Goal: Information Seeking & Learning: Learn about a topic

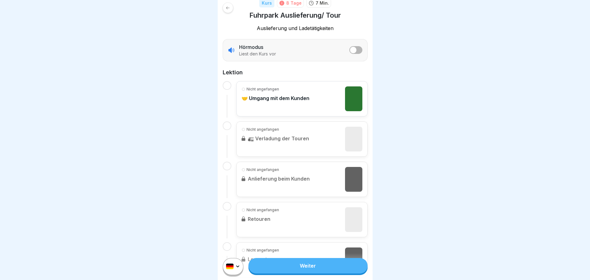
scroll to position [124, 0]
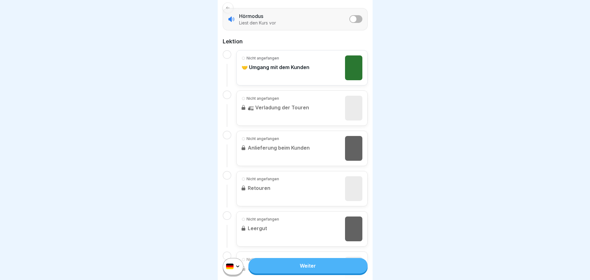
click at [300, 269] on link "Weiter" at bounding box center [307, 265] width 119 height 15
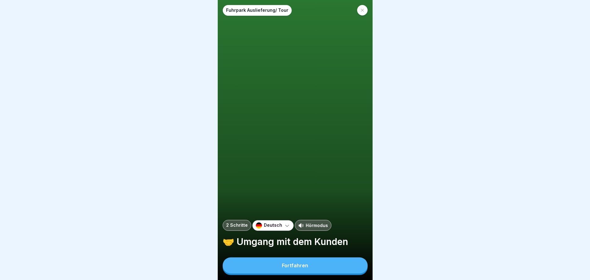
click at [286, 268] on button "Fortfahren" at bounding box center [295, 265] width 145 height 16
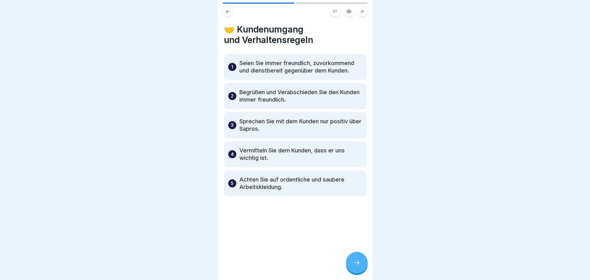
click at [359, 266] on icon at bounding box center [356, 262] width 7 height 7
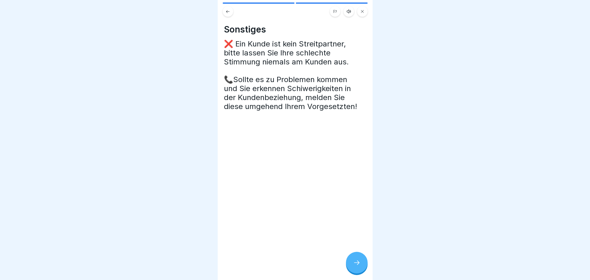
click at [357, 266] on icon at bounding box center [356, 262] width 7 height 7
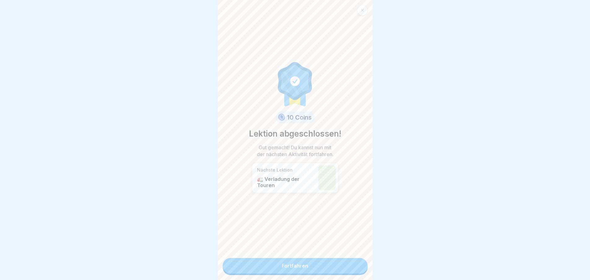
click at [334, 268] on link "Fortfahren" at bounding box center [295, 265] width 145 height 15
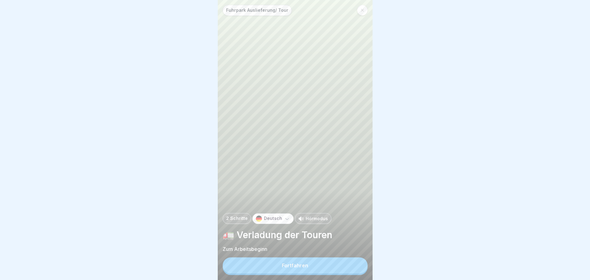
click at [334, 268] on button "Fortfahren" at bounding box center [295, 265] width 145 height 16
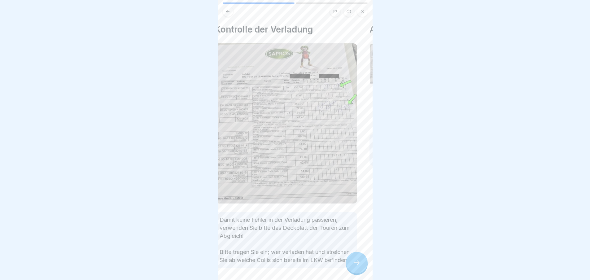
click at [328, 256] on div "Damit keine Fehler in der Verladung passieren, verwenden Sie bitte das Deckblat…" at bounding box center [286, 240] width 142 height 56
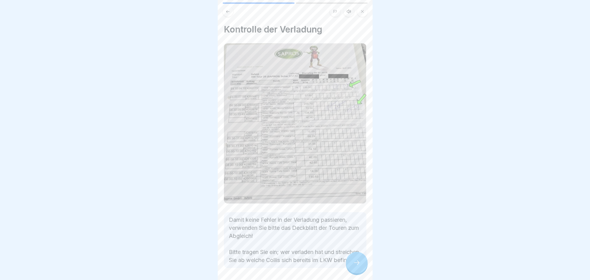
click at [358, 266] on icon at bounding box center [356, 262] width 7 height 7
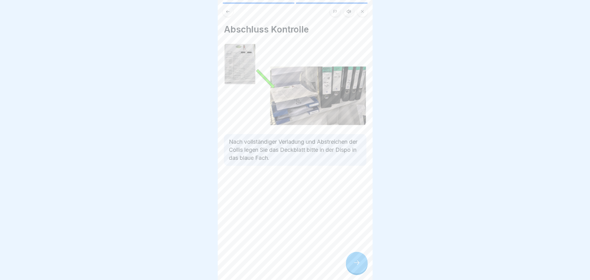
click at [360, 266] on icon at bounding box center [356, 262] width 7 height 7
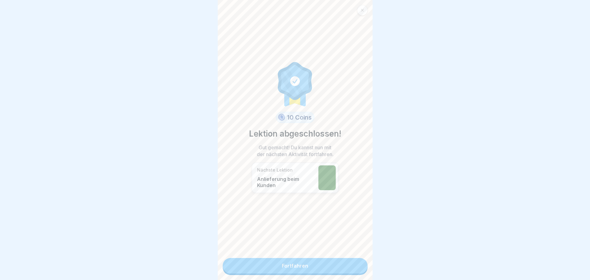
click at [296, 264] on link "Fortfahren" at bounding box center [295, 265] width 145 height 15
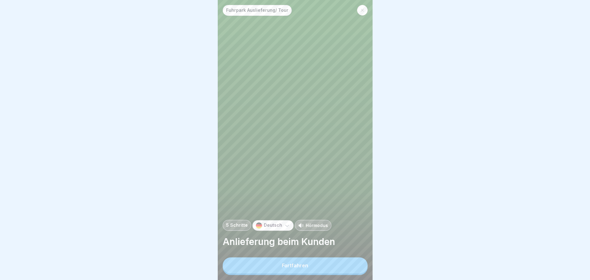
click at [295, 268] on div "Fortfahren" at bounding box center [295, 266] width 26 height 6
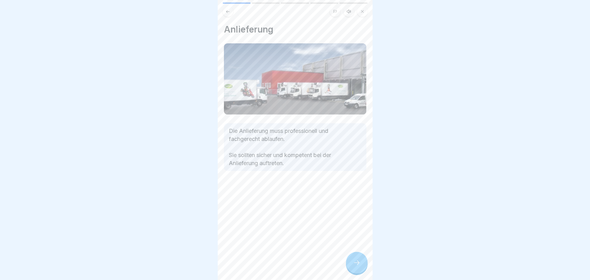
click at [357, 266] on icon at bounding box center [356, 262] width 7 height 7
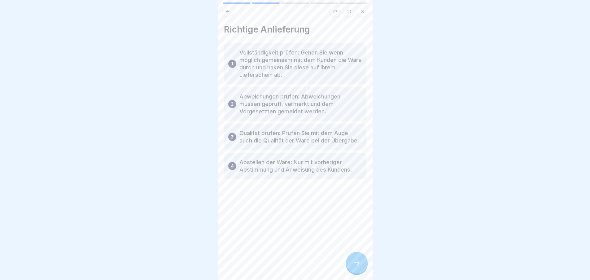
click at [354, 266] on icon at bounding box center [356, 262] width 7 height 7
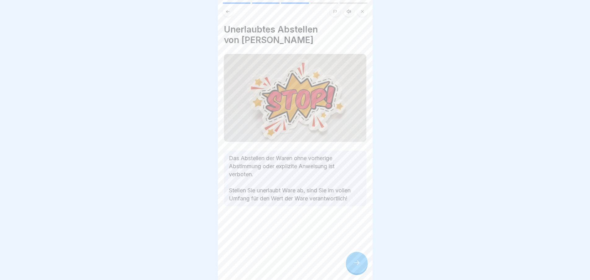
click at [357, 266] on icon at bounding box center [356, 262] width 7 height 7
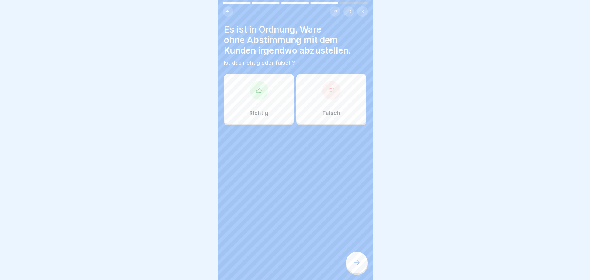
click at [332, 97] on div at bounding box center [331, 90] width 19 height 19
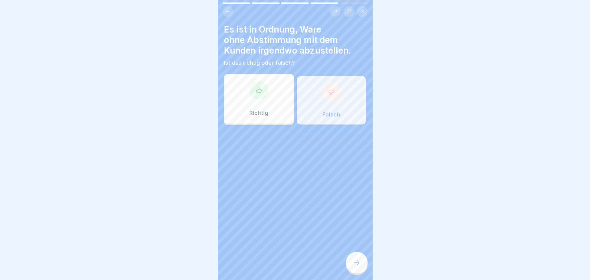
click at [355, 266] on icon at bounding box center [356, 262] width 7 height 7
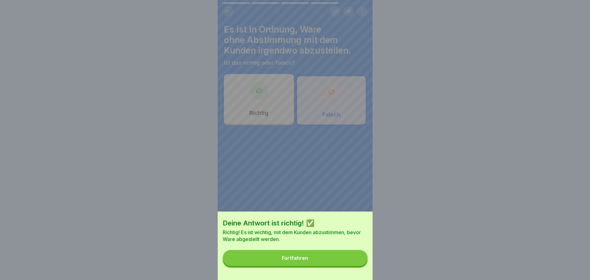
click at [308, 261] on div "Fortfahren" at bounding box center [295, 258] width 26 height 6
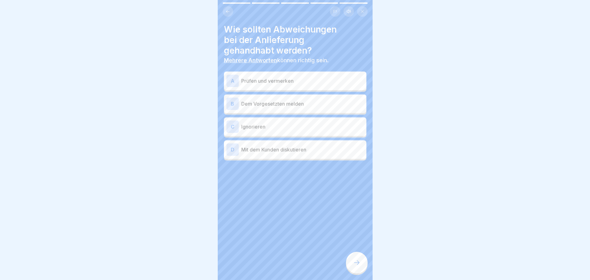
click at [284, 86] on div "A Prüfen und vermerken" at bounding box center [295, 81] width 138 height 12
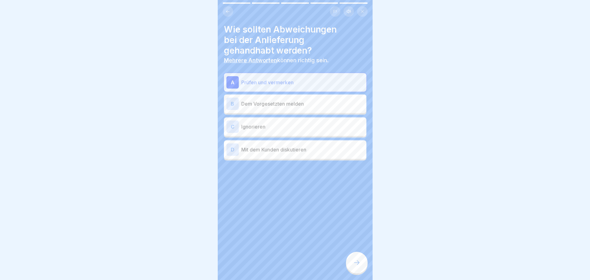
click at [287, 104] on p "Dem Vorgesetzten melden" at bounding box center [302, 103] width 123 height 7
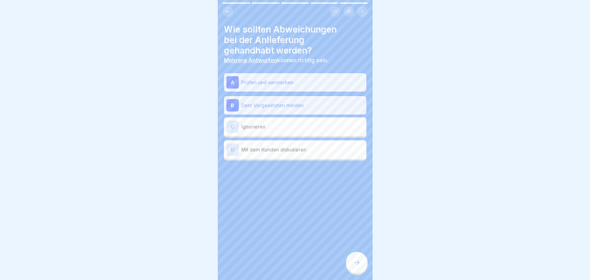
click at [357, 272] on div at bounding box center [357, 263] width 22 height 22
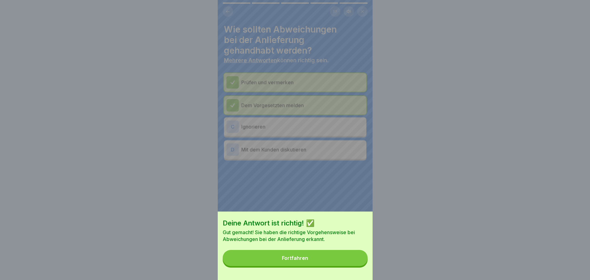
click at [325, 261] on button "Fortfahren" at bounding box center [295, 258] width 145 height 16
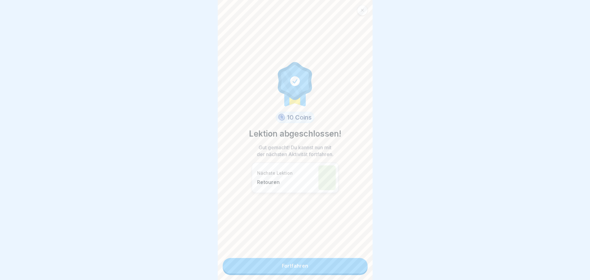
click at [294, 264] on link "Fortfahren" at bounding box center [295, 265] width 145 height 15
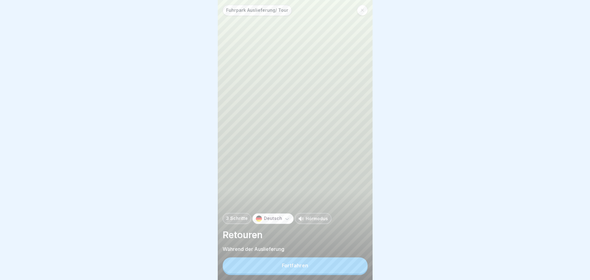
click at [299, 268] on div "Fortfahren" at bounding box center [295, 266] width 26 height 6
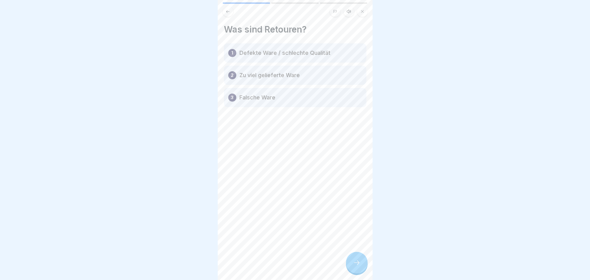
click at [299, 54] on p "Defekte Ware / schlechte Qualität" at bounding box center [284, 52] width 91 height 7
click at [355, 266] on icon at bounding box center [356, 262] width 7 height 7
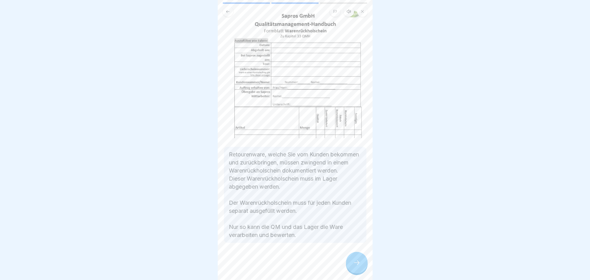
scroll to position [5, 0]
click at [360, 264] on icon at bounding box center [356, 262] width 7 height 7
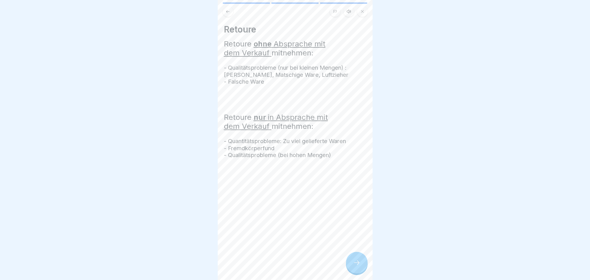
click at [357, 265] on icon at bounding box center [356, 262] width 7 height 7
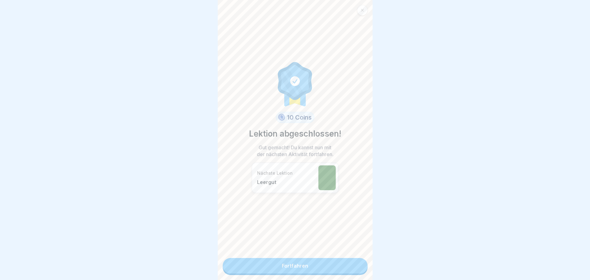
click at [316, 263] on link "Fortfahren" at bounding box center [295, 265] width 145 height 15
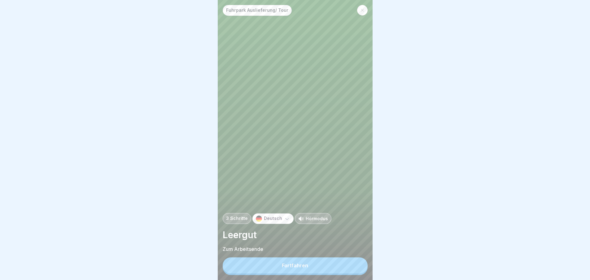
click at [314, 267] on button "Fortfahren" at bounding box center [295, 265] width 145 height 16
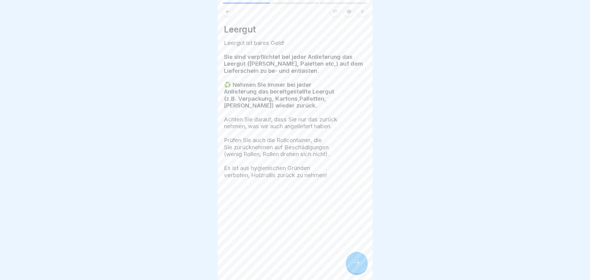
click at [357, 266] on icon at bounding box center [356, 262] width 7 height 7
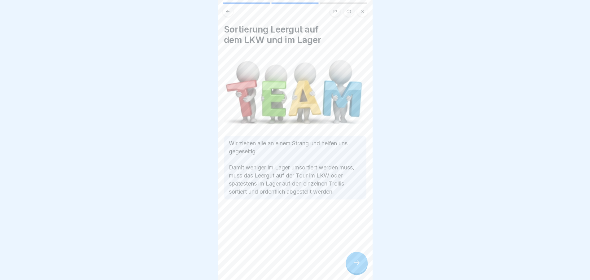
click at [357, 266] on icon at bounding box center [356, 262] width 7 height 7
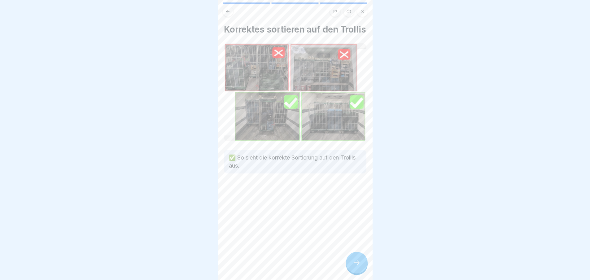
click at [358, 266] on icon at bounding box center [356, 262] width 7 height 7
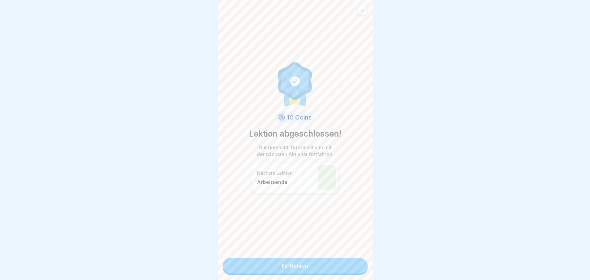
click at [307, 269] on link "Fortfahren" at bounding box center [295, 265] width 145 height 15
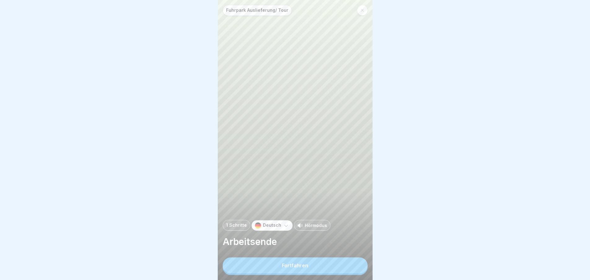
click at [307, 268] on div "Fortfahren" at bounding box center [295, 266] width 26 height 6
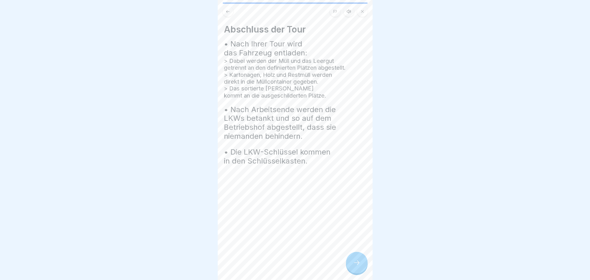
click at [356, 266] on icon at bounding box center [356, 262] width 7 height 7
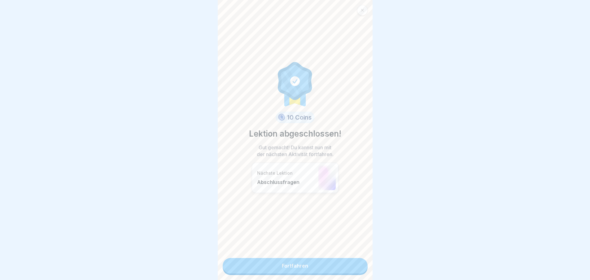
click at [330, 269] on link "Fortfahren" at bounding box center [295, 265] width 145 height 15
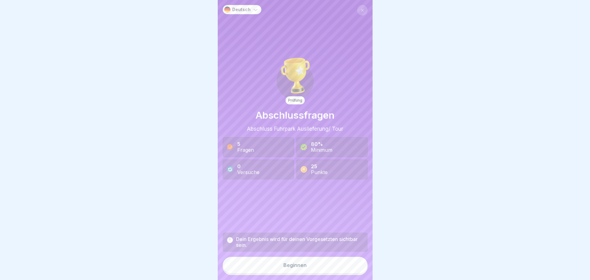
scroll to position [5, 0]
click at [309, 268] on button "Beginnen" at bounding box center [295, 265] width 145 height 17
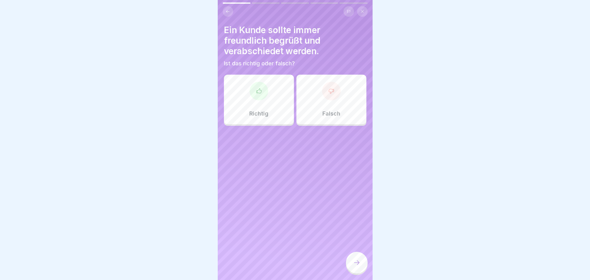
click at [250, 82] on div at bounding box center [259, 91] width 19 height 19
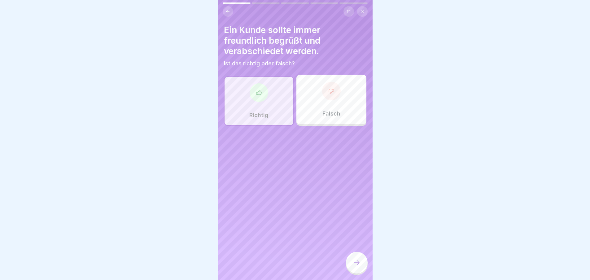
click at [357, 263] on icon at bounding box center [356, 262] width 7 height 7
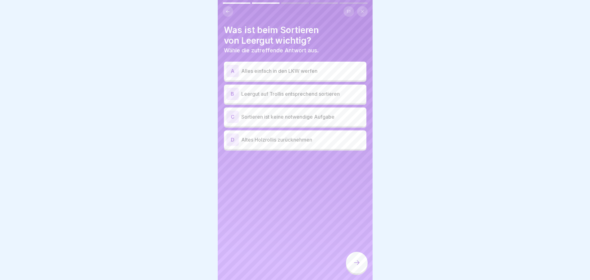
click at [252, 93] on div "B Leergut auf Trollis entsprechend sortieren" at bounding box center [295, 94] width 138 height 12
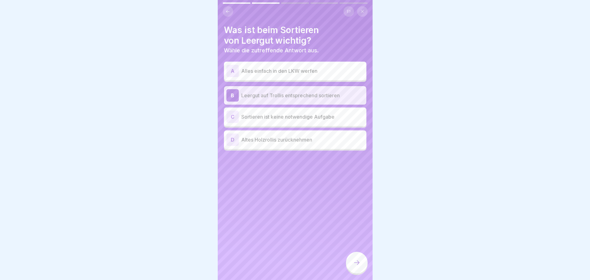
click at [357, 263] on icon at bounding box center [356, 262] width 7 height 7
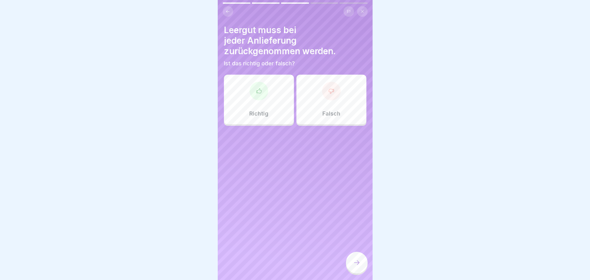
click at [262, 100] on div "Richtig" at bounding box center [259, 100] width 70 height 50
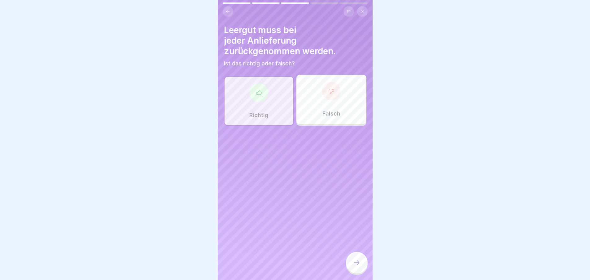
click at [355, 266] on icon at bounding box center [356, 262] width 7 height 7
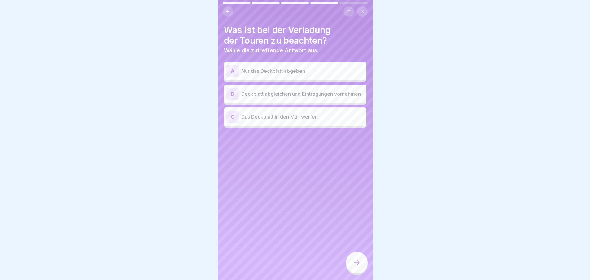
click at [254, 90] on p "Deckblatt abgleichen und Eintragungen vornehmen" at bounding box center [302, 93] width 123 height 7
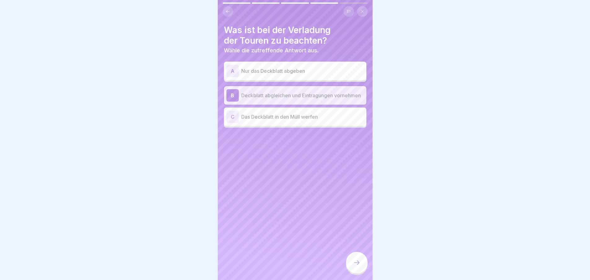
click at [361, 266] on div at bounding box center [357, 263] width 22 height 22
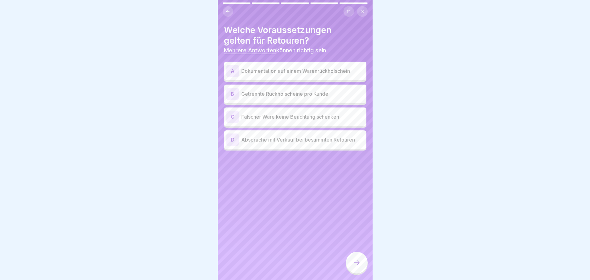
click at [263, 67] on p "Dokumentation auf einem Warenrückholschein" at bounding box center [302, 70] width 123 height 7
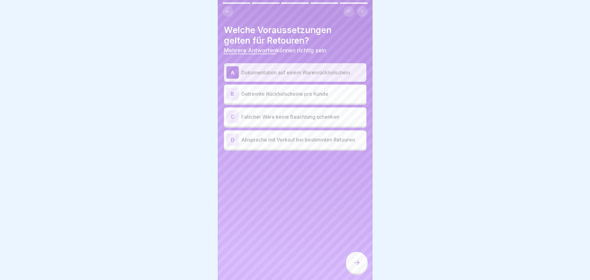
click at [265, 92] on p "Getrennte Rückholscheine pro Kunde" at bounding box center [302, 93] width 123 height 7
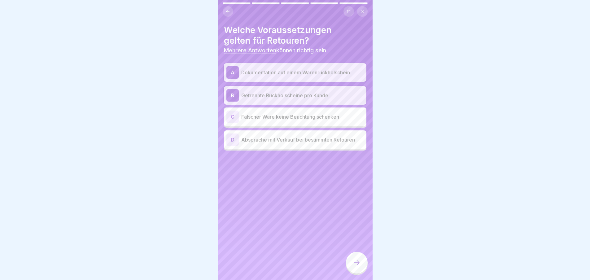
click at [280, 138] on p "Absprache mit Verkauf bei bestimmten Retouren" at bounding box center [302, 139] width 123 height 7
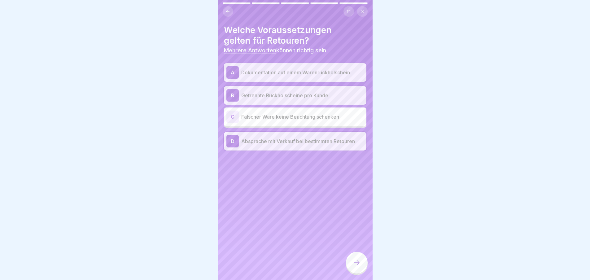
click at [362, 261] on div at bounding box center [357, 263] width 22 height 22
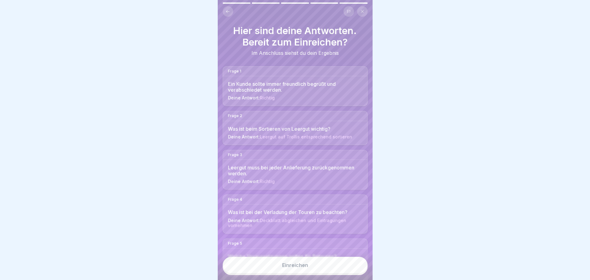
scroll to position [28, 0]
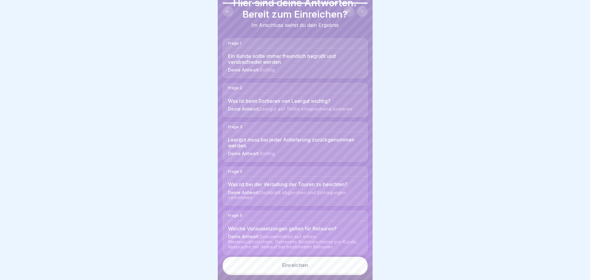
click at [326, 268] on button "Einreichen" at bounding box center [295, 265] width 145 height 17
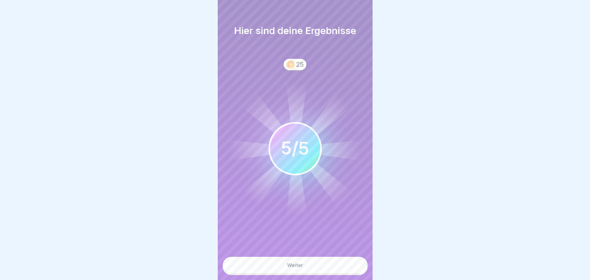
click at [326, 268] on button "Weiter" at bounding box center [295, 265] width 145 height 17
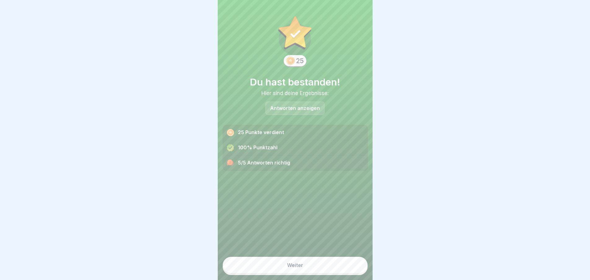
click at [326, 268] on button "Weiter" at bounding box center [295, 265] width 145 height 17
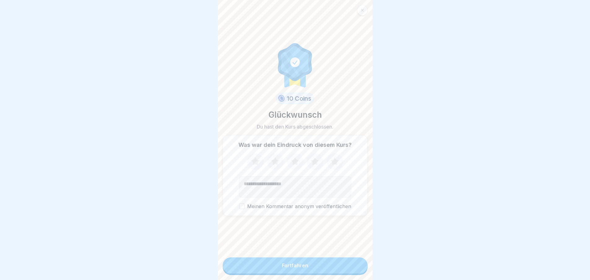
click at [312, 158] on icon at bounding box center [315, 161] width 8 height 8
click at [311, 183] on textarea "Kommentar (optional)" at bounding box center [295, 186] width 112 height 21
click at [259, 180] on textarea "**********" at bounding box center [294, 186] width 110 height 21
click at [309, 182] on textarea "**********" at bounding box center [294, 186] width 110 height 21
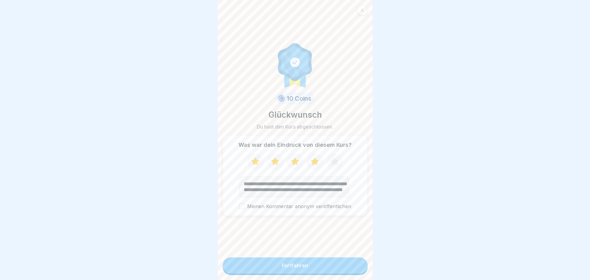
click at [246, 186] on textarea "**********" at bounding box center [294, 186] width 110 height 21
click at [284, 187] on textarea "**********" at bounding box center [294, 186] width 110 height 21
type textarea "**********"
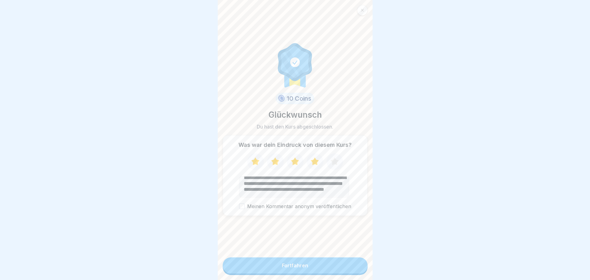
click at [287, 261] on button "Fortfahren" at bounding box center [295, 265] width 145 height 16
click at [289, 263] on div "Fortfahren" at bounding box center [295, 266] width 26 height 6
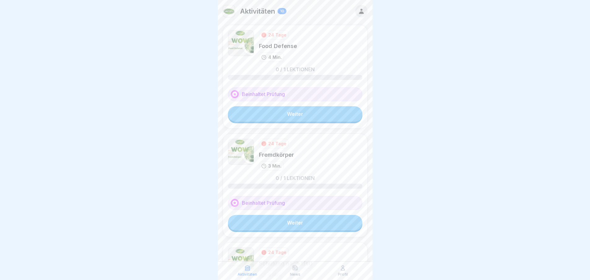
click at [308, 113] on link "Weiter" at bounding box center [295, 113] width 134 height 15
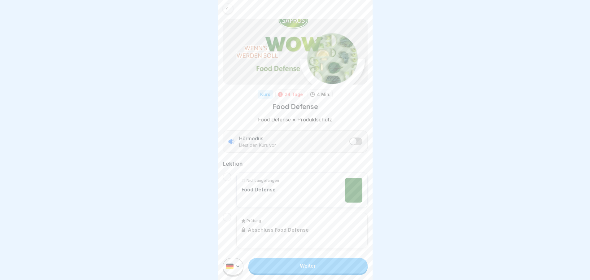
scroll to position [2, 0]
click at [290, 268] on link "Weiter" at bounding box center [307, 265] width 119 height 15
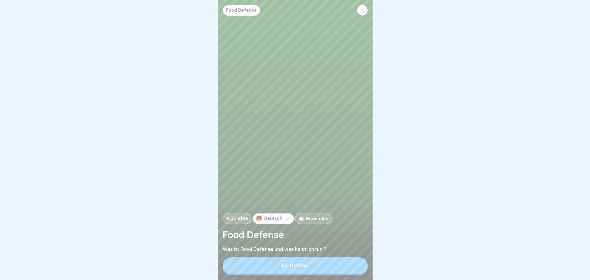
click at [291, 268] on div "Fortfahren" at bounding box center [295, 266] width 26 height 6
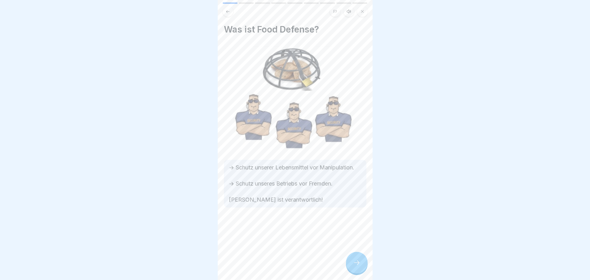
click at [357, 266] on icon at bounding box center [356, 262] width 7 height 7
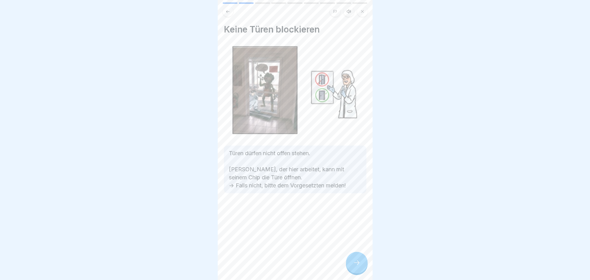
click at [357, 266] on icon at bounding box center [356, 262] width 7 height 7
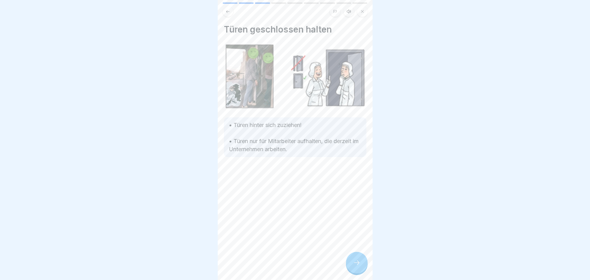
click at [357, 266] on icon at bounding box center [356, 262] width 7 height 7
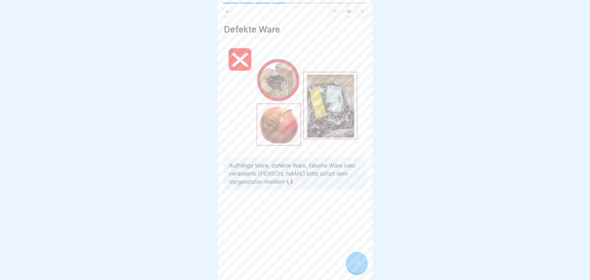
click at [357, 266] on icon at bounding box center [356, 262] width 7 height 7
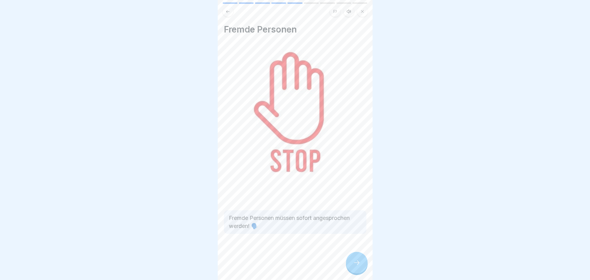
click at [357, 266] on icon at bounding box center [356, 262] width 7 height 7
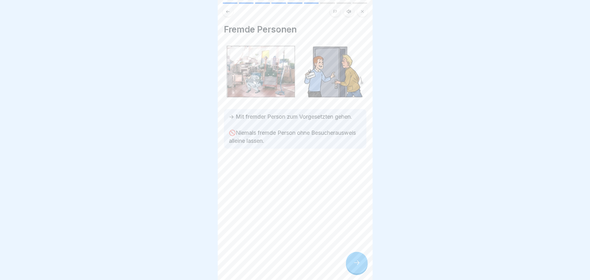
click at [358, 266] on icon at bounding box center [356, 262] width 7 height 7
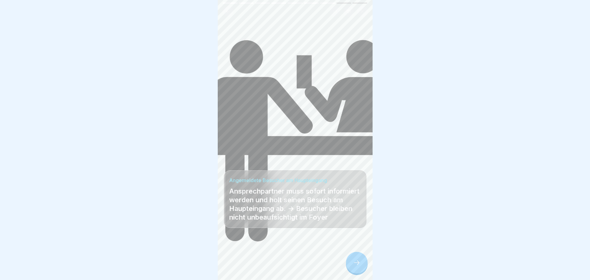
click at [356, 266] on icon at bounding box center [356, 262] width 7 height 7
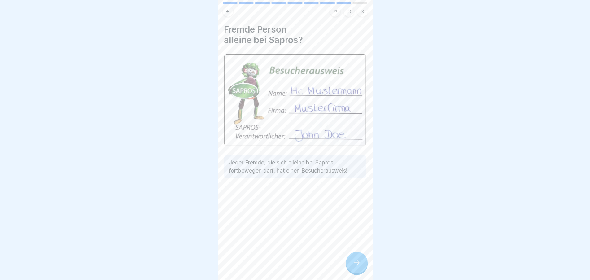
click at [359, 266] on icon at bounding box center [356, 262] width 7 height 7
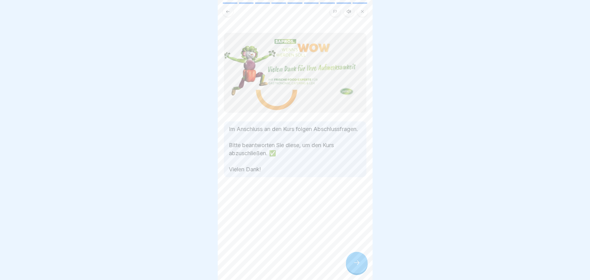
click at [359, 266] on icon at bounding box center [356, 262] width 7 height 7
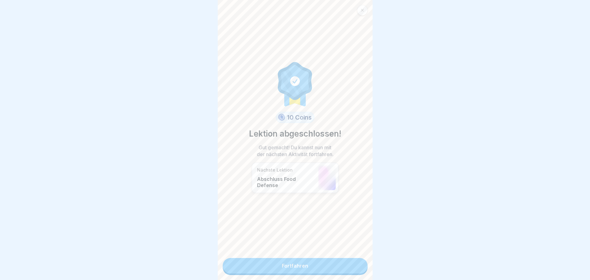
click at [345, 265] on link "Fortfahren" at bounding box center [295, 265] width 145 height 15
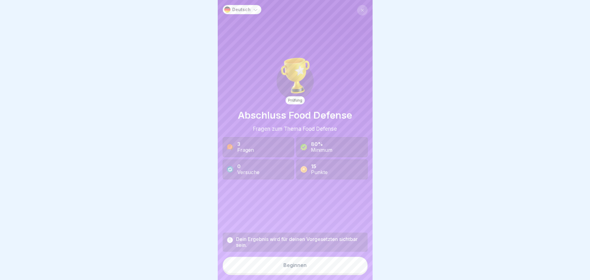
click at [325, 269] on button "Beginnen" at bounding box center [295, 265] width 145 height 17
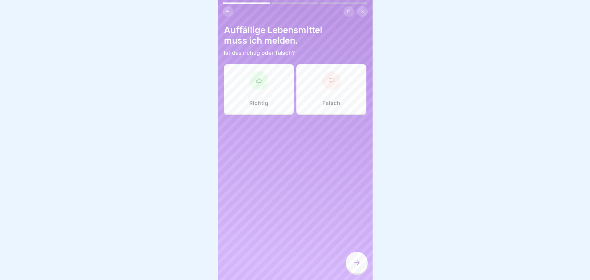
click at [256, 90] on div at bounding box center [259, 80] width 19 height 19
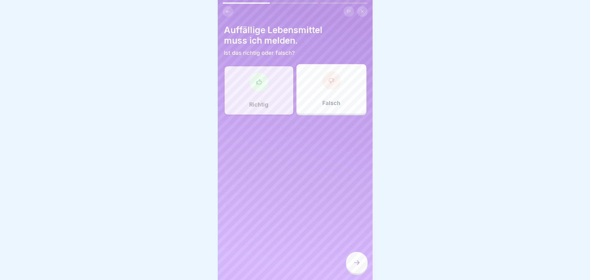
click at [358, 271] on div at bounding box center [357, 263] width 22 height 22
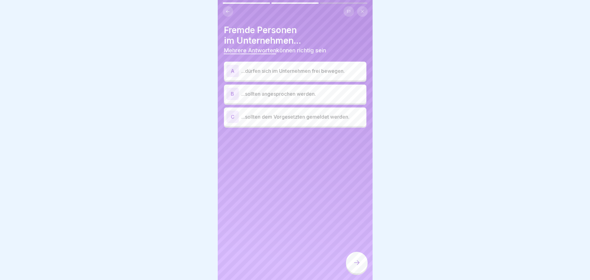
click at [296, 97] on p "...sollten angesprochen werden." at bounding box center [302, 93] width 123 height 7
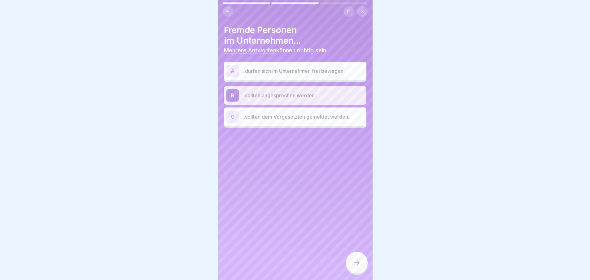
click at [296, 116] on p "...sollten dem Vorgesetzten gemeldet werden." at bounding box center [302, 116] width 123 height 7
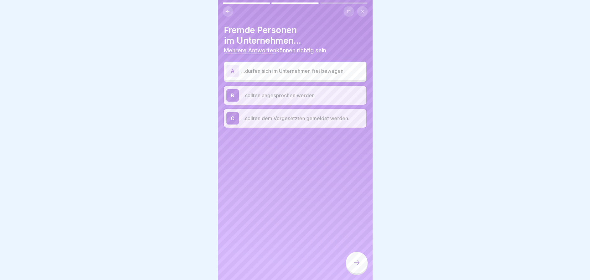
click at [356, 266] on icon at bounding box center [356, 262] width 7 height 7
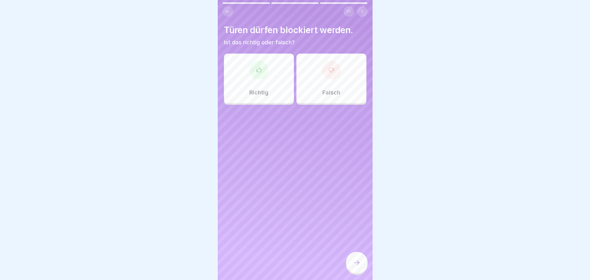
click at [329, 77] on div at bounding box center [331, 70] width 19 height 19
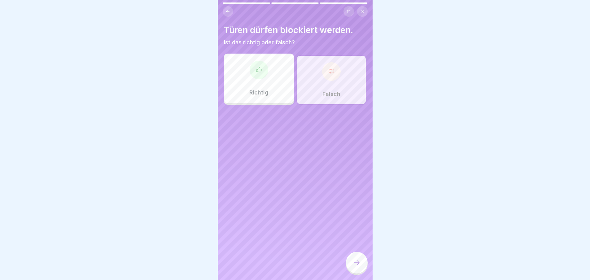
click at [357, 266] on icon at bounding box center [356, 262] width 7 height 7
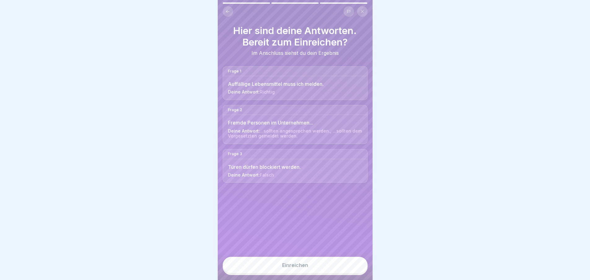
click at [316, 264] on button "Einreichen" at bounding box center [295, 265] width 145 height 17
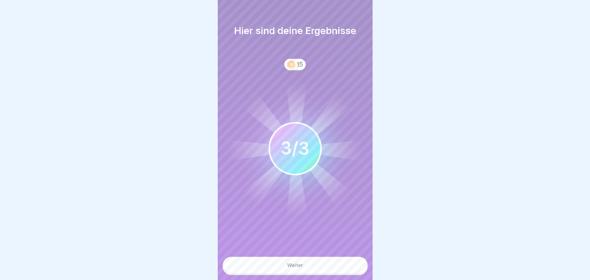
click at [307, 267] on button "Weiter" at bounding box center [295, 265] width 145 height 17
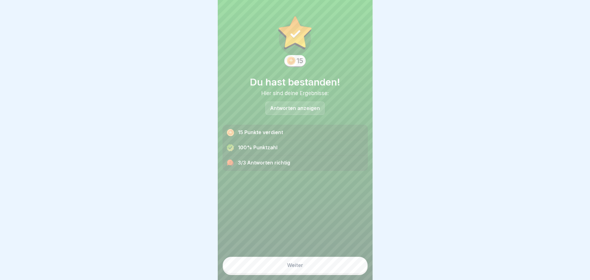
click at [303, 267] on button "Weiter" at bounding box center [295, 265] width 145 height 17
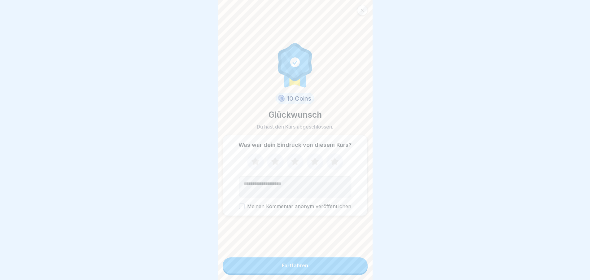
click at [312, 165] on icon at bounding box center [315, 162] width 16 height 16
click at [308, 272] on button "Fortfahren" at bounding box center [295, 265] width 145 height 16
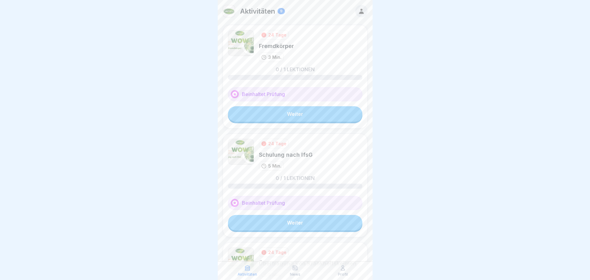
click at [310, 116] on link "Weiter" at bounding box center [295, 113] width 134 height 15
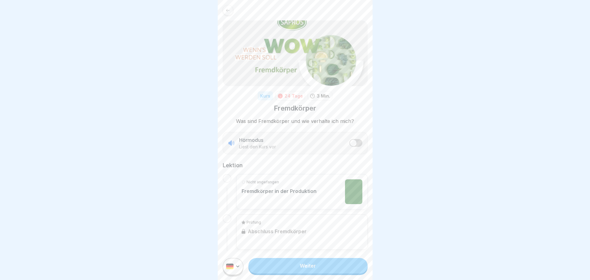
click at [309, 272] on link "Weiter" at bounding box center [307, 265] width 119 height 15
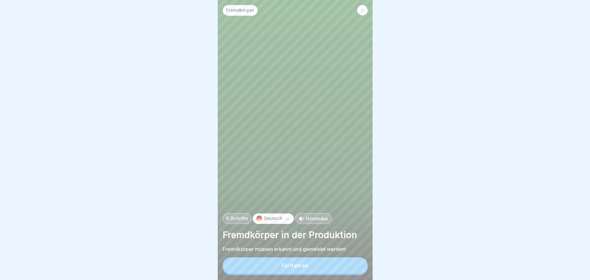
click at [307, 266] on button "Fortfahren" at bounding box center [295, 265] width 145 height 16
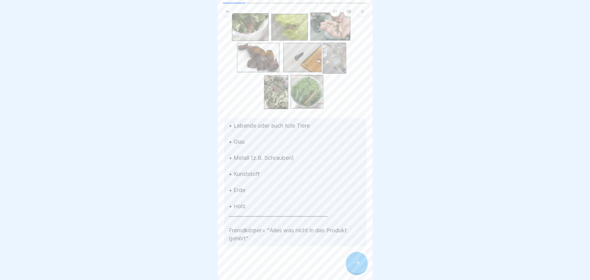
scroll to position [5, 0]
click at [357, 262] on icon at bounding box center [356, 262] width 7 height 7
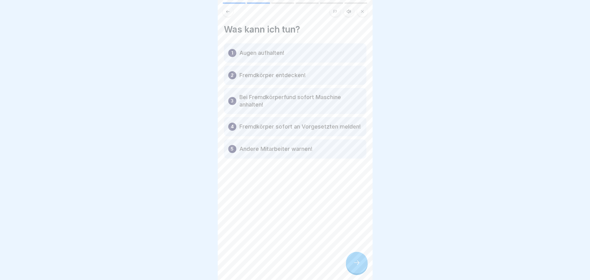
click at [357, 262] on icon at bounding box center [356, 262] width 7 height 7
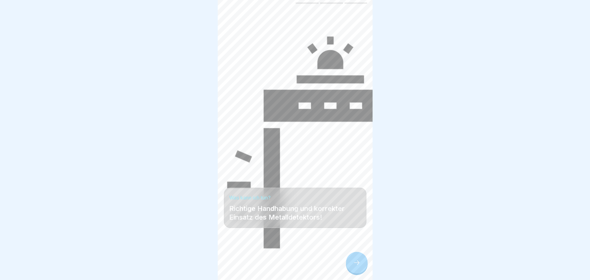
click at [357, 262] on icon at bounding box center [356, 262] width 7 height 7
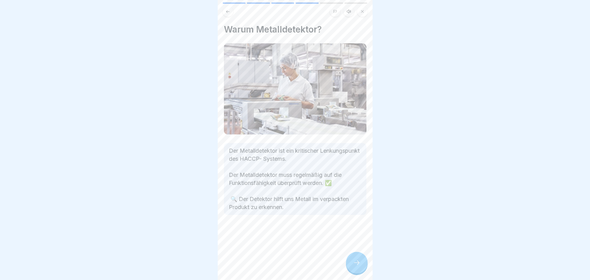
click at [358, 263] on icon at bounding box center [357, 262] width 6 height 4
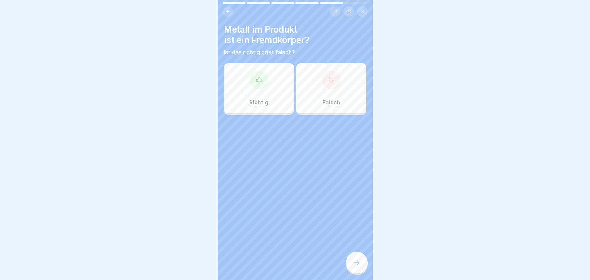
click at [255, 86] on div "Richtig" at bounding box center [259, 88] width 70 height 50
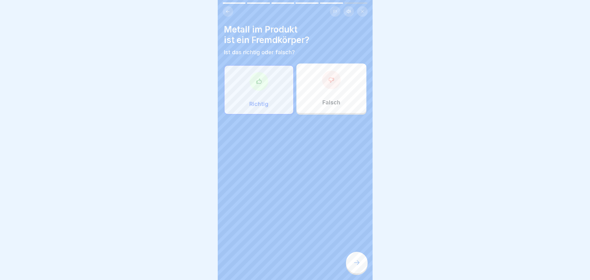
click at [354, 259] on div at bounding box center [357, 263] width 22 height 22
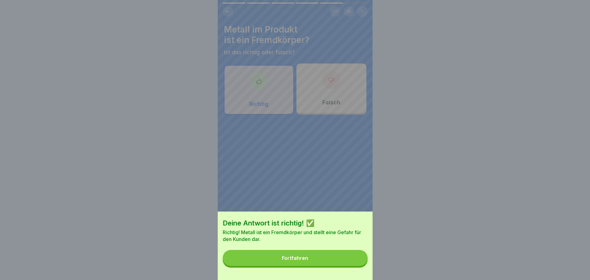
click at [339, 260] on button "Fortfahren" at bounding box center [295, 258] width 145 height 16
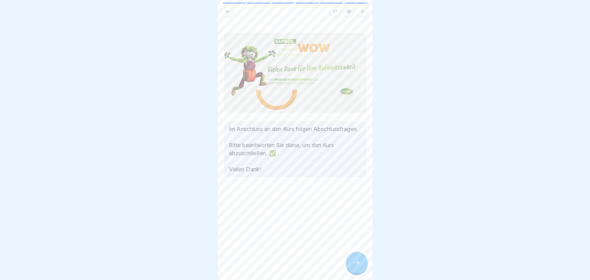
click at [349, 261] on div at bounding box center [357, 263] width 22 height 22
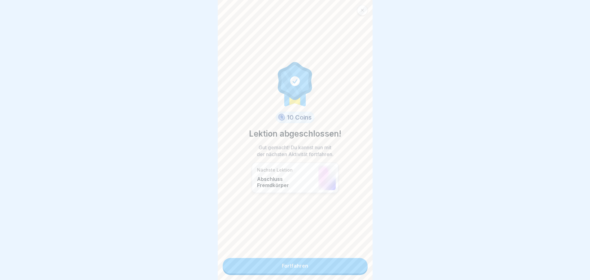
click at [332, 261] on link "Fortfahren" at bounding box center [295, 265] width 145 height 15
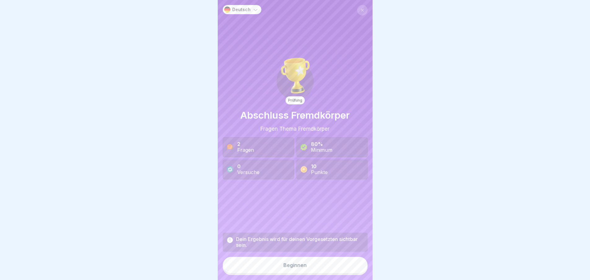
click at [331, 261] on div "Dein Ergebnis wird für deinen Vorgesetzten sichtbar sein. Beginnen" at bounding box center [295, 254] width 145 height 42
click at [327, 267] on button "Beginnen" at bounding box center [295, 265] width 145 height 17
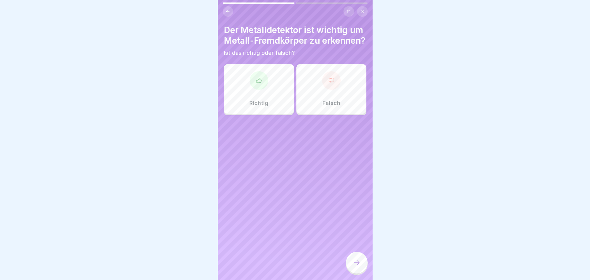
click at [259, 84] on icon at bounding box center [259, 80] width 6 height 6
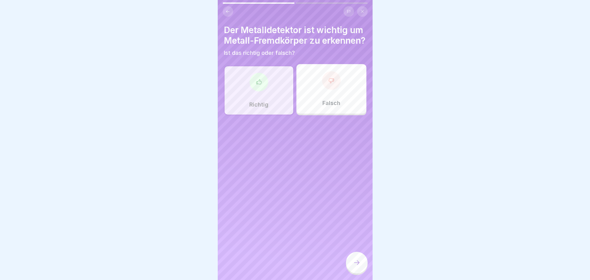
click at [355, 264] on div at bounding box center [357, 263] width 22 height 22
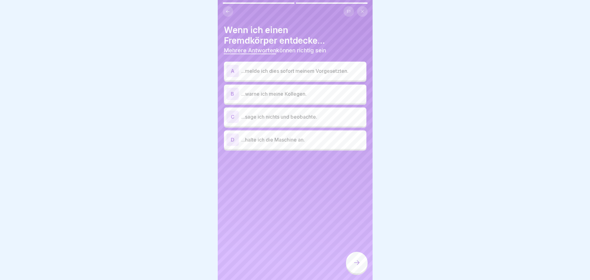
click at [229, 70] on div "A" at bounding box center [232, 71] width 12 height 12
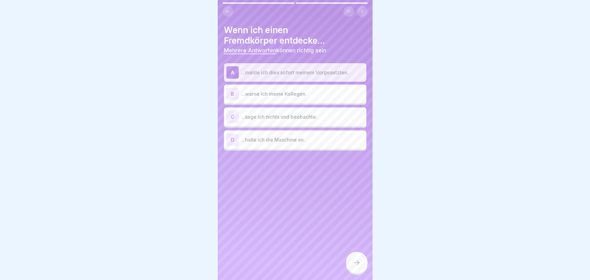
click at [233, 96] on div "B" at bounding box center [232, 94] width 12 height 12
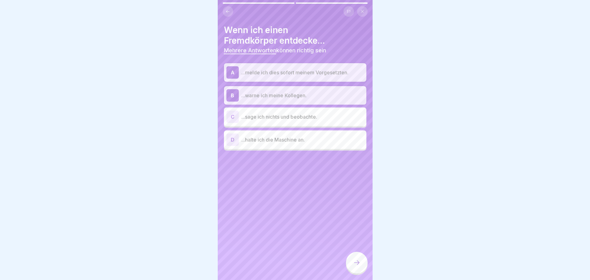
click at [232, 139] on div "D" at bounding box center [232, 140] width 12 height 12
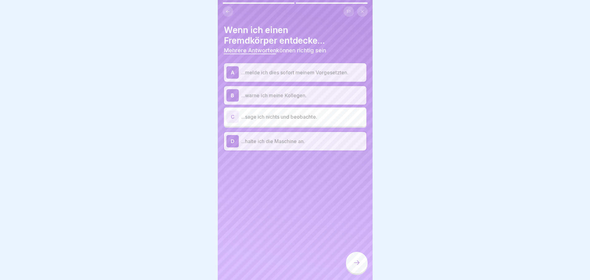
click at [357, 265] on icon at bounding box center [356, 262] width 7 height 7
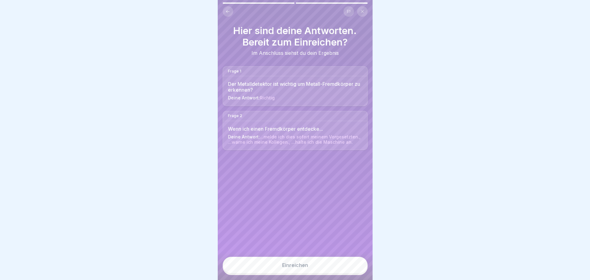
click at [335, 260] on div "Einreichen" at bounding box center [295, 266] width 155 height 28
click at [332, 267] on button "Einreichen" at bounding box center [295, 265] width 145 height 17
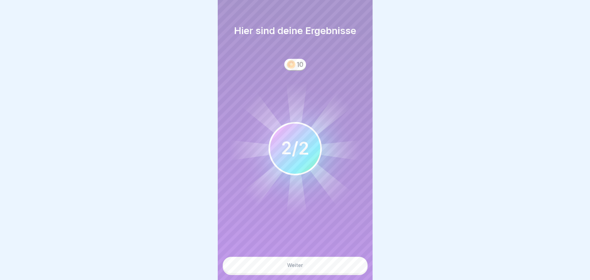
click at [322, 269] on button "Weiter" at bounding box center [295, 265] width 145 height 17
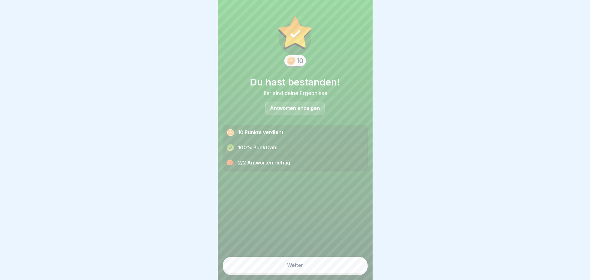
click at [322, 269] on button "Weiter" at bounding box center [295, 265] width 145 height 17
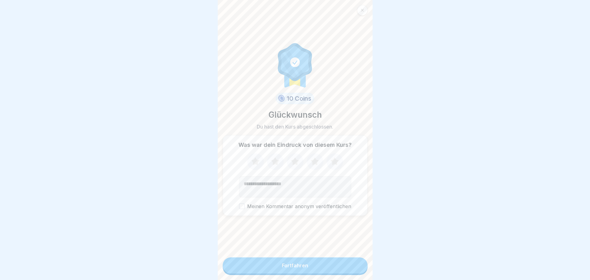
click at [320, 268] on button "Fortfahren" at bounding box center [295, 265] width 145 height 16
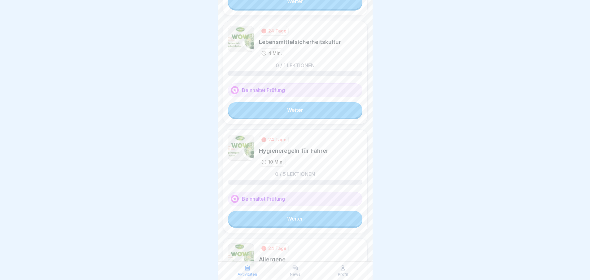
scroll to position [248, 0]
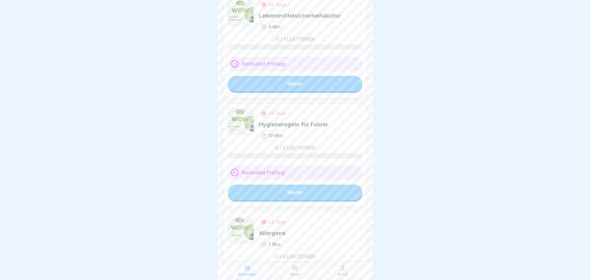
click at [304, 197] on link "Weiter" at bounding box center [295, 192] width 134 height 15
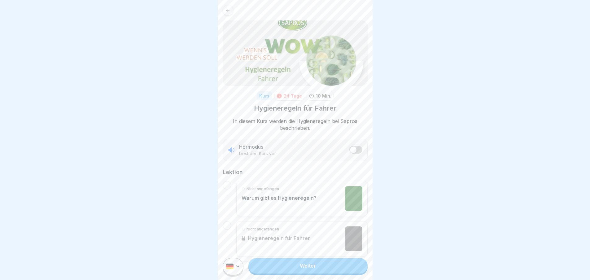
click at [299, 265] on link "Weiter" at bounding box center [307, 265] width 119 height 15
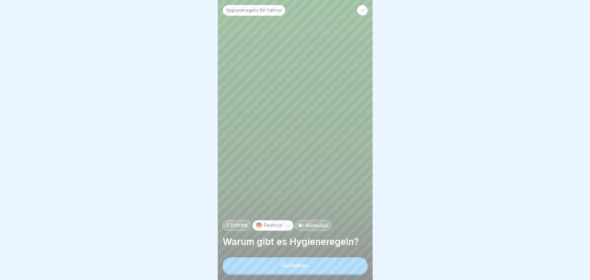
click at [296, 268] on div "Fortfahren" at bounding box center [295, 266] width 26 height 6
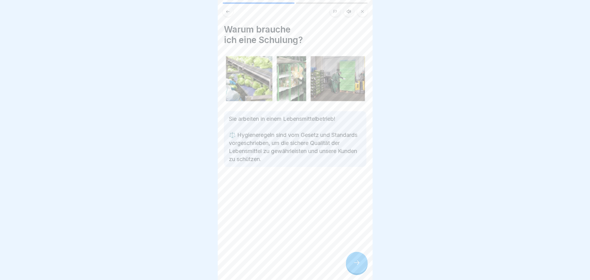
click at [351, 266] on div at bounding box center [357, 263] width 22 height 22
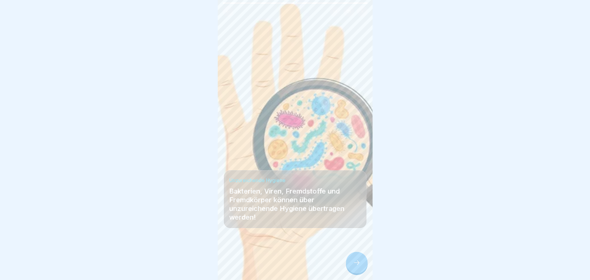
click at [357, 266] on icon at bounding box center [356, 262] width 7 height 7
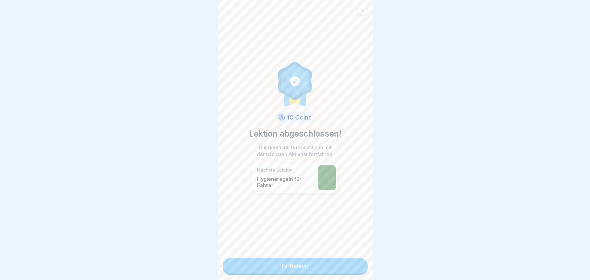
click at [322, 269] on link "Fortfahren" at bounding box center [295, 265] width 145 height 15
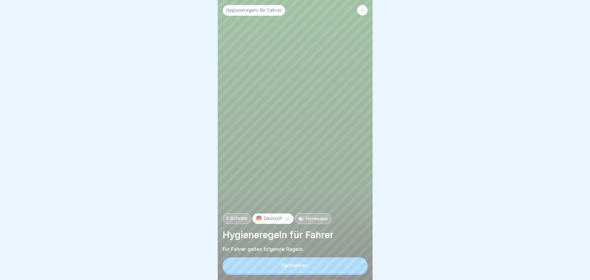
click at [322, 269] on button "Fortfahren" at bounding box center [295, 265] width 145 height 16
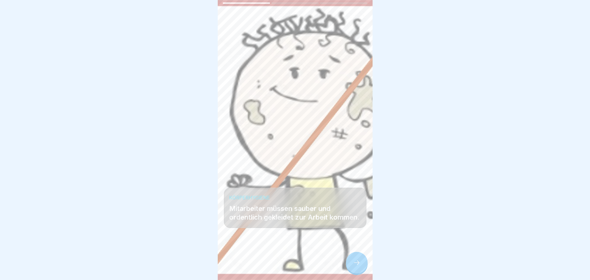
click at [352, 268] on div at bounding box center [357, 263] width 22 height 22
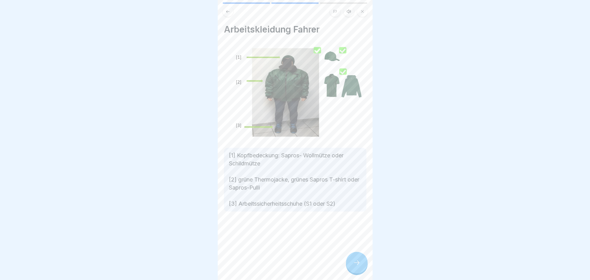
click at [359, 266] on icon at bounding box center [356, 262] width 7 height 7
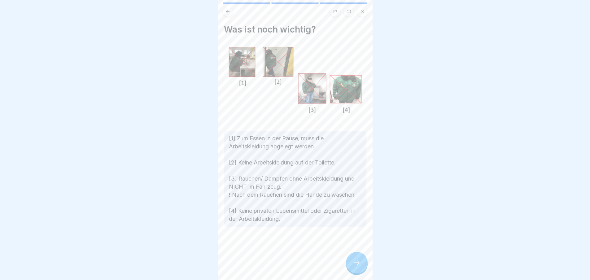
click at [355, 265] on icon at bounding box center [356, 262] width 7 height 7
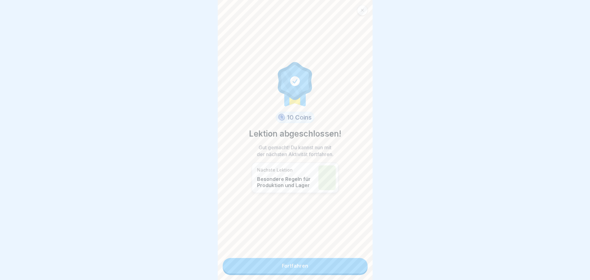
click at [338, 267] on link "Fortfahren" at bounding box center [295, 265] width 145 height 15
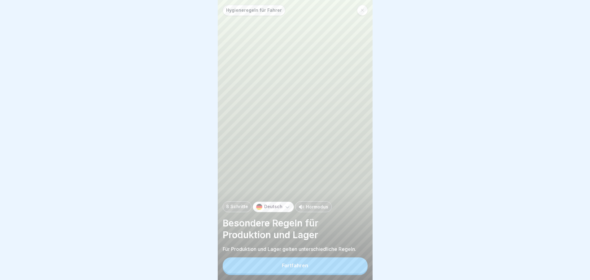
click at [333, 270] on button "Fortfahren" at bounding box center [295, 265] width 145 height 16
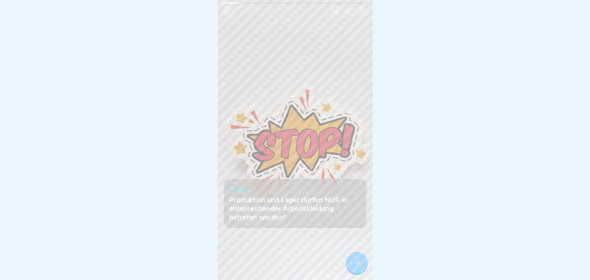
click at [352, 265] on div at bounding box center [357, 263] width 22 height 22
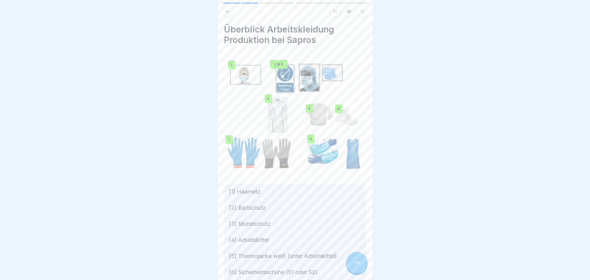
click at [357, 266] on icon at bounding box center [356, 262] width 7 height 7
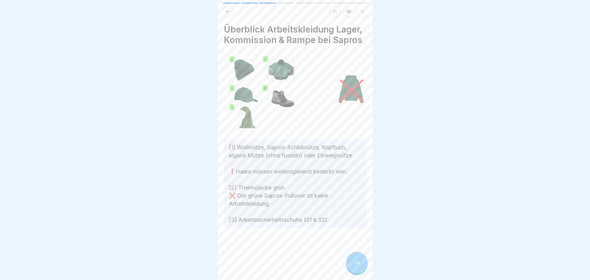
click at [358, 263] on div "Hygieneregeln für Fahrer 8 Schritte Deutsch Hörmodus Besondere Regeln für Produ…" at bounding box center [295, 140] width 155 height 280
click at [358, 263] on div at bounding box center [357, 263] width 22 height 22
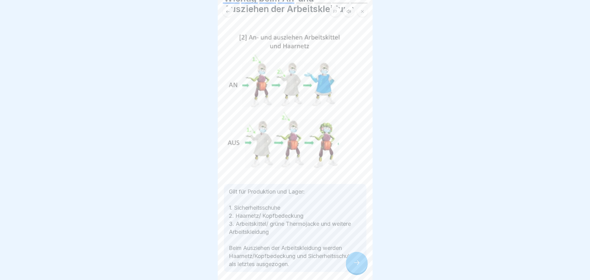
scroll to position [55, 0]
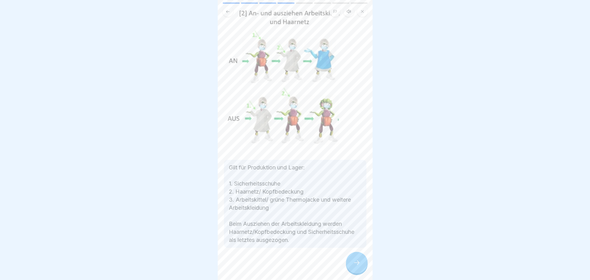
click at [357, 266] on icon at bounding box center [356, 262] width 7 height 7
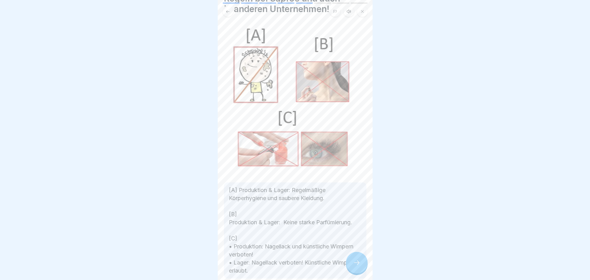
scroll to position [62, 0]
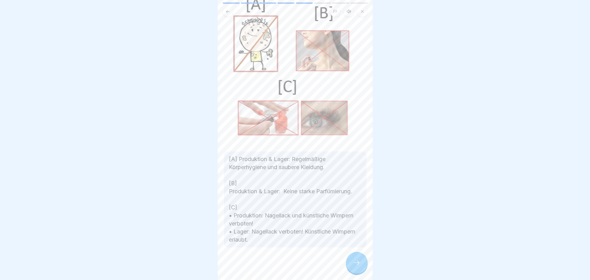
click at [356, 266] on icon at bounding box center [356, 262] width 7 height 7
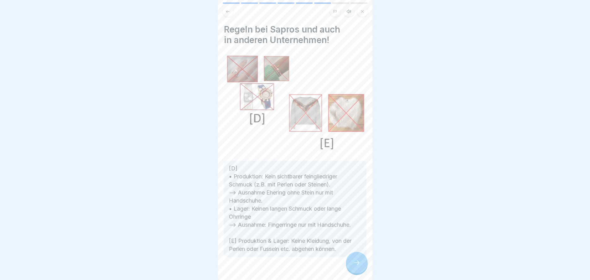
click at [358, 266] on icon at bounding box center [356, 262] width 7 height 7
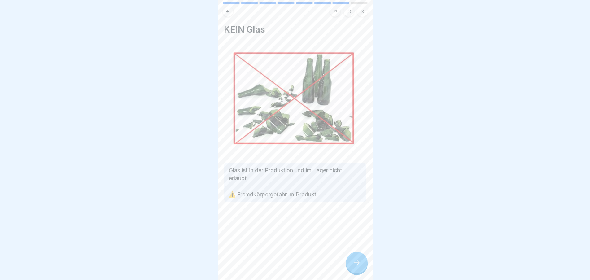
click at [357, 266] on icon at bounding box center [356, 262] width 7 height 7
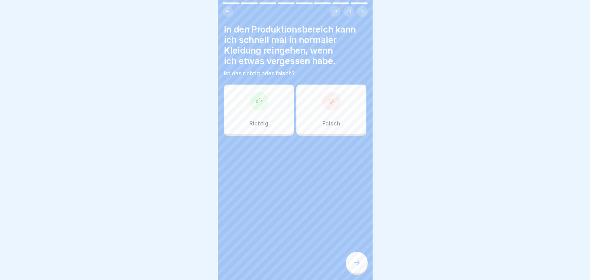
click at [323, 112] on div "Falsch" at bounding box center [331, 110] width 70 height 50
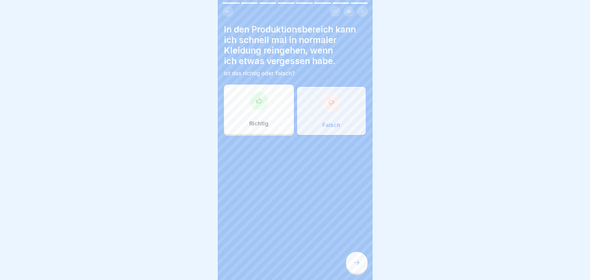
click at [359, 271] on div at bounding box center [357, 263] width 22 height 22
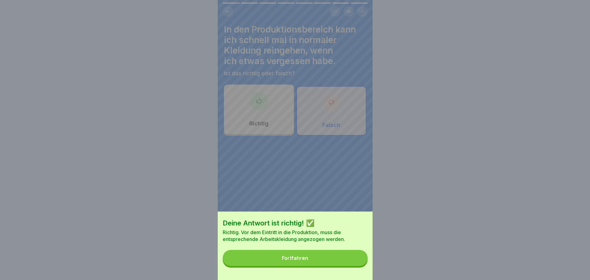
click at [321, 259] on button "Fortfahren" at bounding box center [295, 258] width 145 height 16
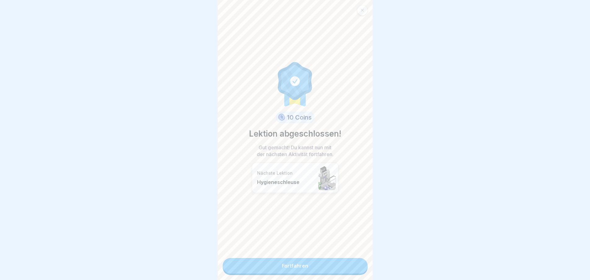
click at [298, 266] on link "Fortfahren" at bounding box center [295, 265] width 145 height 15
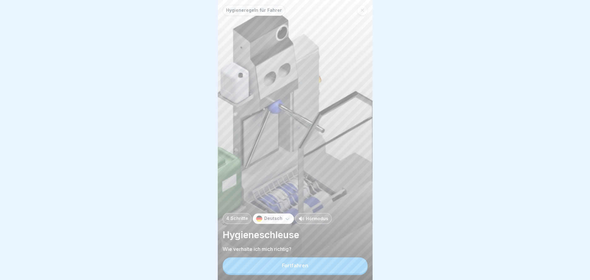
click at [297, 268] on div "Fortfahren" at bounding box center [295, 266] width 26 height 6
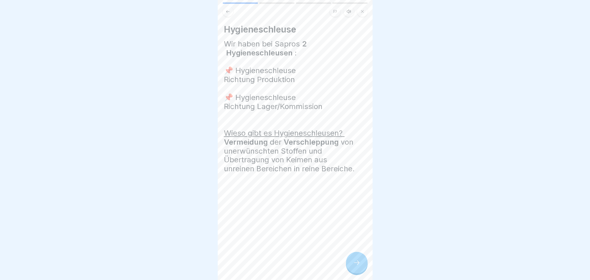
click at [357, 266] on icon at bounding box center [356, 262] width 7 height 7
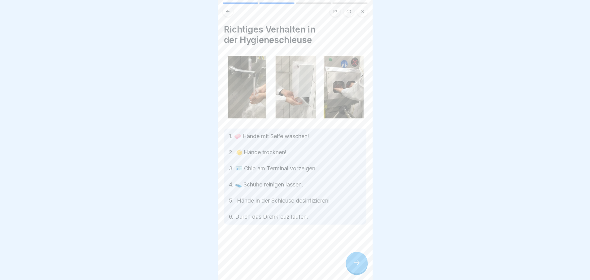
click at [359, 266] on icon at bounding box center [356, 262] width 7 height 7
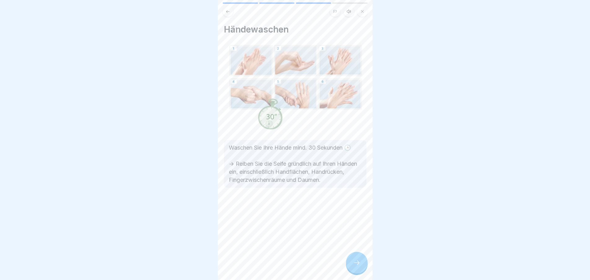
click at [359, 266] on icon at bounding box center [356, 262] width 7 height 7
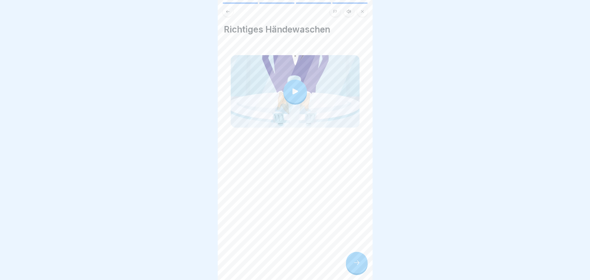
click at [358, 265] on icon at bounding box center [357, 262] width 6 height 4
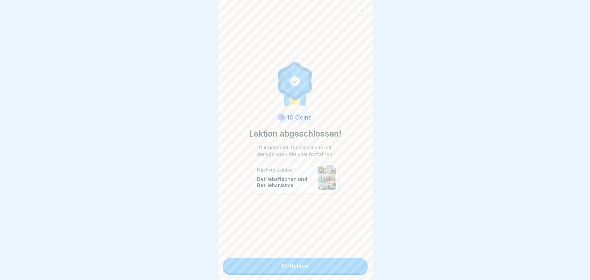
click at [306, 266] on link "Fortfahren" at bounding box center [295, 265] width 145 height 15
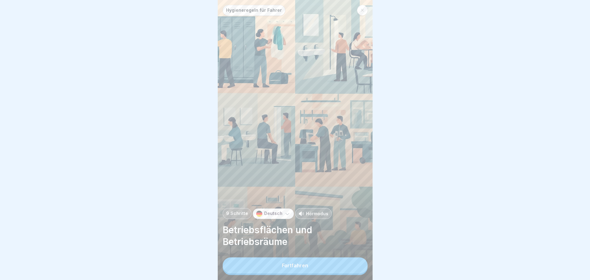
click at [306, 267] on button "Fortfahren" at bounding box center [295, 265] width 145 height 16
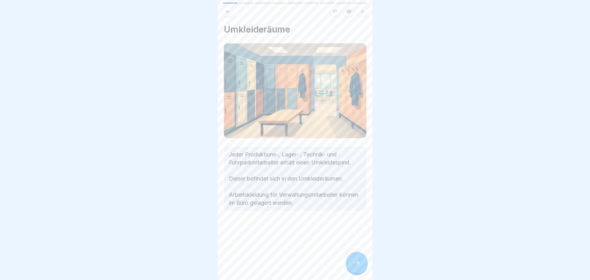
click at [360, 266] on icon at bounding box center [356, 262] width 7 height 7
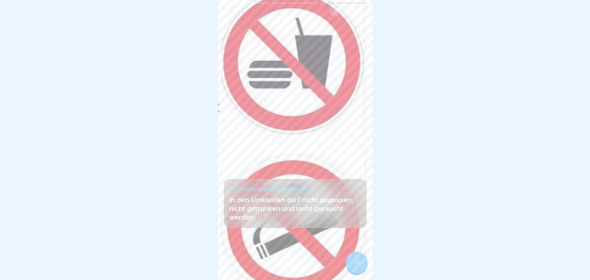
click at [355, 266] on icon at bounding box center [356, 262] width 7 height 7
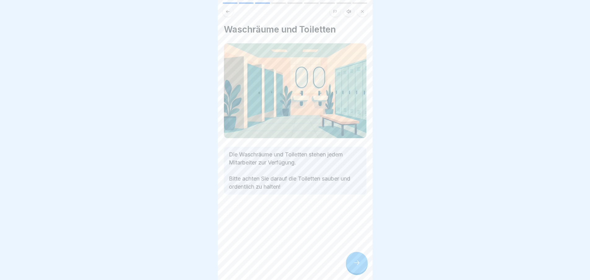
click at [357, 265] on icon at bounding box center [356, 262] width 7 height 7
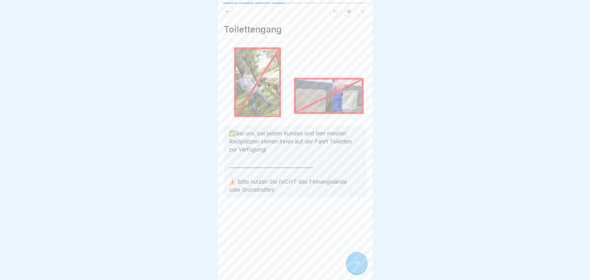
click at [357, 265] on icon at bounding box center [356, 262] width 7 height 7
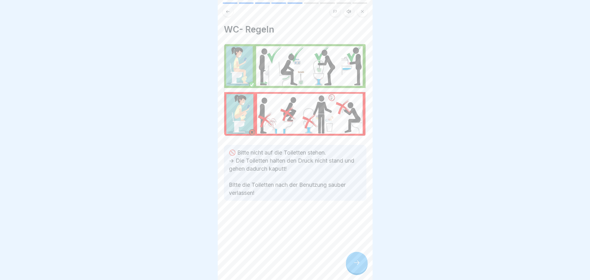
click at [354, 272] on div at bounding box center [357, 263] width 22 height 22
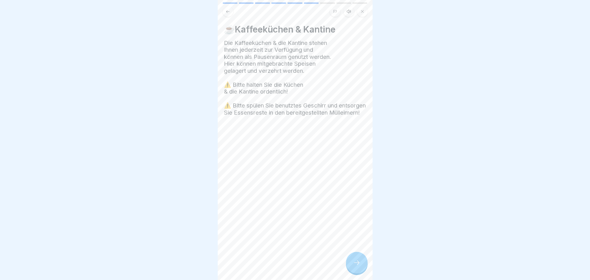
click at [357, 266] on icon at bounding box center [356, 262] width 7 height 7
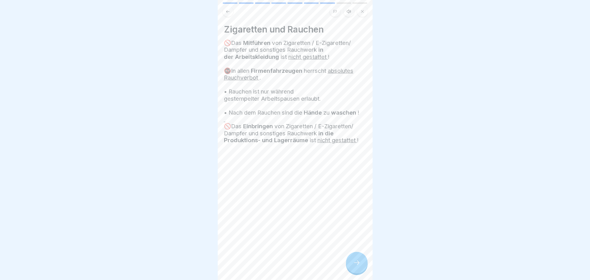
click at [357, 271] on div at bounding box center [357, 263] width 22 height 22
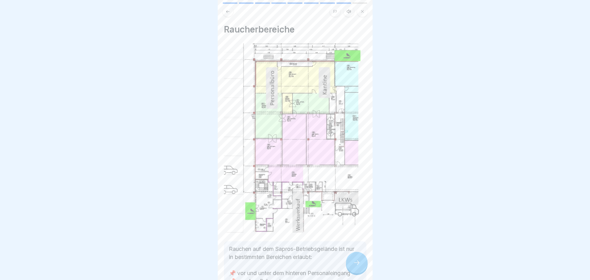
click at [358, 266] on icon at bounding box center [356, 262] width 7 height 7
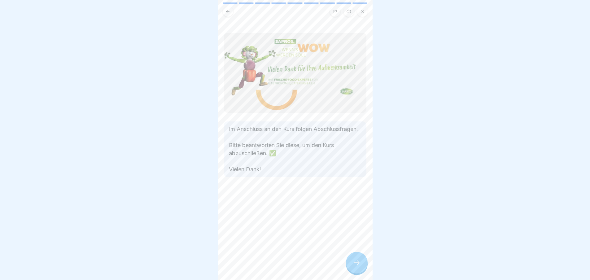
click at [358, 265] on icon at bounding box center [357, 262] width 6 height 4
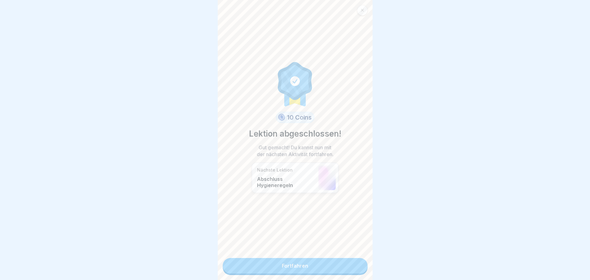
click at [351, 268] on link "Fortfahren" at bounding box center [295, 265] width 145 height 15
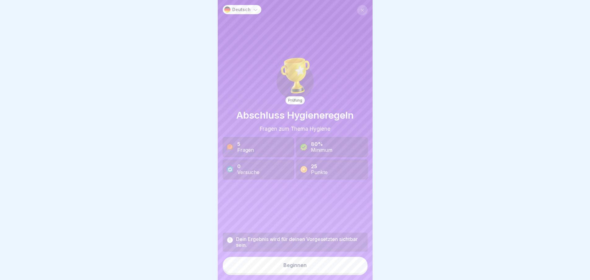
click at [342, 268] on button "Beginnen" at bounding box center [295, 265] width 145 height 17
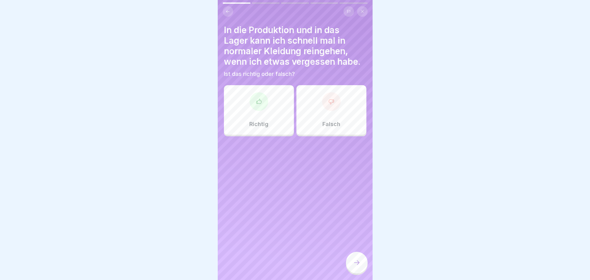
click at [318, 114] on div "Falsch" at bounding box center [331, 110] width 70 height 50
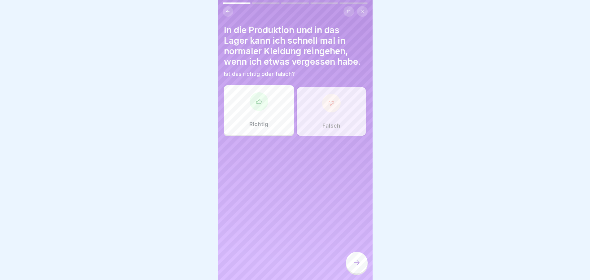
click at [358, 266] on icon at bounding box center [356, 262] width 7 height 7
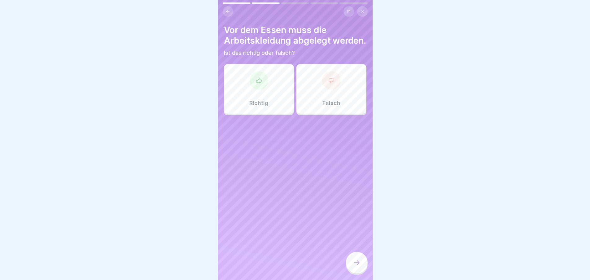
click at [263, 90] on div at bounding box center [259, 80] width 19 height 19
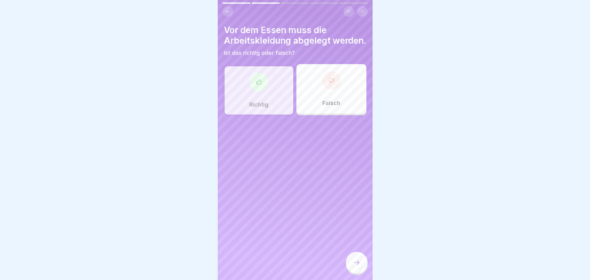
click at [352, 266] on div at bounding box center [357, 263] width 22 height 22
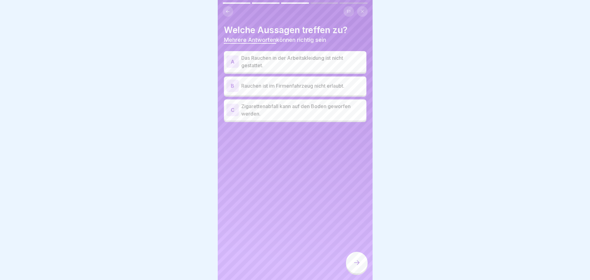
click at [233, 60] on div "A" at bounding box center [232, 61] width 12 height 12
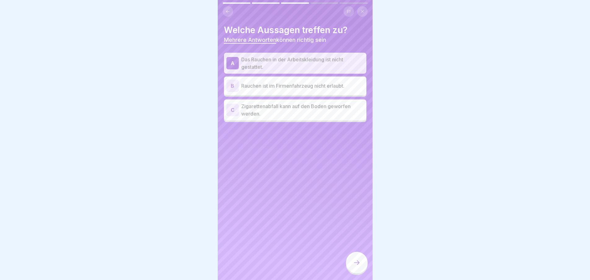
click at [230, 87] on div "B" at bounding box center [232, 86] width 12 height 12
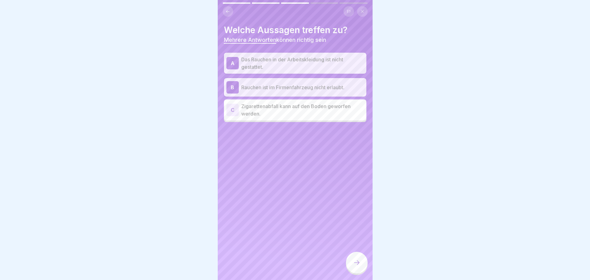
click at [357, 266] on icon at bounding box center [356, 262] width 7 height 7
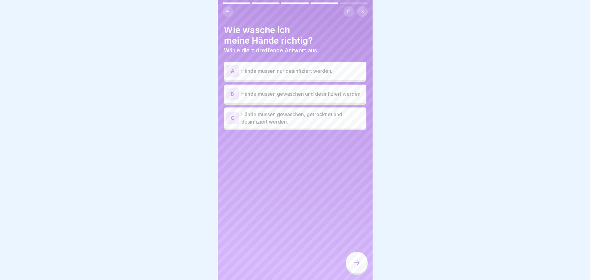
click at [261, 123] on p "Hände müssen gewaschen, getrocknet und desinfiziert werden." at bounding box center [302, 118] width 123 height 15
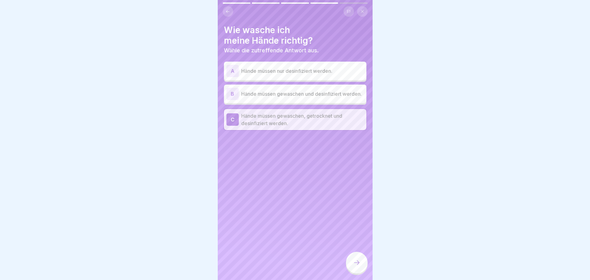
click at [357, 266] on icon at bounding box center [356, 262] width 7 height 7
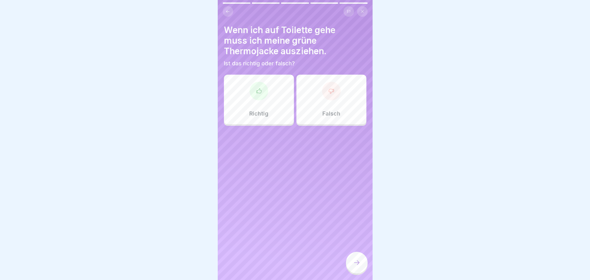
click at [257, 93] on icon at bounding box center [259, 91] width 6 height 6
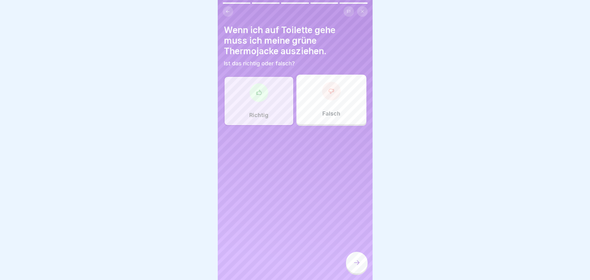
click at [353, 266] on icon at bounding box center [356, 262] width 7 height 7
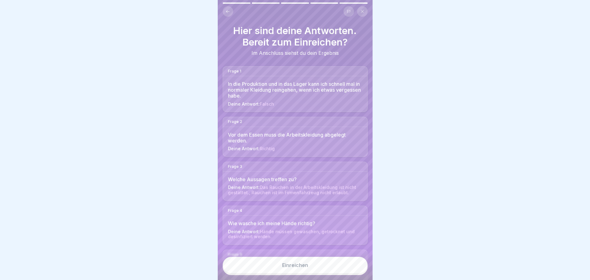
scroll to position [35, 0]
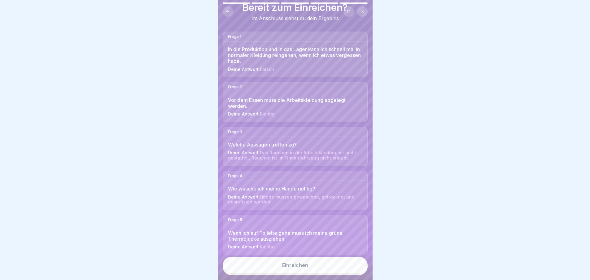
click at [335, 269] on button "Einreichen" at bounding box center [295, 265] width 145 height 17
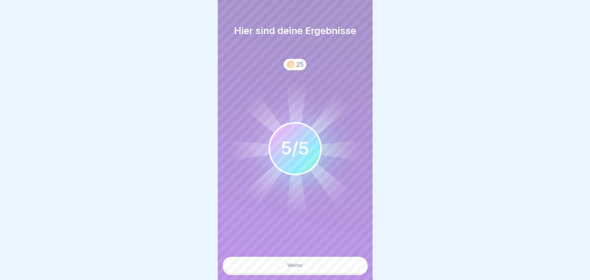
click at [335, 269] on button "Weiter" at bounding box center [295, 265] width 145 height 17
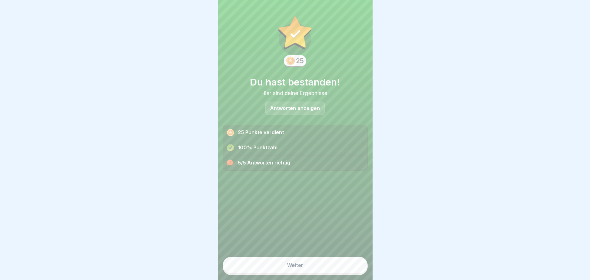
click at [335, 269] on button "Weiter" at bounding box center [295, 265] width 145 height 17
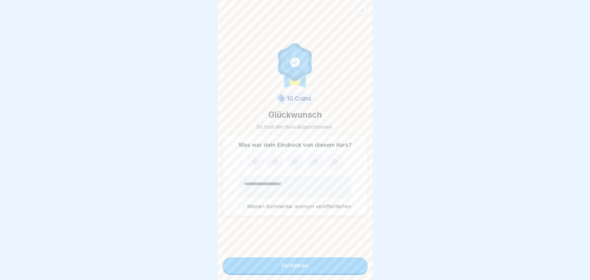
click at [312, 162] on icon at bounding box center [315, 161] width 8 height 8
click at [294, 268] on div "Fortfahren" at bounding box center [295, 266] width 26 height 6
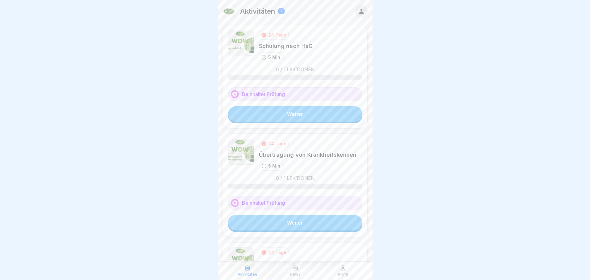
scroll to position [5, 0]
click at [296, 218] on link "Weiter" at bounding box center [295, 222] width 134 height 15
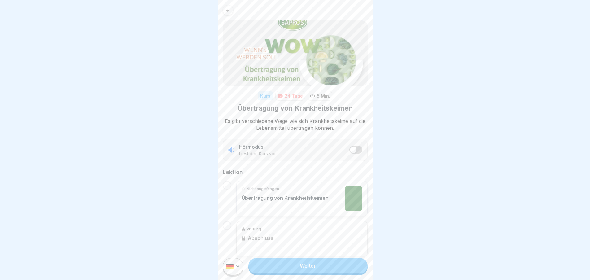
click at [297, 274] on link "Weiter" at bounding box center [307, 265] width 119 height 15
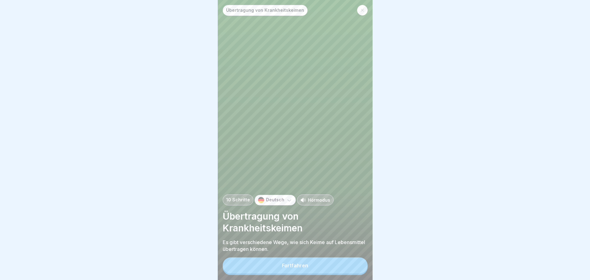
click at [298, 268] on div "Fortfahren" at bounding box center [295, 266] width 26 height 6
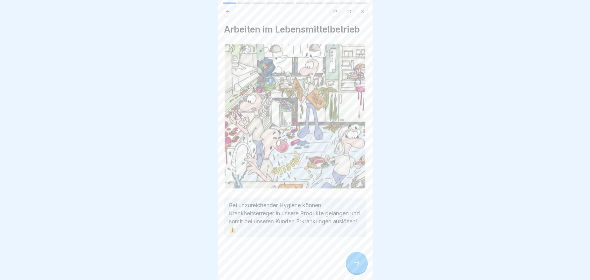
click at [287, 256] on div "Arbeiten im Lebensmittelbetrieb Bei unzureichender Hygiene können Krankheitserr…" at bounding box center [295, 140] width 155 height 280
click at [359, 266] on icon at bounding box center [356, 262] width 7 height 7
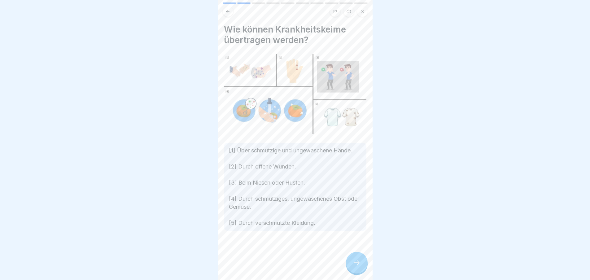
drag, startPoint x: 359, startPoint y: 267, endPoint x: 285, endPoint y: 254, distance: 75.5
click at [285, 254] on div "Übertragung von Krankheitskeimen 10 Schritte Deutsch Hörmodus Übertragung von K…" at bounding box center [295, 140] width 155 height 280
click at [359, 266] on icon at bounding box center [356, 262] width 7 height 7
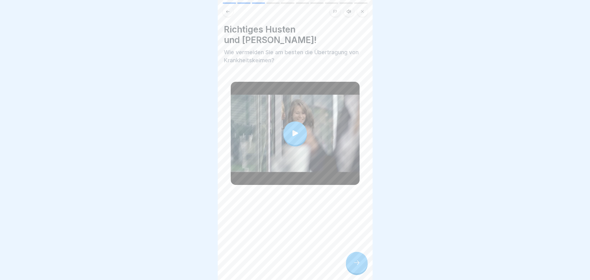
click at [294, 129] on icon at bounding box center [295, 133] width 9 height 9
click at [359, 265] on icon at bounding box center [356, 262] width 7 height 7
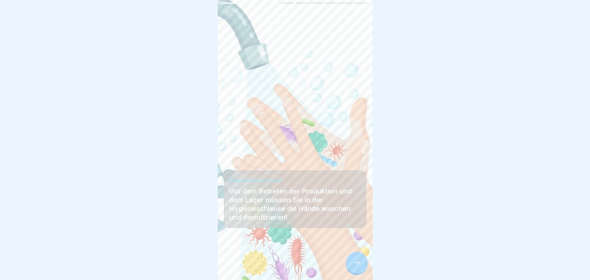
click at [353, 266] on icon at bounding box center [356, 262] width 7 height 7
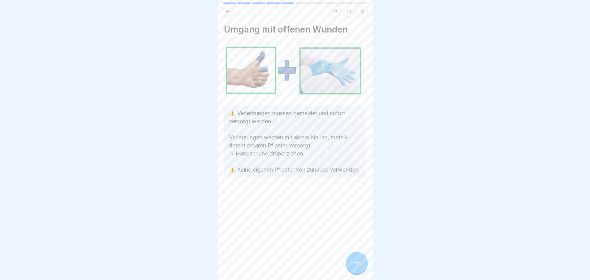
click at [355, 266] on icon at bounding box center [356, 262] width 7 height 7
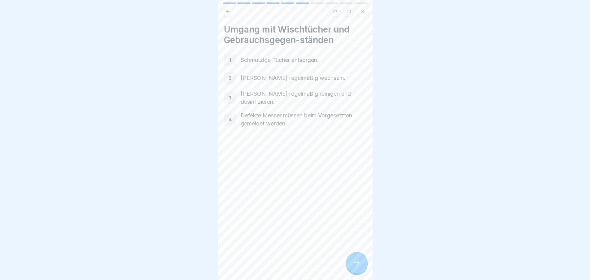
click at [354, 266] on icon at bounding box center [356, 262] width 7 height 7
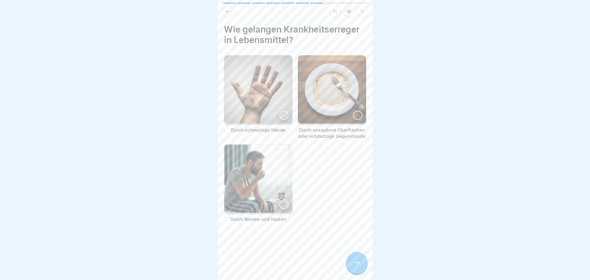
click at [279, 113] on div at bounding box center [283, 115] width 9 height 9
click at [357, 114] on div at bounding box center [357, 115] width 9 height 9
click at [283, 200] on div at bounding box center [283, 204] width 9 height 9
click at [355, 266] on icon at bounding box center [356, 262] width 7 height 7
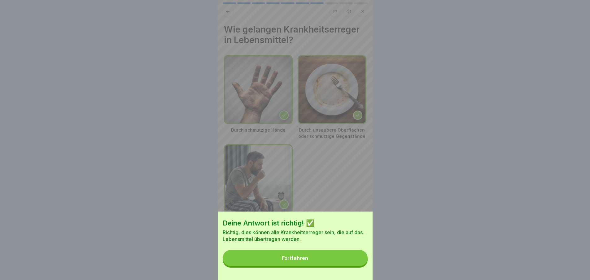
click at [340, 264] on button "Fortfahren" at bounding box center [295, 258] width 145 height 16
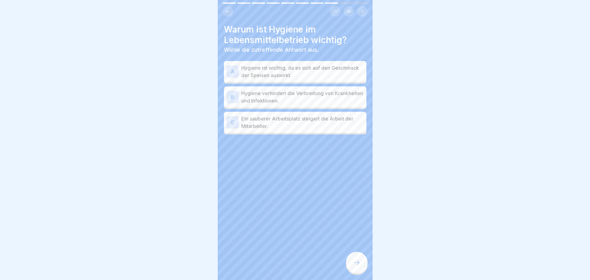
click at [276, 101] on p "Hygiene verhindert die Verbreitung von Krankheiten und Infektionen." at bounding box center [302, 97] width 123 height 15
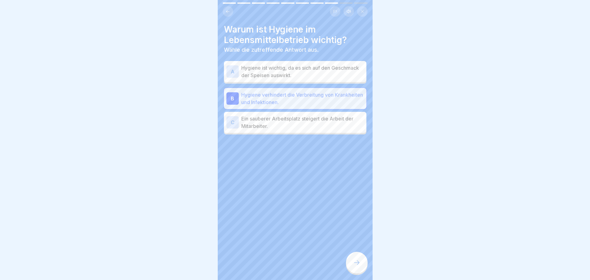
click at [312, 125] on p "Ein sauberer Arbeitsplatz steigert die Arbeit der Mitarbeiter." at bounding box center [302, 122] width 123 height 15
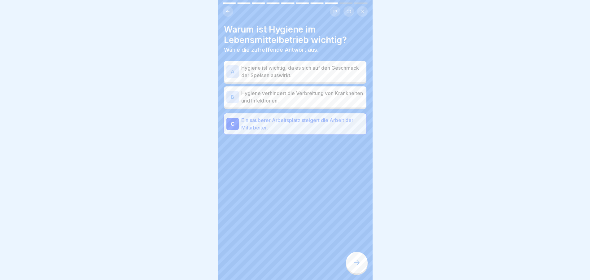
click at [293, 96] on p "Hygiene verhindert die Verbreitung von Krankheiten und Infektionen." at bounding box center [302, 97] width 123 height 15
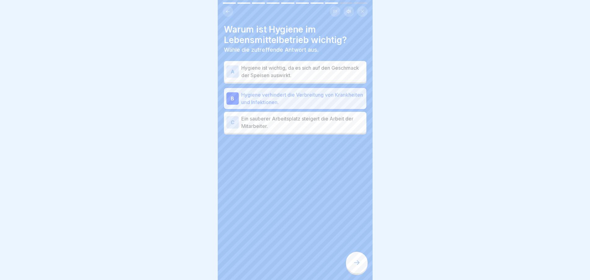
click at [356, 263] on div at bounding box center [357, 263] width 22 height 22
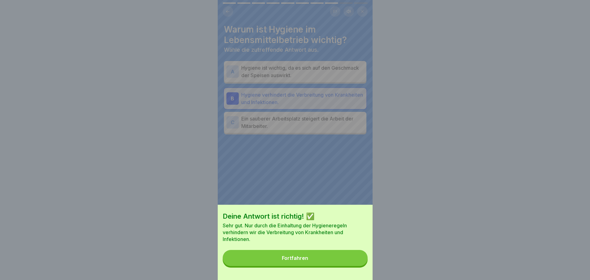
click at [352, 263] on button "Fortfahren" at bounding box center [295, 258] width 145 height 16
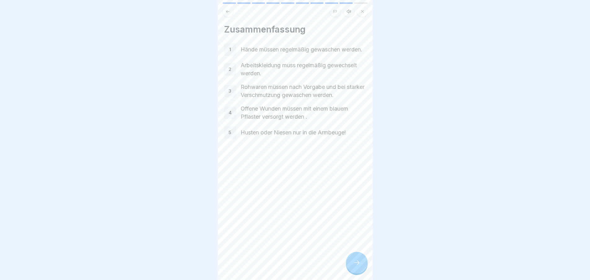
click at [352, 269] on div at bounding box center [357, 263] width 22 height 22
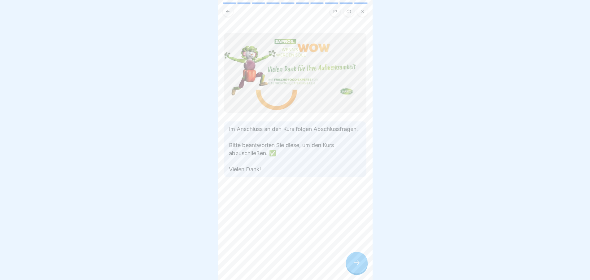
click at [357, 266] on icon at bounding box center [356, 262] width 7 height 7
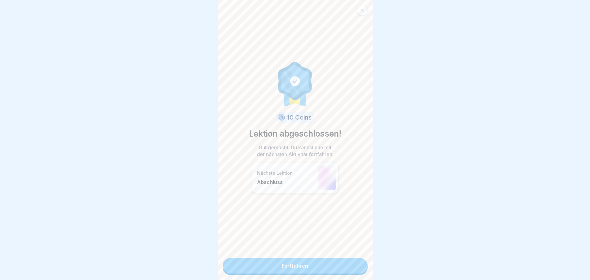
click at [329, 266] on link "Fortfahren" at bounding box center [295, 265] width 145 height 15
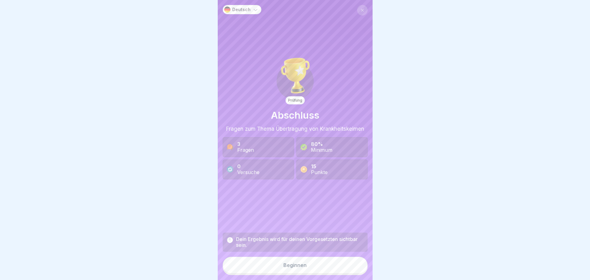
click at [328, 266] on button "Beginnen" at bounding box center [295, 265] width 145 height 17
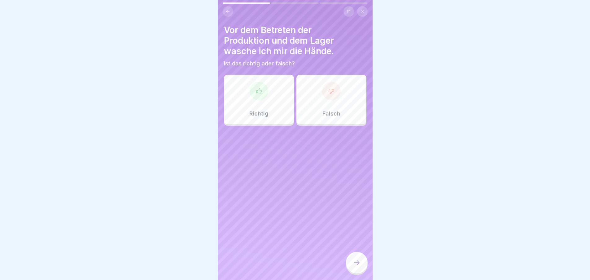
click at [266, 102] on div "Richtig" at bounding box center [259, 100] width 70 height 50
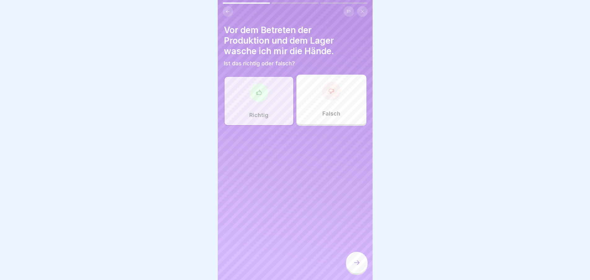
click at [352, 269] on div at bounding box center [357, 263] width 22 height 22
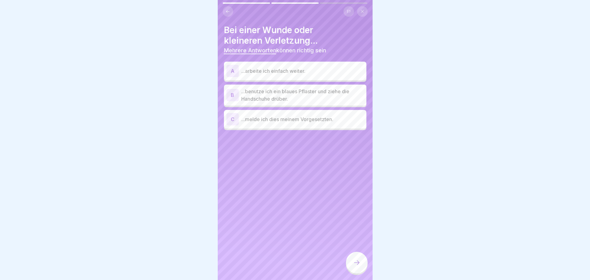
click at [268, 96] on p "...benutze ich ein blaues Pflaster und ziehe die Handschuhe drüber." at bounding box center [302, 95] width 123 height 15
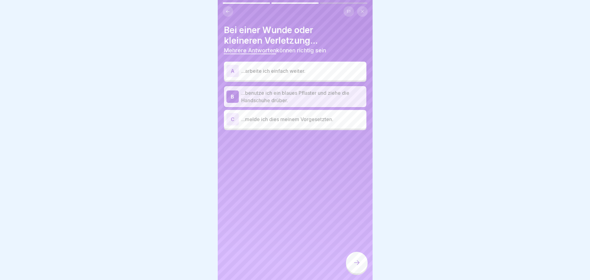
click at [249, 122] on p "...melde ich dies meinem Vorgesetzten." at bounding box center [302, 119] width 123 height 7
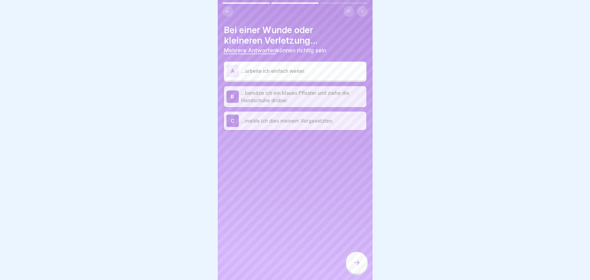
click at [357, 266] on icon at bounding box center [356, 262] width 7 height 7
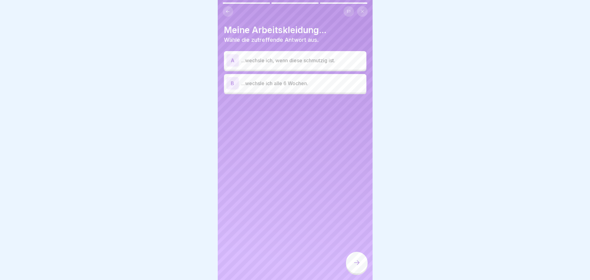
click at [297, 58] on p "...wechsle ich, wenn diese schmutzig ist." at bounding box center [302, 60] width 123 height 7
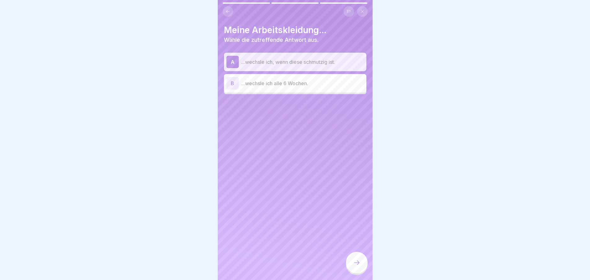
click at [351, 270] on div at bounding box center [357, 263] width 22 height 22
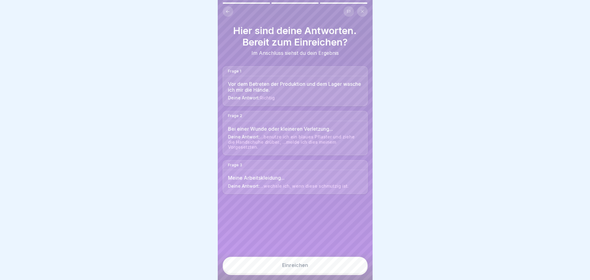
click at [347, 268] on button "Einreichen" at bounding box center [295, 265] width 145 height 17
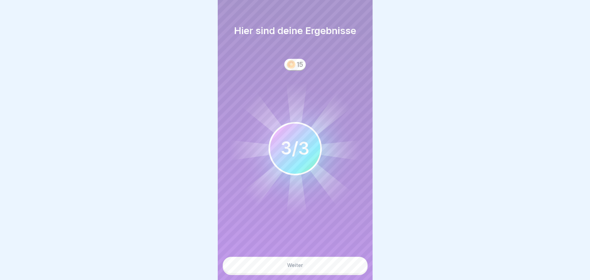
click at [347, 268] on button "Weiter" at bounding box center [295, 265] width 145 height 17
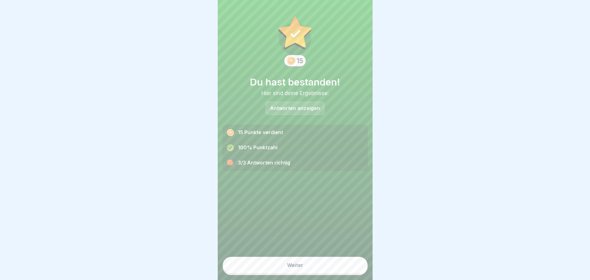
click at [338, 270] on button "Weiter" at bounding box center [295, 265] width 145 height 17
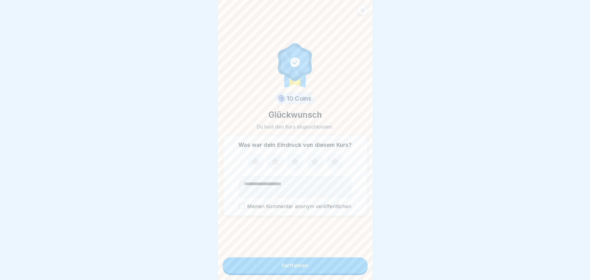
click at [309, 161] on icon at bounding box center [315, 162] width 16 height 16
click at [280, 269] on button "Fortfahren" at bounding box center [295, 265] width 145 height 16
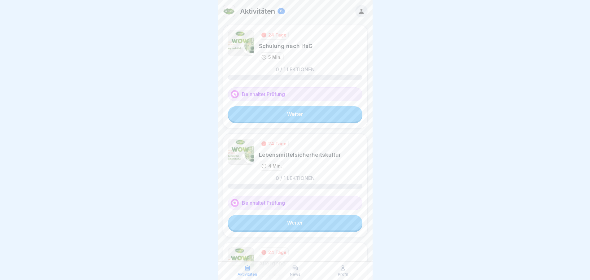
click at [323, 114] on link "Weiter" at bounding box center [295, 113] width 134 height 15
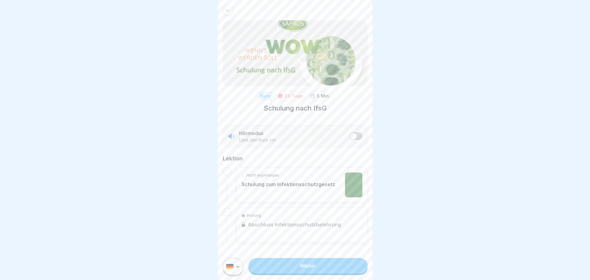
click at [305, 272] on link "Weiter" at bounding box center [307, 265] width 119 height 15
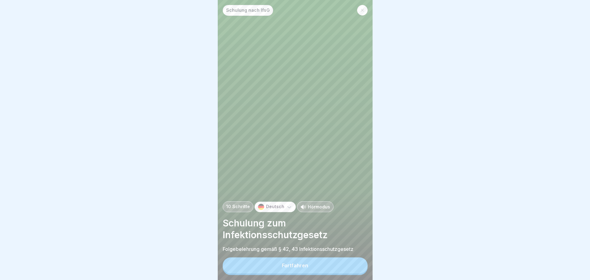
click at [305, 268] on div "Fortfahren" at bounding box center [295, 266] width 26 height 6
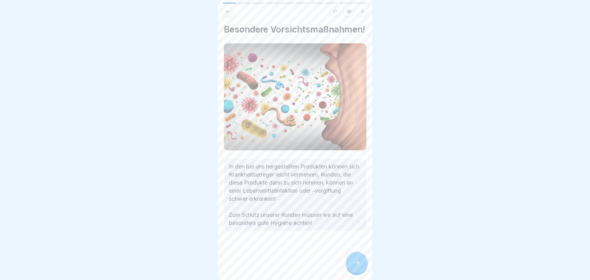
click at [361, 274] on div at bounding box center [357, 263] width 22 height 22
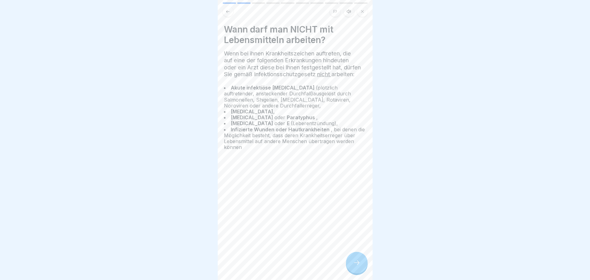
click at [363, 268] on div at bounding box center [357, 263] width 22 height 22
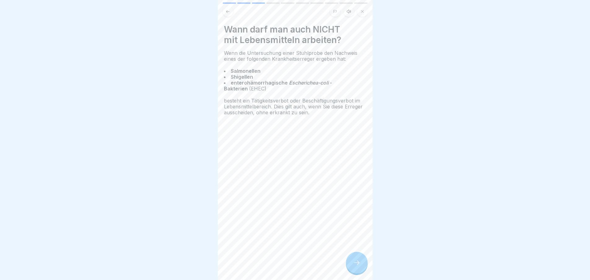
click at [363, 268] on div at bounding box center [357, 263] width 22 height 22
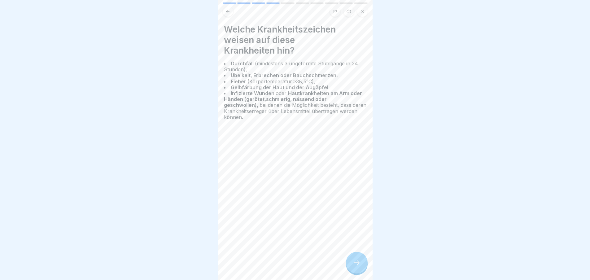
click at [363, 268] on div at bounding box center [357, 263] width 22 height 22
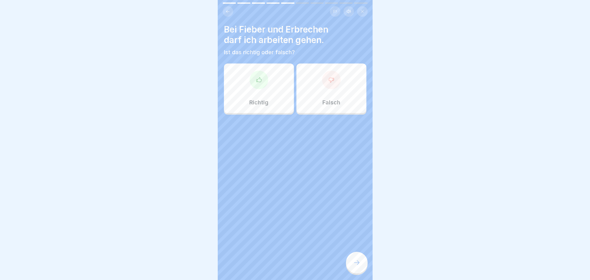
click at [331, 90] on div "Falsch" at bounding box center [331, 88] width 70 height 50
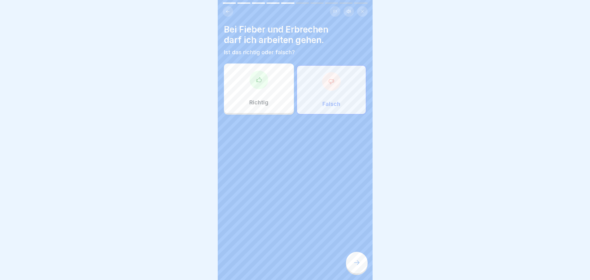
click at [359, 271] on div at bounding box center [357, 263] width 22 height 22
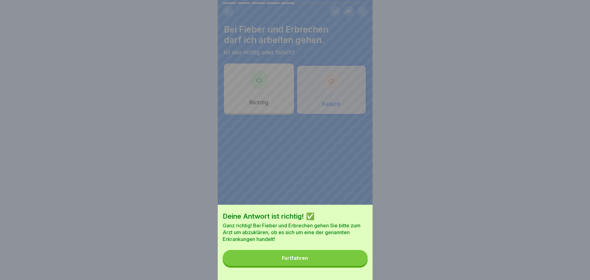
click at [347, 266] on button "Fortfahren" at bounding box center [295, 258] width 145 height 16
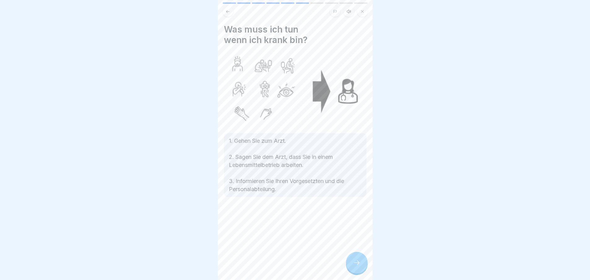
click at [357, 266] on icon at bounding box center [356, 262] width 7 height 7
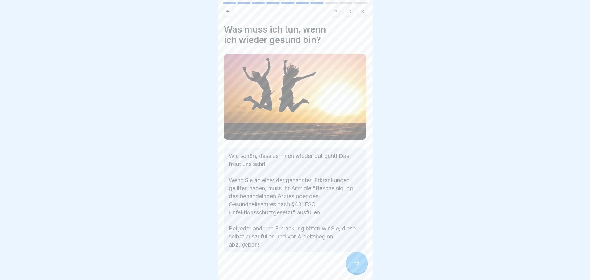
click at [352, 266] on div at bounding box center [357, 263] width 22 height 22
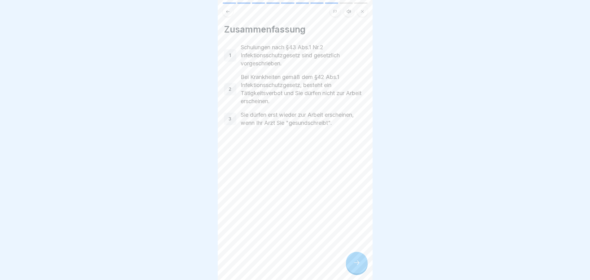
click at [355, 265] on icon at bounding box center [356, 262] width 7 height 7
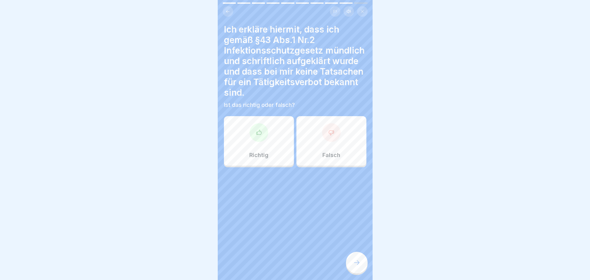
click at [259, 142] on div "Richtig" at bounding box center [259, 141] width 70 height 50
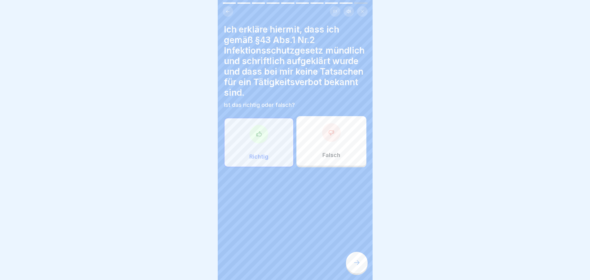
click at [360, 266] on icon at bounding box center [356, 262] width 7 height 7
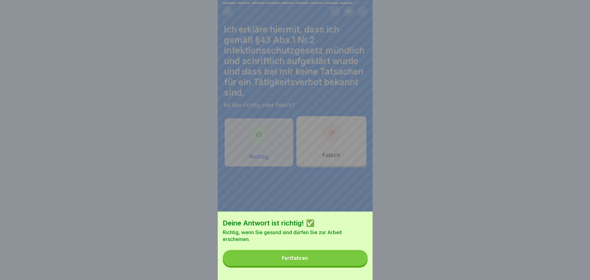
click at [345, 266] on button "Fortfahren" at bounding box center [295, 258] width 145 height 16
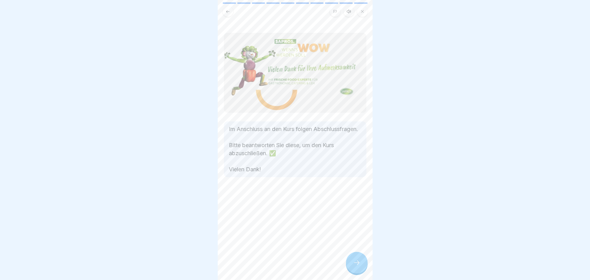
click at [350, 265] on div at bounding box center [357, 263] width 22 height 22
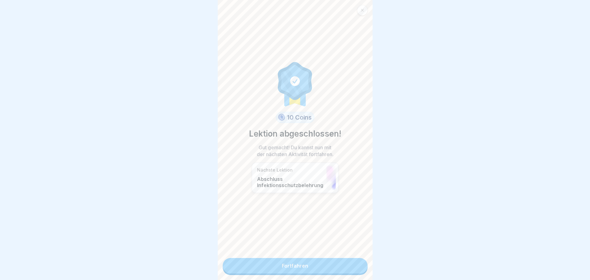
click at [328, 269] on link "Fortfahren" at bounding box center [295, 265] width 145 height 15
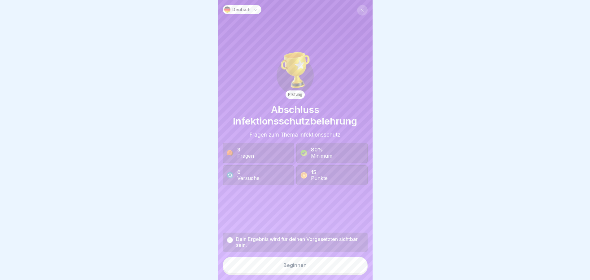
click at [328, 269] on button "Beginnen" at bounding box center [295, 265] width 145 height 17
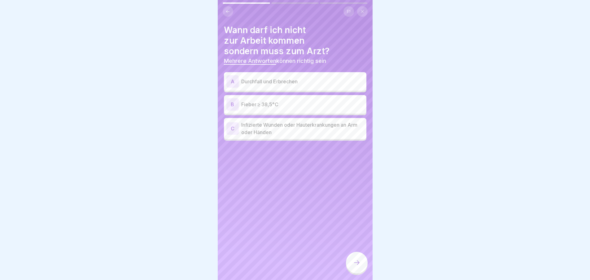
click at [295, 87] on div "A Durchfall und Erbrechen" at bounding box center [295, 81] width 138 height 12
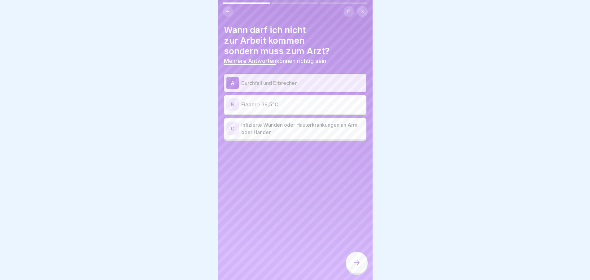
click at [295, 100] on div "B Fieber ≥ 38,5°C" at bounding box center [295, 104] width 138 height 12
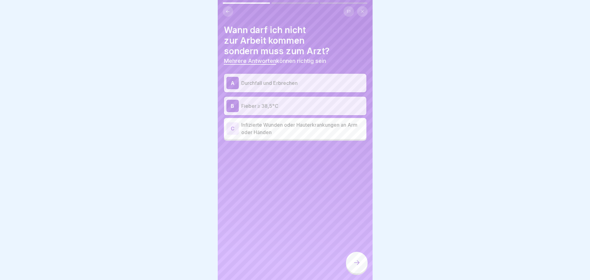
click at [305, 131] on p "Infizierte Wunden oder Hauterkrankungen an Arm oder Händen" at bounding box center [302, 128] width 123 height 15
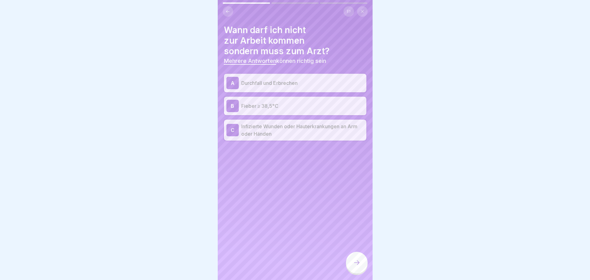
click at [354, 266] on icon at bounding box center [356, 262] width 7 height 7
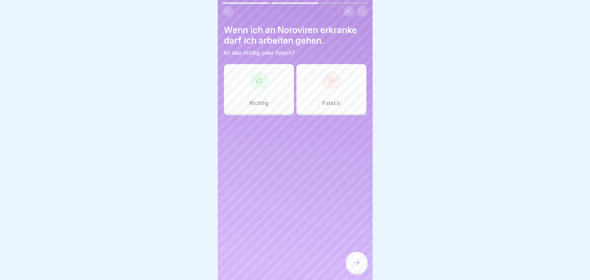
click at [327, 91] on div "Falsch" at bounding box center [331, 89] width 70 height 50
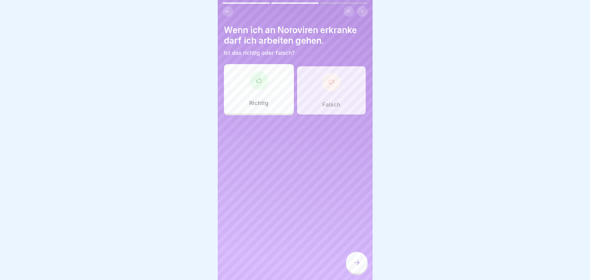
click at [358, 266] on icon at bounding box center [356, 262] width 7 height 7
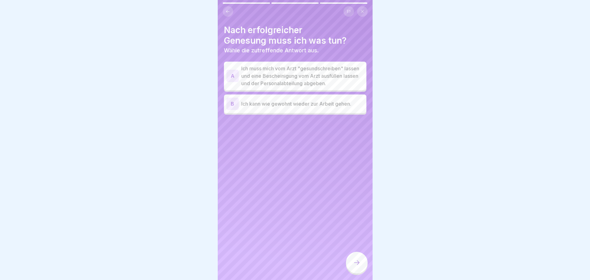
click at [311, 79] on p "Ich muss mich vom Arzt "gesundschreiben" lassen und eine Bescheinigung vom Arzt…" at bounding box center [302, 76] width 123 height 22
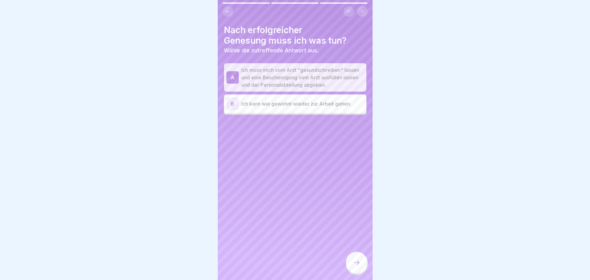
click at [357, 264] on div at bounding box center [357, 263] width 22 height 22
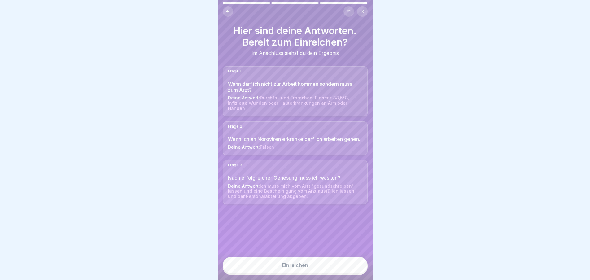
click at [334, 269] on button "Einreichen" at bounding box center [295, 265] width 145 height 17
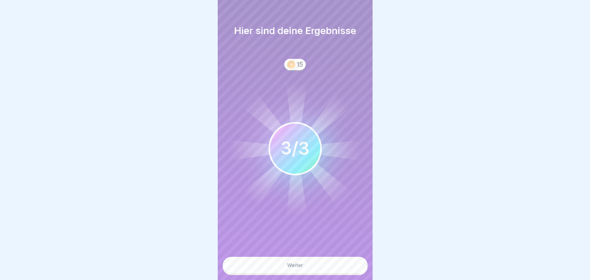
click at [334, 269] on button "Weiter" at bounding box center [295, 265] width 145 height 17
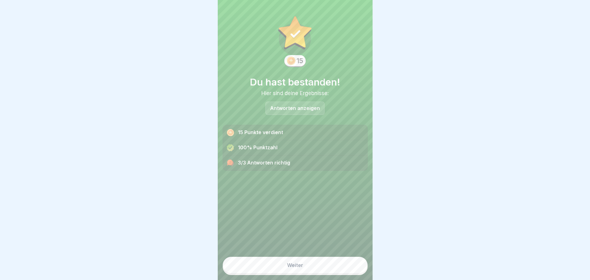
click at [334, 269] on button "Weiter" at bounding box center [295, 265] width 145 height 17
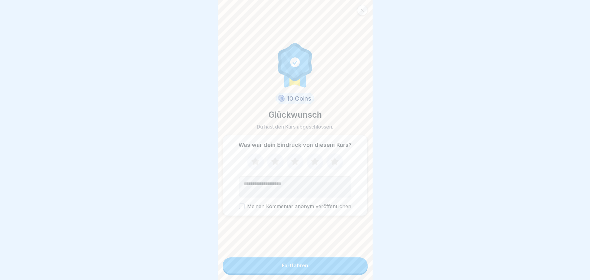
click at [307, 163] on icon at bounding box center [315, 162] width 16 height 16
click at [268, 270] on button "Fortfahren" at bounding box center [295, 265] width 145 height 16
click at [279, 271] on button "Fortfahren" at bounding box center [295, 265] width 145 height 16
click at [301, 268] on div "Fortfahren" at bounding box center [295, 266] width 26 height 6
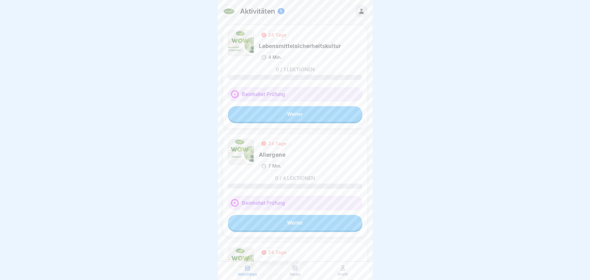
click at [291, 112] on link "Weiter" at bounding box center [295, 113] width 134 height 15
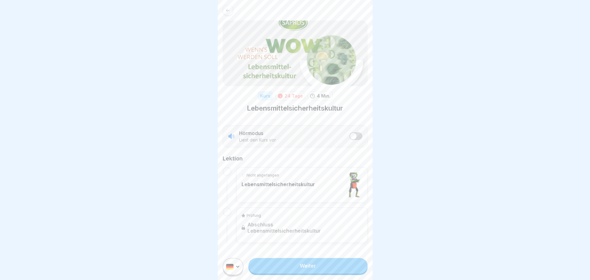
click at [312, 268] on link "Weiter" at bounding box center [307, 265] width 119 height 15
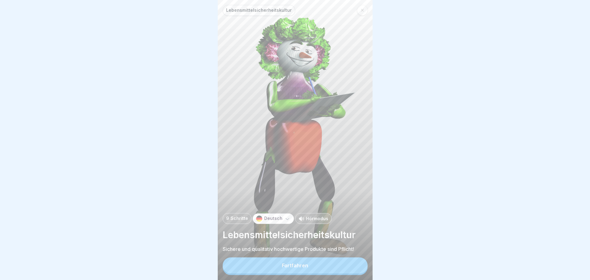
click at [312, 268] on button "Fortfahren" at bounding box center [295, 265] width 145 height 16
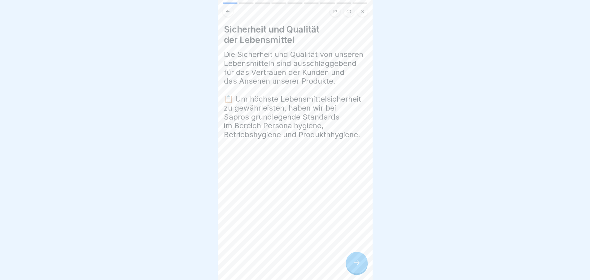
click at [350, 271] on div at bounding box center [357, 263] width 22 height 22
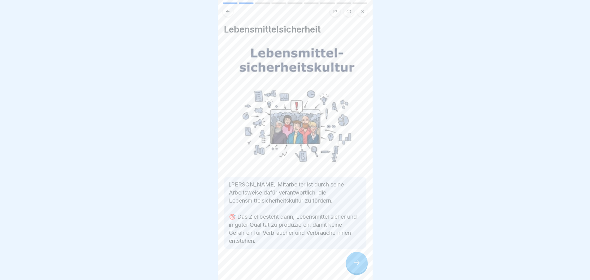
click at [355, 272] on div at bounding box center [357, 263] width 22 height 22
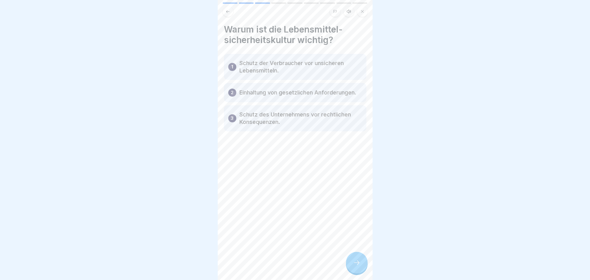
click at [353, 273] on div at bounding box center [357, 263] width 22 height 22
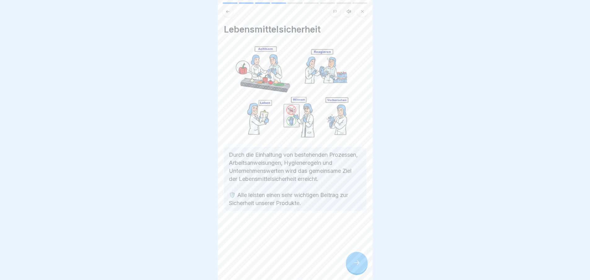
click at [357, 266] on icon at bounding box center [356, 262] width 7 height 7
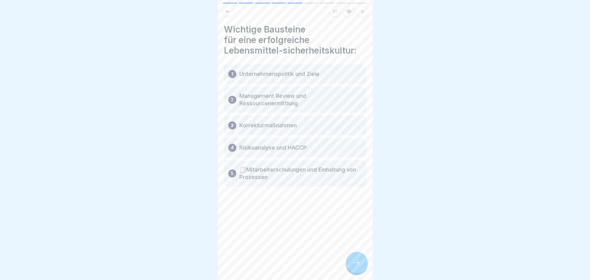
click at [359, 265] on icon at bounding box center [356, 262] width 7 height 7
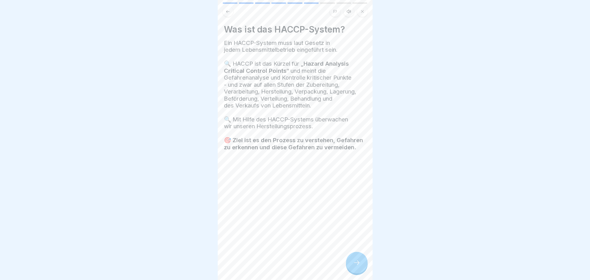
click at [359, 266] on icon at bounding box center [356, 262] width 7 height 7
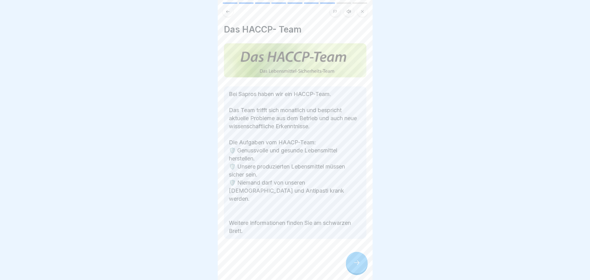
click at [351, 269] on div at bounding box center [357, 263] width 22 height 22
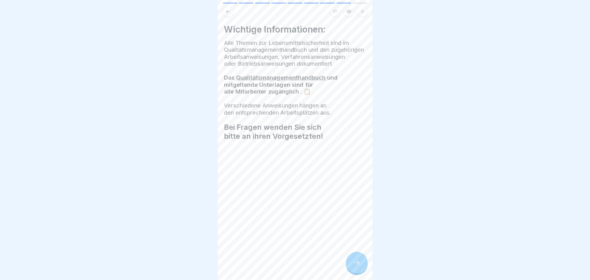
click at [349, 92] on h3 "Das Qualitätsmanagementhandbuch und mitgeltende Unterlagen sind für alle Mitarb…" at bounding box center [295, 84] width 142 height 21
click at [312, 95] on span ". 📋" at bounding box center [306, 91] width 12 height 7
click at [359, 266] on icon at bounding box center [356, 262] width 7 height 7
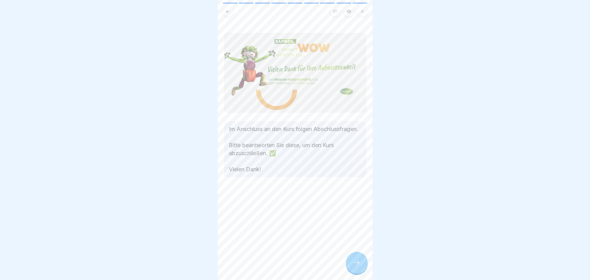
click at [359, 266] on icon at bounding box center [356, 262] width 7 height 7
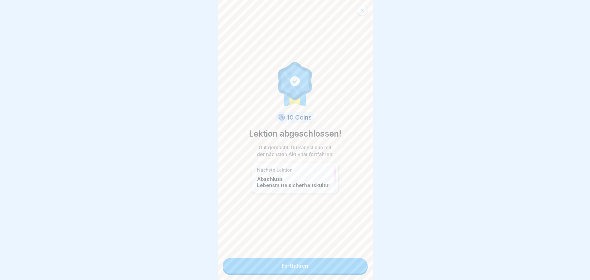
click at [336, 268] on link "Fortfahren" at bounding box center [295, 265] width 145 height 15
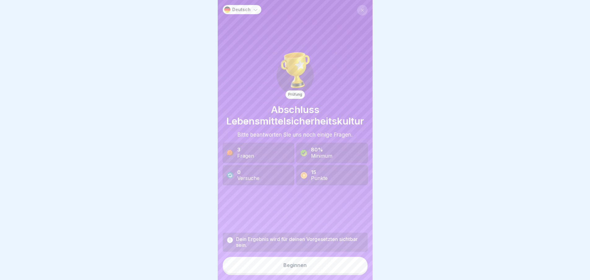
click at [336, 268] on button "Beginnen" at bounding box center [295, 265] width 145 height 17
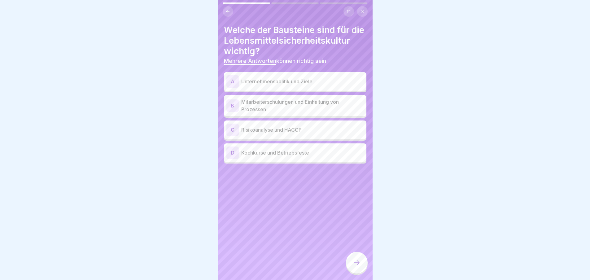
click at [312, 113] on p "Mitarbeiterschulungen und Einhaltung von Prozessen" at bounding box center [302, 105] width 123 height 15
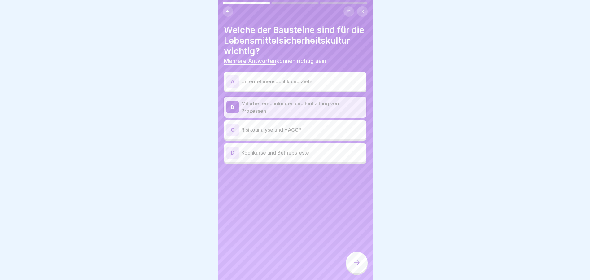
click at [304, 134] on p "Risikoanalyse und HACCP" at bounding box center [302, 129] width 123 height 7
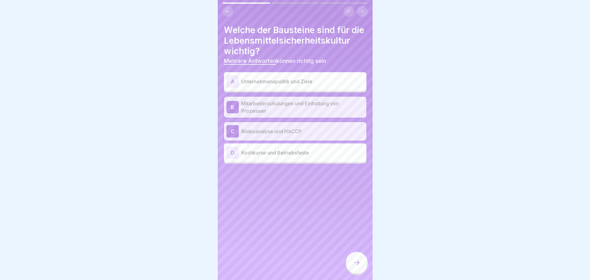
click at [300, 91] on div "A Unternehmenspolitik und Ziele" at bounding box center [295, 81] width 142 height 19
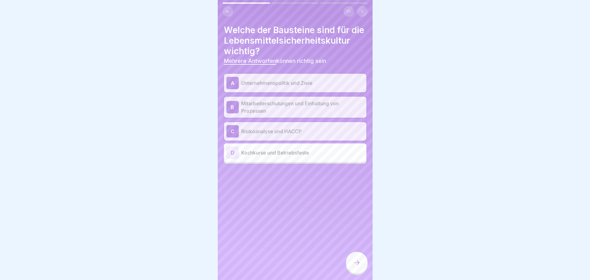
click at [355, 263] on div at bounding box center [357, 263] width 22 height 22
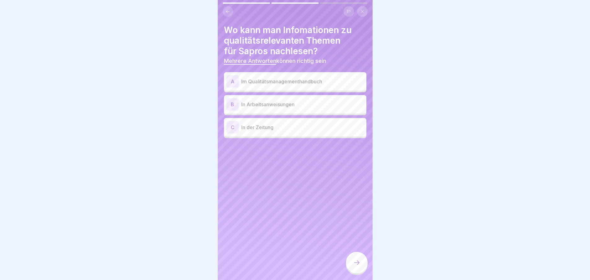
click at [300, 82] on p "Im Qualitätsmanagementhandbuch" at bounding box center [302, 81] width 123 height 7
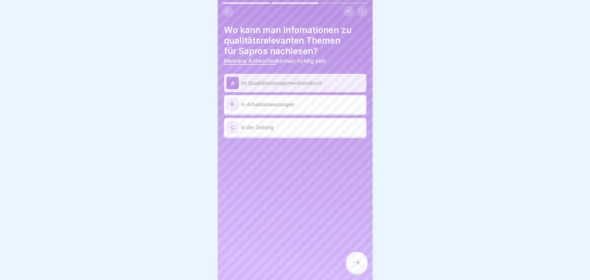
click at [302, 99] on div "B In Arbeitsanweisungen" at bounding box center [295, 104] width 138 height 12
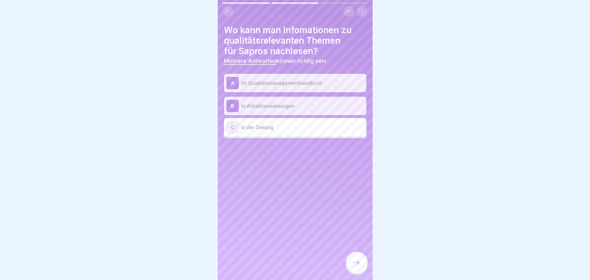
click at [351, 272] on div at bounding box center [357, 263] width 22 height 22
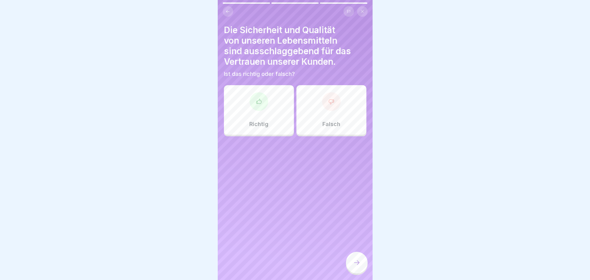
click at [279, 103] on div "Richtig" at bounding box center [259, 110] width 70 height 50
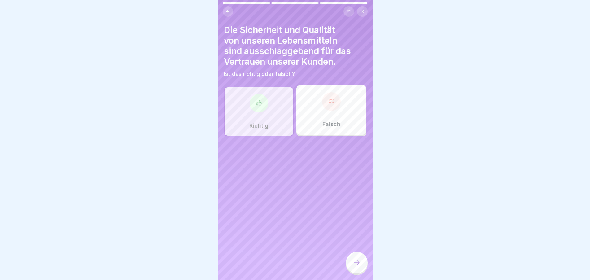
click at [354, 266] on icon at bounding box center [356, 262] width 7 height 7
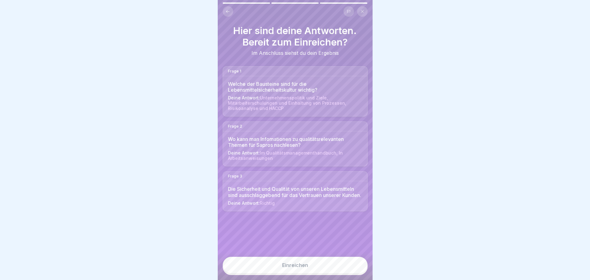
click at [343, 270] on button "Einreichen" at bounding box center [295, 265] width 145 height 17
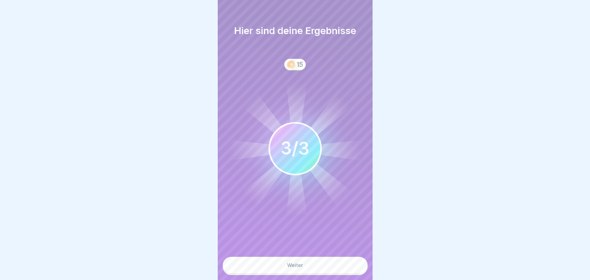
click at [343, 270] on button "Weiter" at bounding box center [295, 265] width 145 height 17
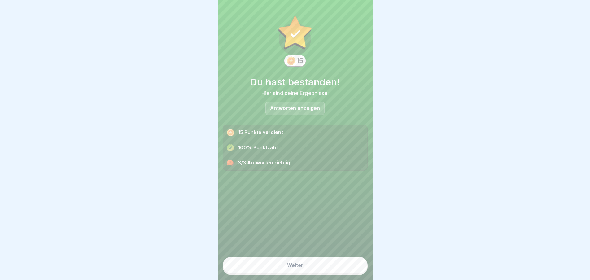
click at [343, 270] on button "Weiter" at bounding box center [295, 265] width 145 height 17
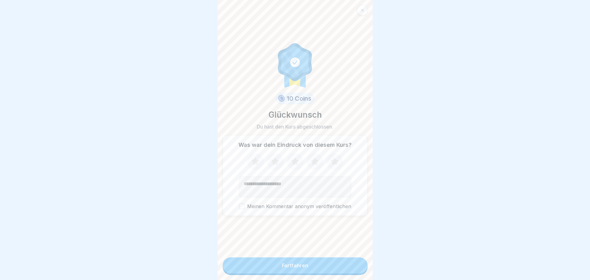
click at [314, 165] on icon at bounding box center [315, 161] width 8 height 8
click at [301, 268] on div "Fortfahren" at bounding box center [295, 266] width 26 height 6
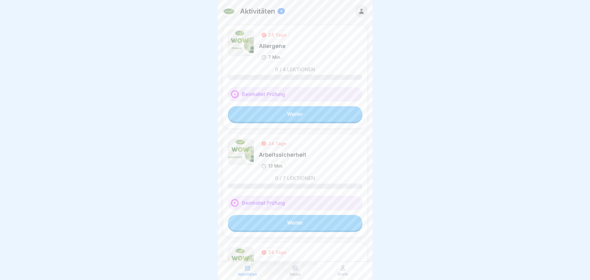
click at [336, 106] on link "Weiter" at bounding box center [295, 113] width 134 height 15
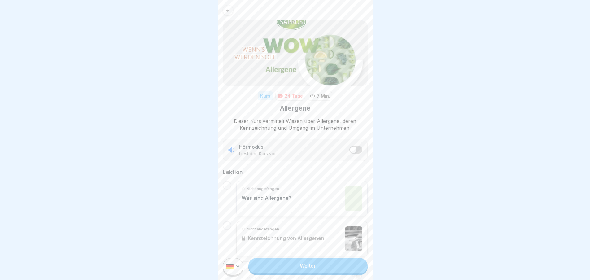
click at [294, 272] on link "Weiter" at bounding box center [307, 265] width 119 height 15
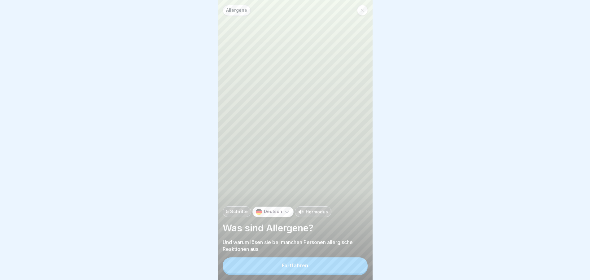
click at [294, 268] on div "Fortfahren" at bounding box center [295, 266] width 26 height 6
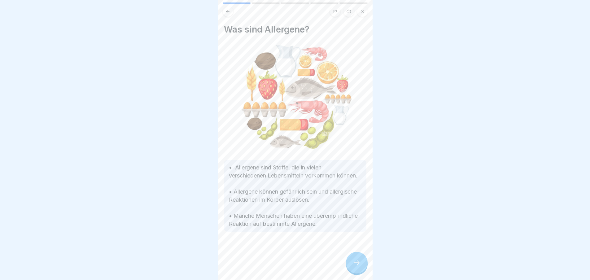
click at [352, 265] on div at bounding box center [357, 263] width 22 height 22
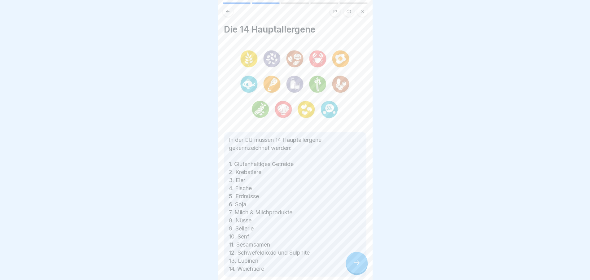
scroll to position [31, 0]
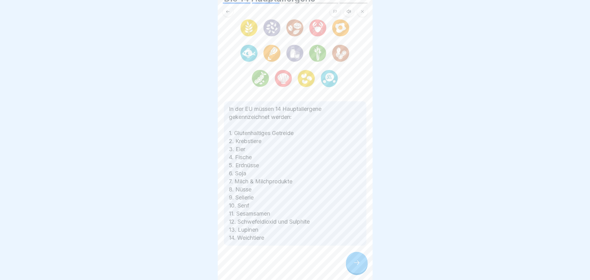
click at [358, 271] on div at bounding box center [357, 263] width 22 height 22
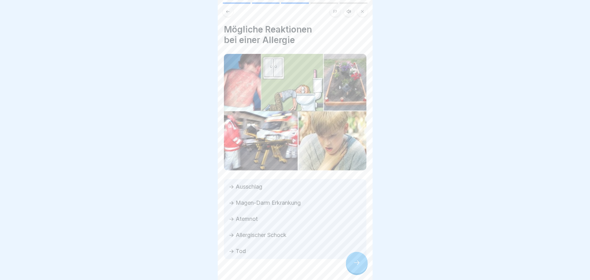
click at [356, 266] on icon at bounding box center [356, 262] width 7 height 7
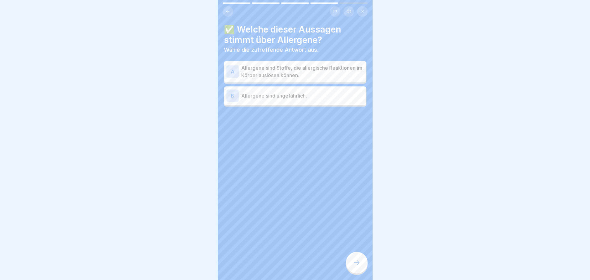
click at [281, 76] on p "Allergene sind Stoffe, die allergische Reaktionen im Körper auslösen können." at bounding box center [302, 71] width 123 height 15
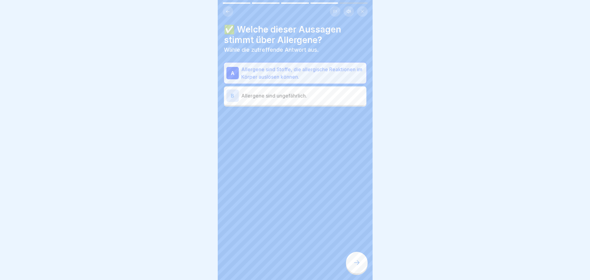
click at [357, 266] on icon at bounding box center [356, 262] width 7 height 7
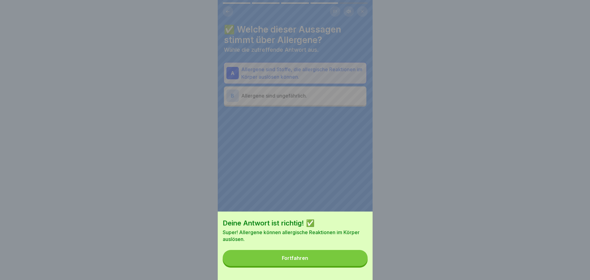
click at [346, 263] on button "Fortfahren" at bounding box center [295, 258] width 145 height 16
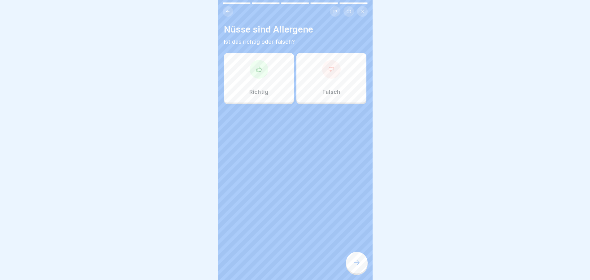
click at [259, 83] on div "Richtig" at bounding box center [259, 78] width 70 height 50
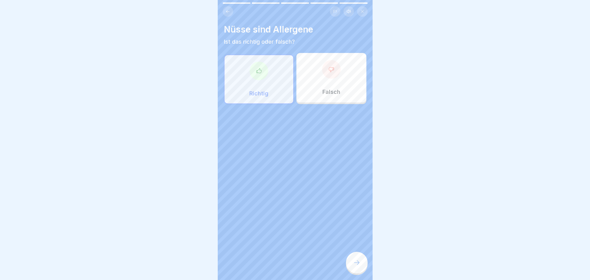
click at [359, 271] on div at bounding box center [357, 263] width 22 height 22
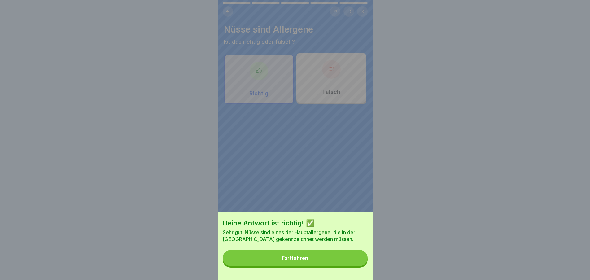
click at [334, 265] on button "Fortfahren" at bounding box center [295, 258] width 145 height 16
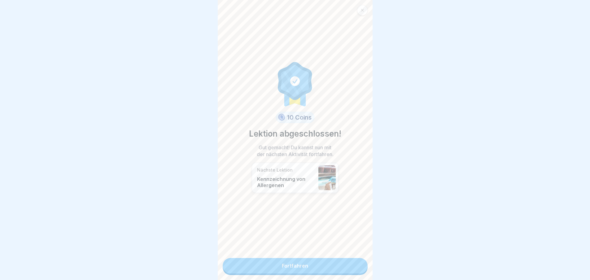
click at [322, 265] on link "Fortfahren" at bounding box center [295, 265] width 145 height 15
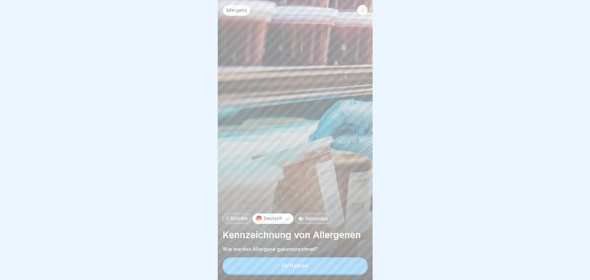
click at [322, 269] on button "Fortfahren" at bounding box center [295, 265] width 145 height 16
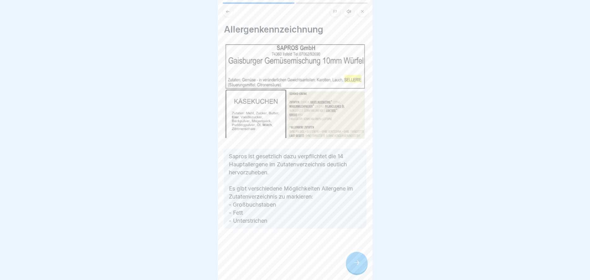
click at [358, 266] on icon at bounding box center [356, 262] width 7 height 7
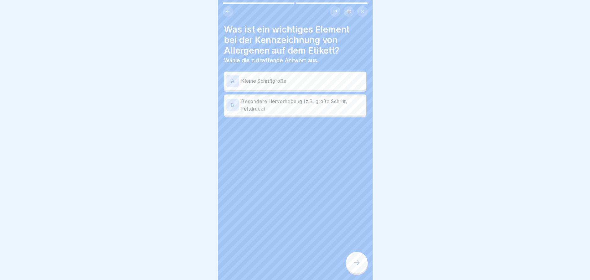
click at [280, 109] on p "Besondere Hervorhebung (z.B. große Schrift, Fettdruck)" at bounding box center [302, 105] width 123 height 15
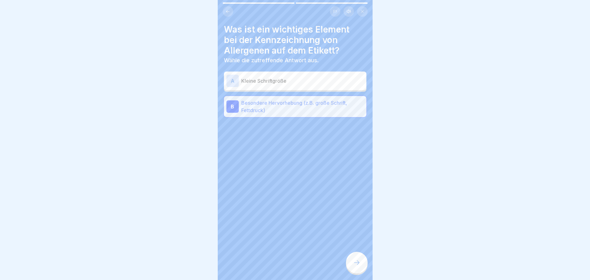
click at [357, 266] on icon at bounding box center [356, 262] width 7 height 7
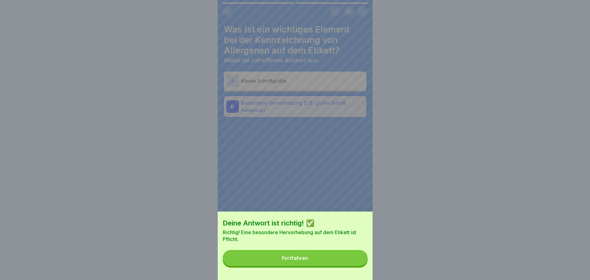
click at [346, 266] on button "Fortfahren" at bounding box center [295, 258] width 145 height 16
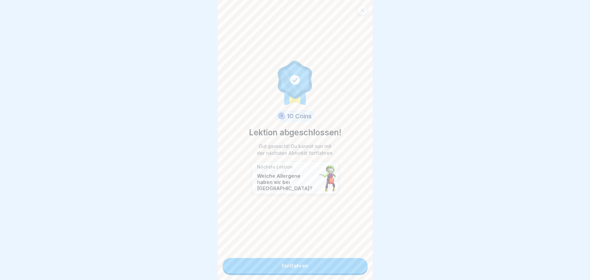
click at [343, 268] on link "Fortfahren" at bounding box center [295, 265] width 145 height 15
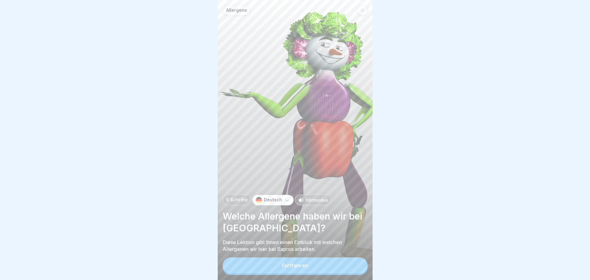
click at [343, 268] on button "Fortfahren" at bounding box center [295, 265] width 145 height 16
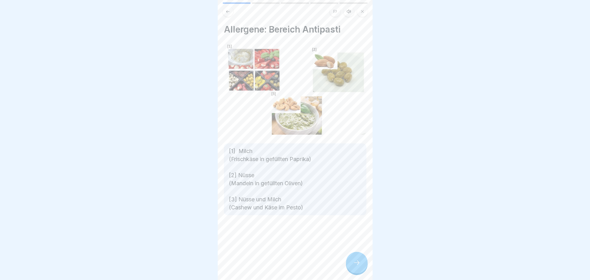
click at [356, 266] on icon at bounding box center [356, 262] width 7 height 7
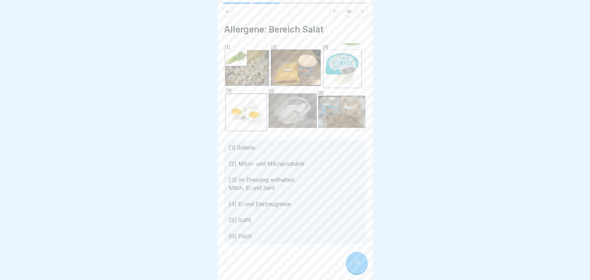
click at [359, 266] on icon at bounding box center [356, 262] width 7 height 7
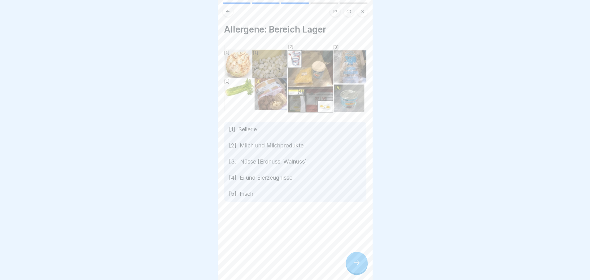
click at [359, 266] on icon at bounding box center [356, 262] width 7 height 7
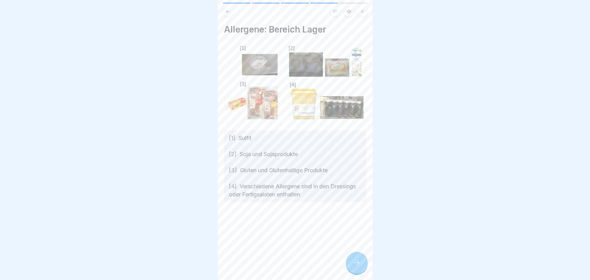
click at [359, 266] on icon at bounding box center [356, 262] width 7 height 7
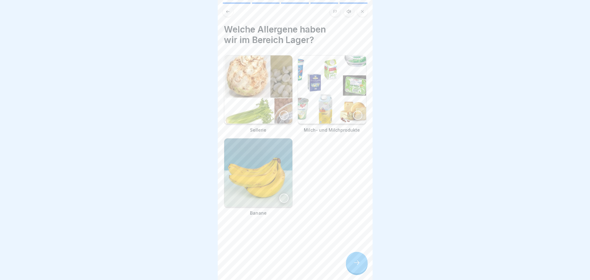
click at [282, 114] on div at bounding box center [283, 115] width 9 height 9
click at [353, 113] on div at bounding box center [357, 115] width 9 height 9
click at [283, 194] on div at bounding box center [283, 198] width 9 height 9
click at [354, 266] on icon at bounding box center [356, 262] width 7 height 7
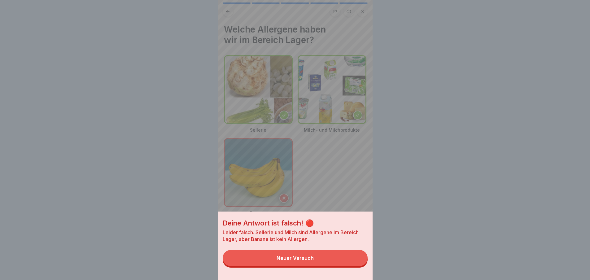
click at [332, 263] on button "Neuer Versuch" at bounding box center [295, 258] width 145 height 16
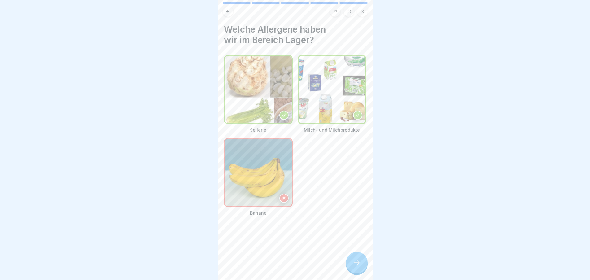
click at [282, 196] on icon at bounding box center [284, 198] width 4 height 4
click at [335, 194] on div "Sellerie Milch- und Milchprodukte Banane" at bounding box center [295, 135] width 142 height 161
click at [279, 194] on div at bounding box center [283, 198] width 9 height 9
click at [284, 210] on p "Banane" at bounding box center [258, 213] width 69 height 6
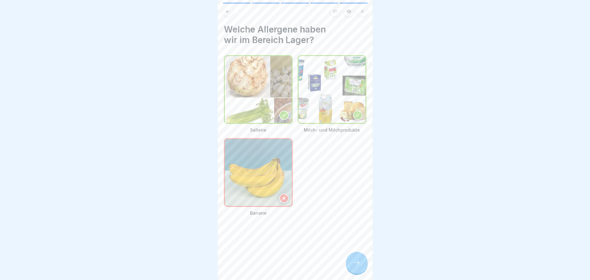
click at [307, 154] on div "Sellerie Milch- und Milchprodukte Banane" at bounding box center [295, 135] width 142 height 161
click at [230, 10] on icon at bounding box center [227, 11] width 5 height 5
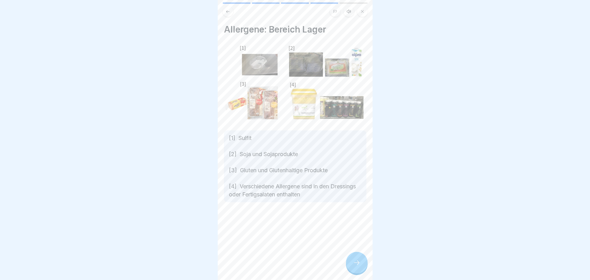
click at [356, 265] on icon at bounding box center [356, 262] width 7 height 7
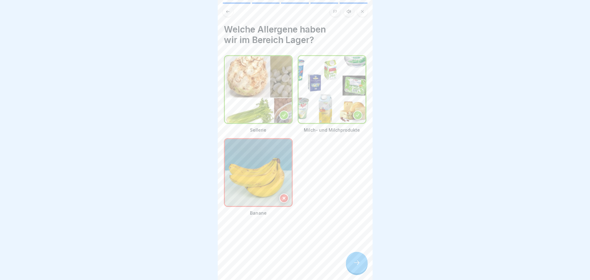
click at [282, 196] on icon at bounding box center [284, 198] width 4 height 4
click at [354, 264] on div at bounding box center [357, 263] width 22 height 22
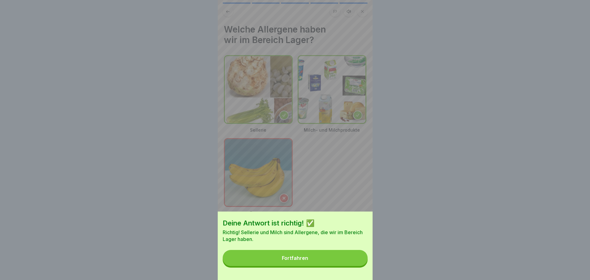
click at [333, 260] on button "Fortfahren" at bounding box center [295, 258] width 145 height 16
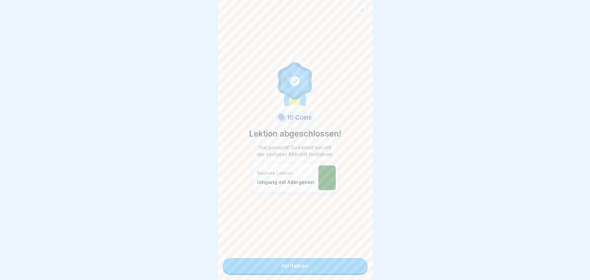
click at [323, 264] on link "Fortfahren" at bounding box center [295, 265] width 145 height 15
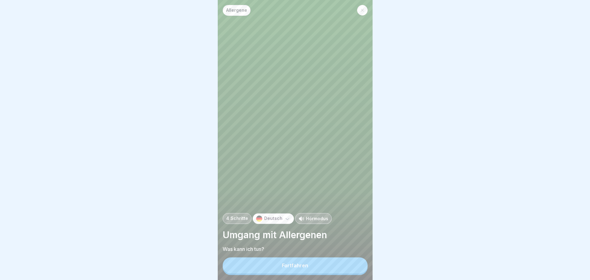
click at [323, 264] on button "Fortfahren" at bounding box center [295, 265] width 145 height 16
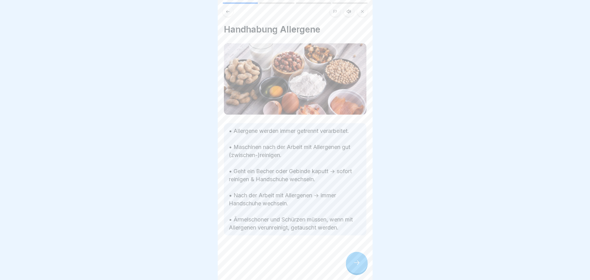
click at [358, 265] on icon at bounding box center [357, 262] width 6 height 4
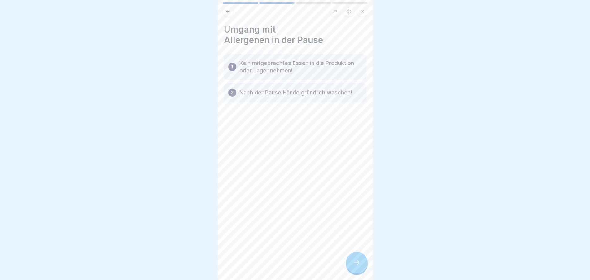
click at [358, 265] on icon at bounding box center [357, 262] width 6 height 4
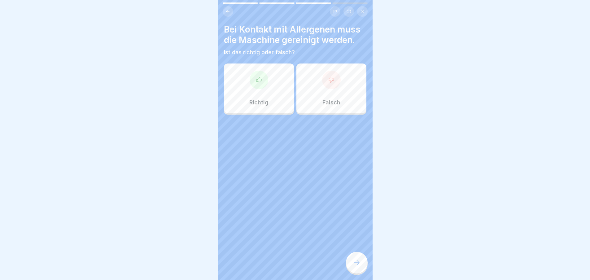
click at [264, 83] on div at bounding box center [259, 80] width 19 height 19
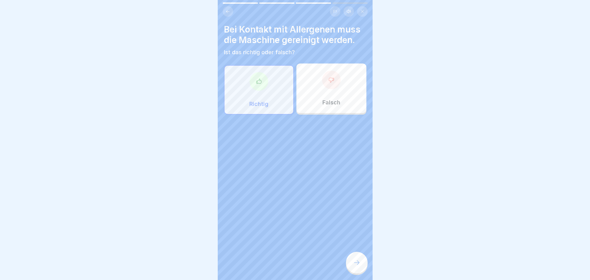
click at [351, 265] on div at bounding box center [357, 263] width 22 height 22
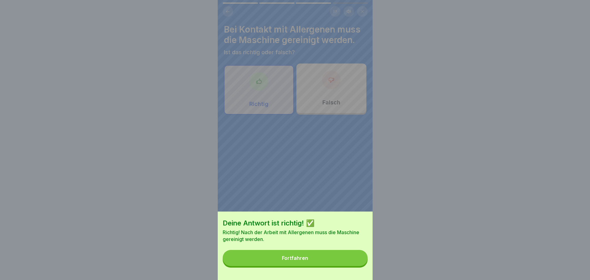
click at [348, 266] on button "Fortfahren" at bounding box center [295, 258] width 145 height 16
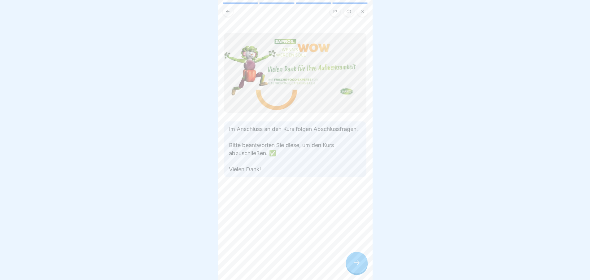
click at [351, 265] on div at bounding box center [357, 263] width 22 height 22
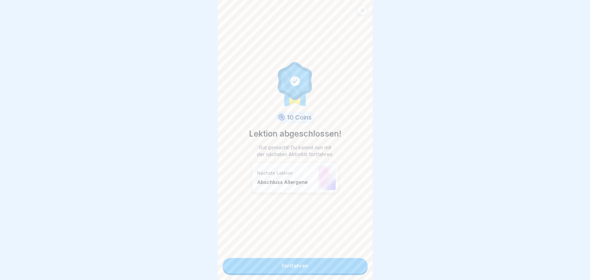
click at [344, 266] on link "Fortfahren" at bounding box center [295, 265] width 145 height 15
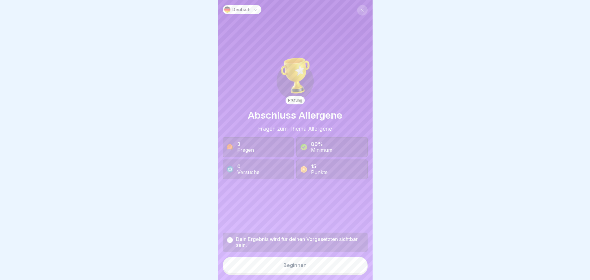
click at [338, 265] on button "Beginnen" at bounding box center [295, 265] width 145 height 17
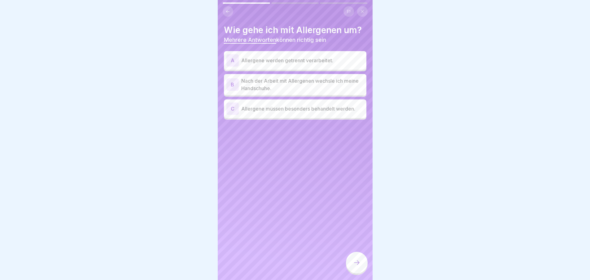
click at [309, 62] on p "Allergene werden getrennt verarbeitet." at bounding box center [302, 60] width 123 height 7
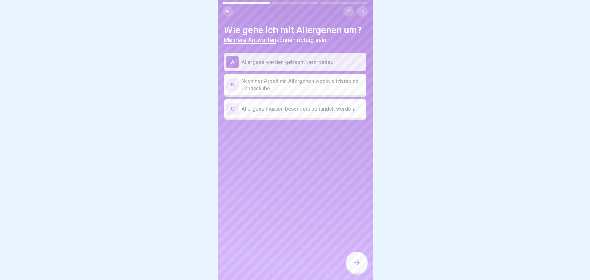
click at [309, 86] on p "Nach der Arbeit mit Allergenen wechsle ich meine Handschuhe." at bounding box center [302, 84] width 123 height 15
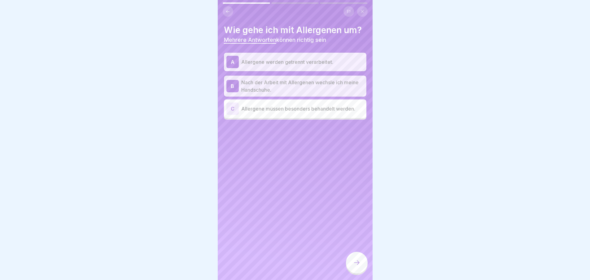
click at [310, 108] on p "Allergene müssen besonders behandelt werden." at bounding box center [302, 108] width 123 height 7
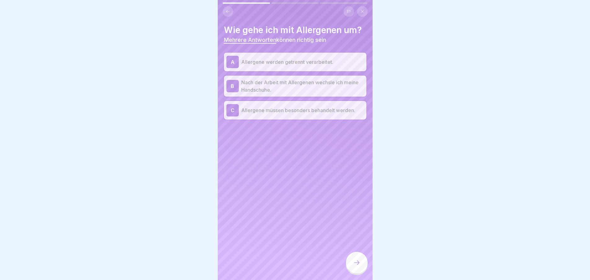
click at [363, 264] on div at bounding box center [357, 263] width 22 height 22
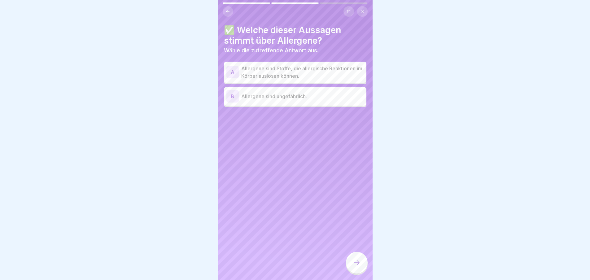
click at [291, 77] on p "Allergene sind Stoffe, die allergische Reaktionen im Körper auslösen können." at bounding box center [302, 72] width 123 height 15
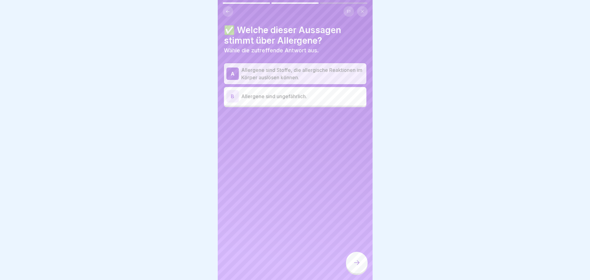
click at [357, 264] on div at bounding box center [357, 263] width 22 height 22
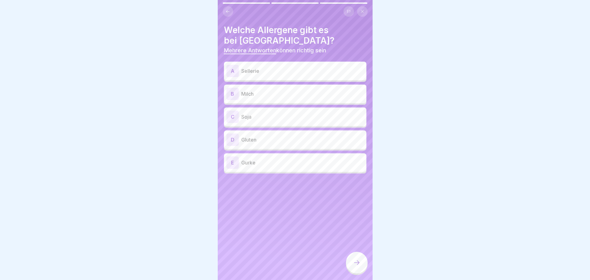
click at [276, 76] on div "A Sellerie" at bounding box center [295, 71] width 138 height 12
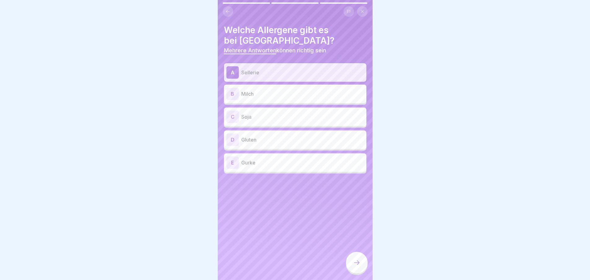
click at [277, 90] on p "Milch" at bounding box center [302, 93] width 123 height 7
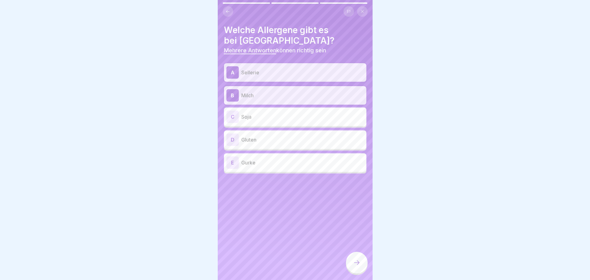
click at [275, 115] on p "Soja" at bounding box center [302, 116] width 123 height 7
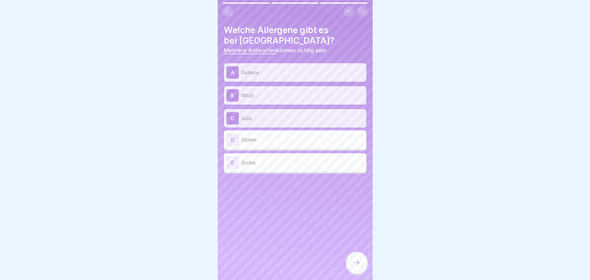
click at [276, 142] on p "Gluten" at bounding box center [302, 139] width 123 height 7
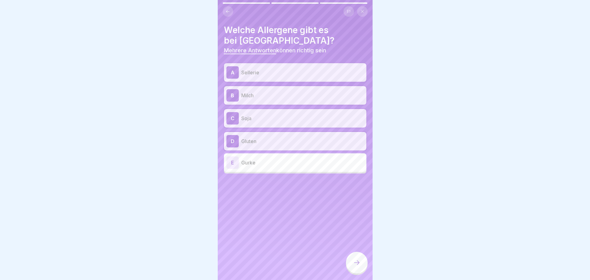
click at [276, 163] on p "Gurke" at bounding box center [302, 162] width 123 height 7
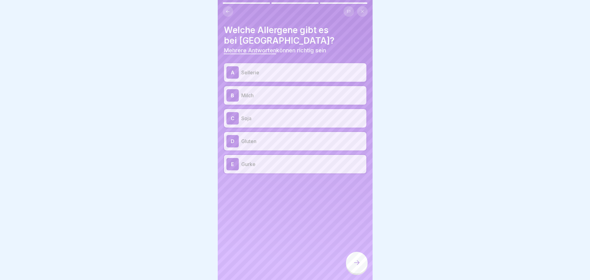
click at [355, 266] on icon at bounding box center [356, 262] width 7 height 7
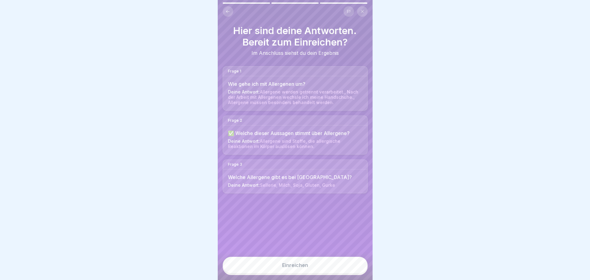
click at [304, 265] on button "Einreichen" at bounding box center [295, 265] width 145 height 17
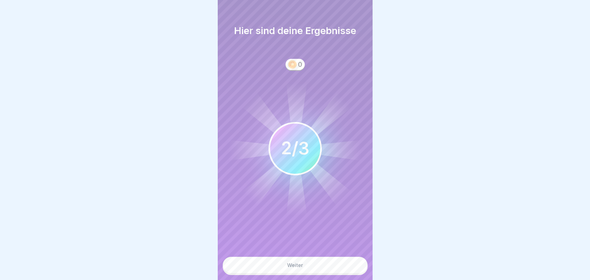
click at [303, 266] on button "Weiter" at bounding box center [295, 265] width 145 height 17
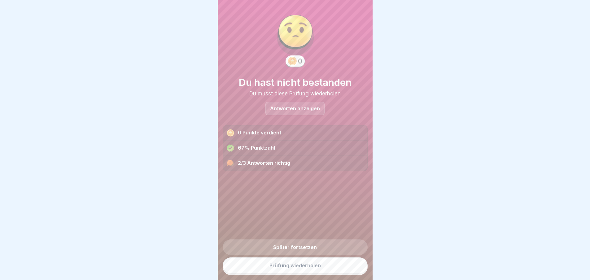
click at [286, 269] on link "Prüfung wiederholen" at bounding box center [295, 265] width 145 height 16
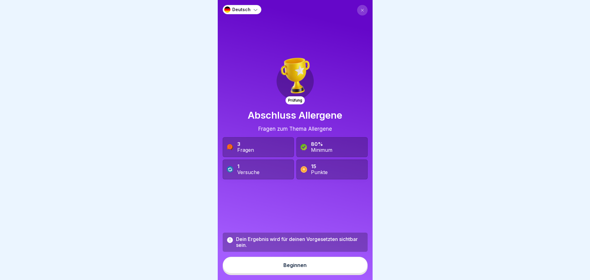
click at [289, 266] on button "Beginnen" at bounding box center [295, 265] width 145 height 17
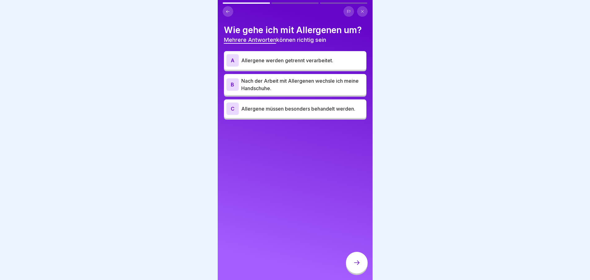
click at [304, 55] on div "A Allergene werden getrennt verarbeitet." at bounding box center [295, 60] width 138 height 12
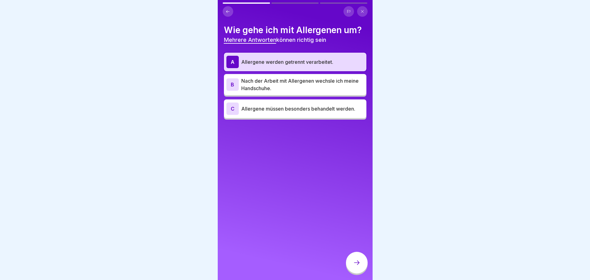
click at [303, 83] on p "Nach der Arbeit mit Allergenen wechsle ich meine Handschuhe." at bounding box center [302, 84] width 123 height 15
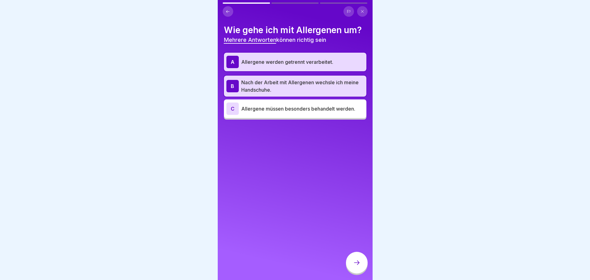
click at [356, 263] on div at bounding box center [357, 263] width 22 height 22
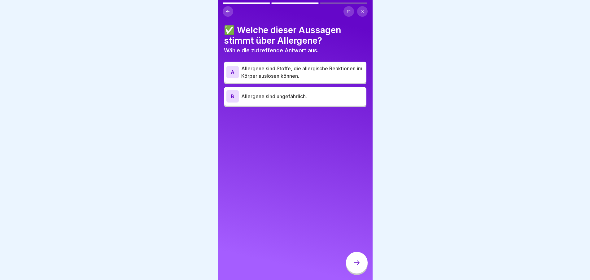
click at [290, 72] on p "Allergene sind Stoffe, die allergische Reaktionen im Körper auslösen können." at bounding box center [302, 72] width 123 height 15
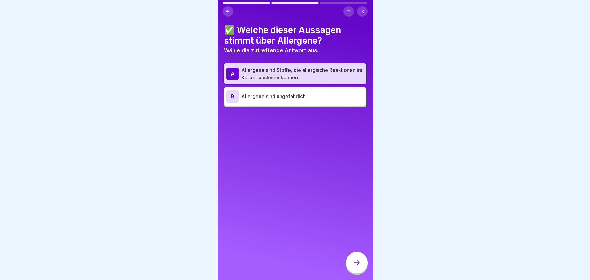
click at [353, 266] on icon at bounding box center [356, 262] width 7 height 7
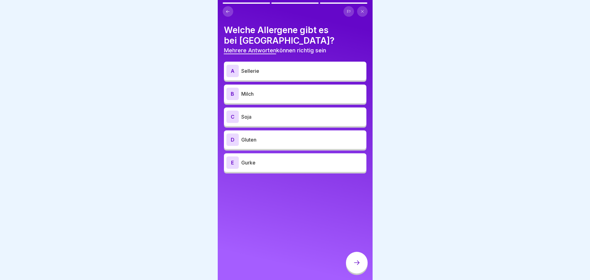
click at [257, 68] on p "Sellerie" at bounding box center [302, 70] width 123 height 7
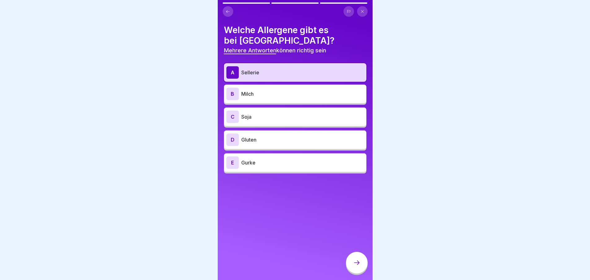
click at [264, 95] on p "Milch" at bounding box center [302, 93] width 123 height 7
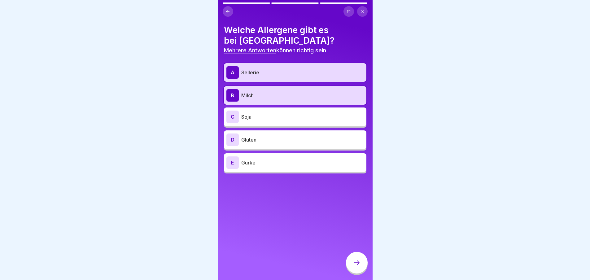
click at [269, 121] on div "C Soja" at bounding box center [295, 117] width 138 height 12
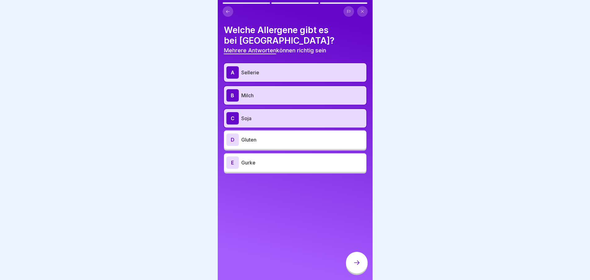
click at [272, 140] on p "Gluten" at bounding box center [302, 139] width 123 height 7
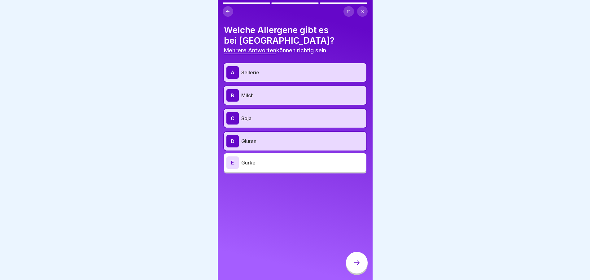
click at [363, 267] on div at bounding box center [357, 263] width 22 height 22
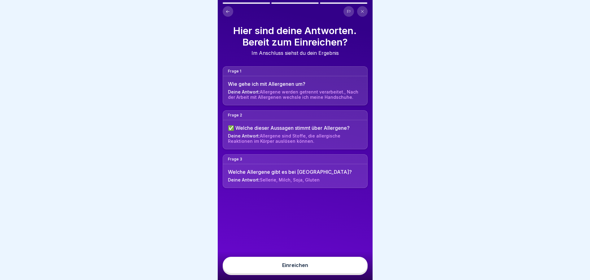
click at [331, 269] on button "Einreichen" at bounding box center [295, 265] width 145 height 17
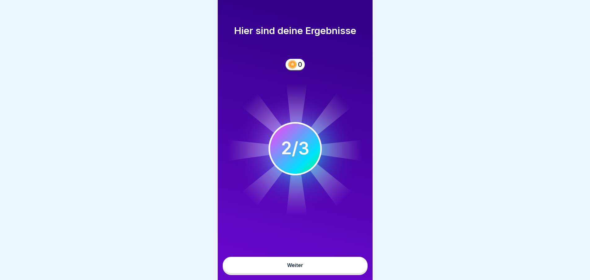
click at [307, 267] on button "Weiter" at bounding box center [295, 265] width 145 height 17
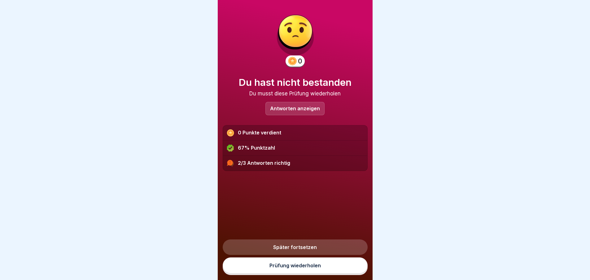
click at [317, 269] on link "Prüfung wiederholen" at bounding box center [295, 265] width 145 height 16
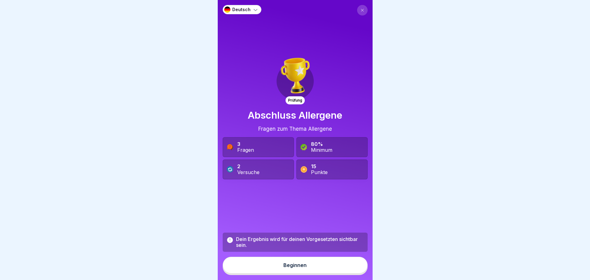
click at [305, 270] on button "Beginnen" at bounding box center [295, 265] width 145 height 17
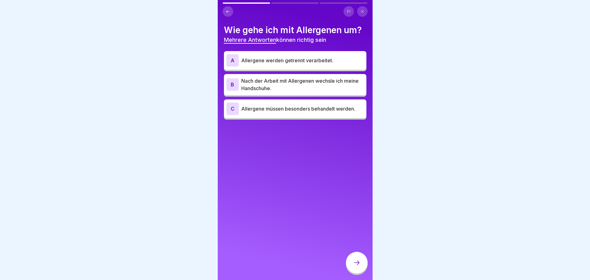
click at [298, 63] on p "Allergene werden getrennt verarbeitet." at bounding box center [302, 60] width 123 height 7
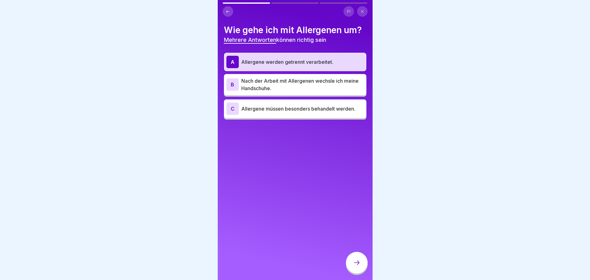
click at [292, 84] on p "Nach der Arbeit mit Allergenen wechsle ich meine Handschuhe." at bounding box center [302, 84] width 123 height 15
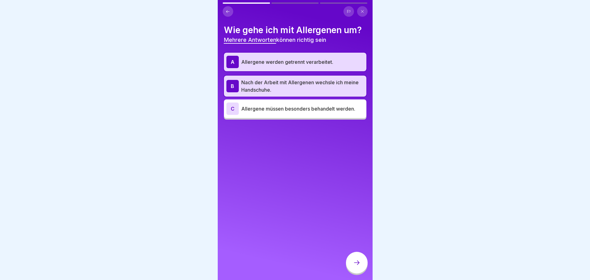
click at [314, 108] on p "Allergene müssen besonders behandelt werden." at bounding box center [302, 108] width 123 height 7
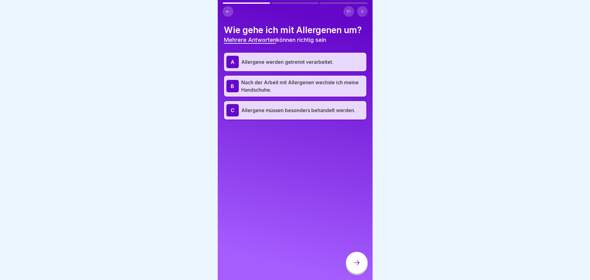
click at [361, 268] on div at bounding box center [357, 263] width 22 height 22
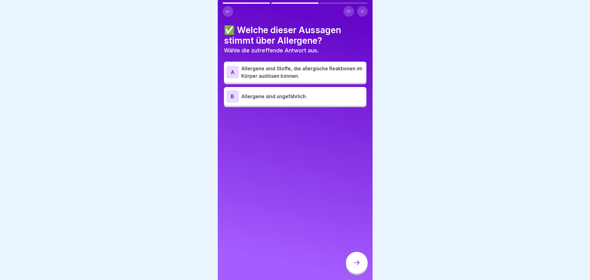
click at [291, 74] on p "Allergene sind Stoffe, die allergische Reaktionen im Körper auslösen können." at bounding box center [302, 72] width 123 height 15
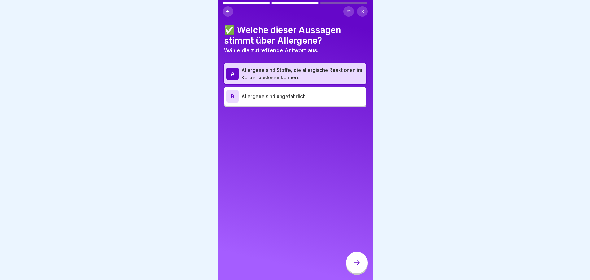
click at [352, 271] on div at bounding box center [357, 263] width 22 height 22
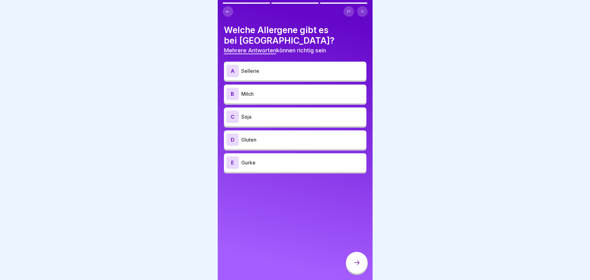
click at [260, 76] on div "A Sellerie" at bounding box center [295, 71] width 138 height 12
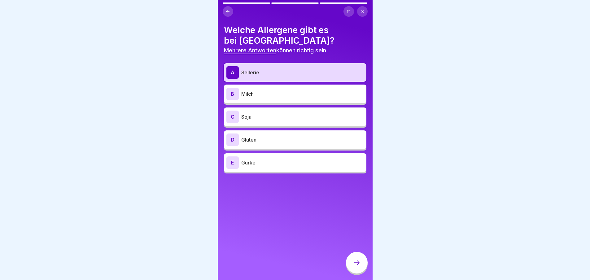
click at [257, 91] on p "Milch" at bounding box center [302, 93] width 123 height 7
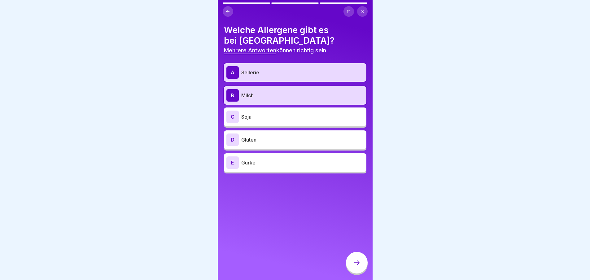
click at [252, 139] on p "Gluten" at bounding box center [302, 139] width 123 height 7
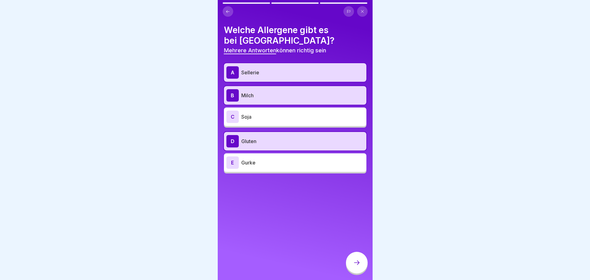
click at [353, 266] on icon at bounding box center [356, 262] width 7 height 7
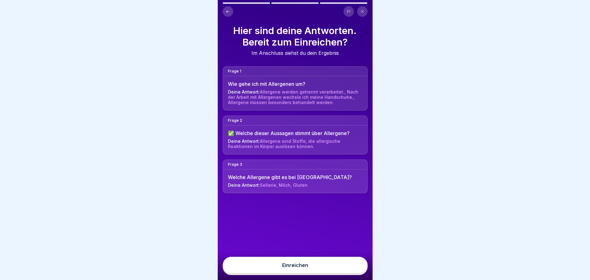
click at [321, 271] on button "Einreichen" at bounding box center [295, 265] width 145 height 17
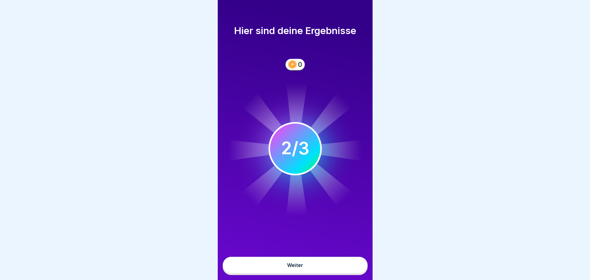
click at [321, 271] on button "Weiter" at bounding box center [295, 265] width 145 height 17
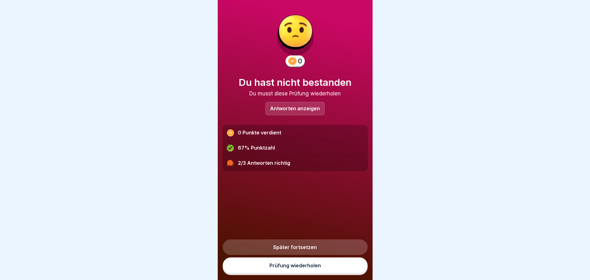
click at [287, 253] on link "Später fortsetzen" at bounding box center [295, 246] width 145 height 15
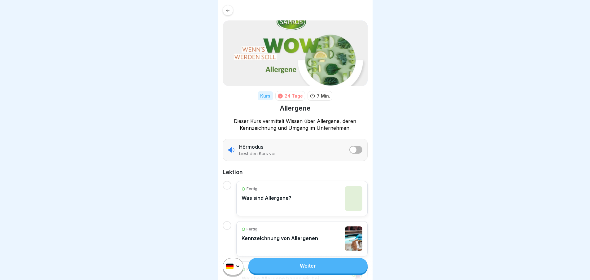
click at [310, 268] on link "Weiter" at bounding box center [307, 265] width 119 height 15
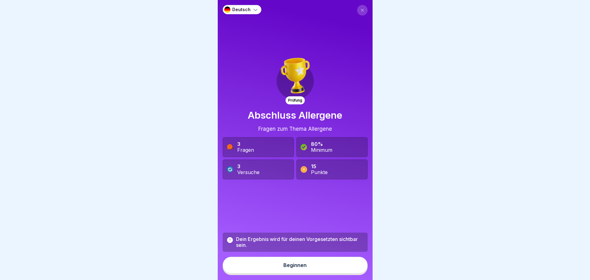
drag, startPoint x: 310, startPoint y: 268, endPoint x: 292, endPoint y: 169, distance: 100.5
click at [292, 169] on div "Deutsch Prüfung Abschluss Allergene Fragen zum Thema Allergene 3 Fragen 80% Min…" at bounding box center [295, 140] width 155 height 280
click at [287, 268] on div "Beginnen" at bounding box center [294, 265] width 23 height 6
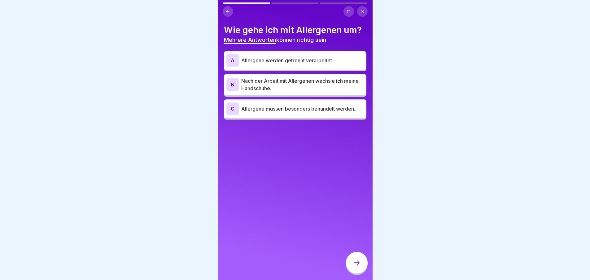
click at [286, 57] on p "Allergene werden getrennt verarbeitet." at bounding box center [302, 60] width 123 height 7
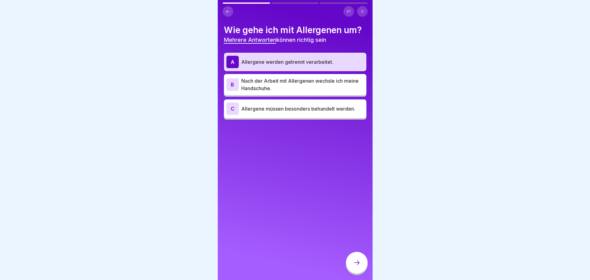
click at [290, 82] on p "Nach der Arbeit mit Allergenen wechsle ich meine Handschuhe." at bounding box center [302, 84] width 123 height 15
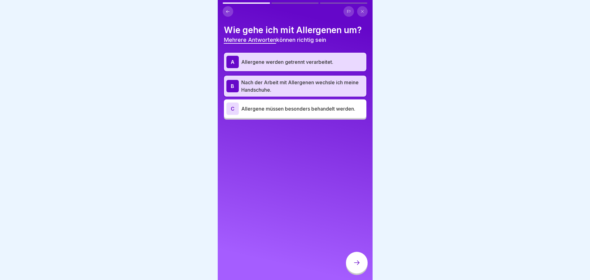
click at [288, 112] on div "C Allergene müssen besonders behandelt werden." at bounding box center [295, 109] width 138 height 12
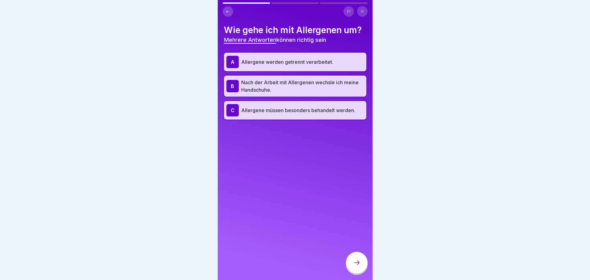
click at [364, 269] on div at bounding box center [357, 263] width 22 height 22
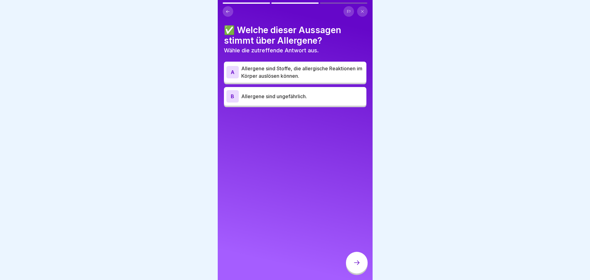
click at [261, 69] on p "Allergene sind Stoffe, die allergische Reaktionen im Körper auslösen können." at bounding box center [302, 72] width 123 height 15
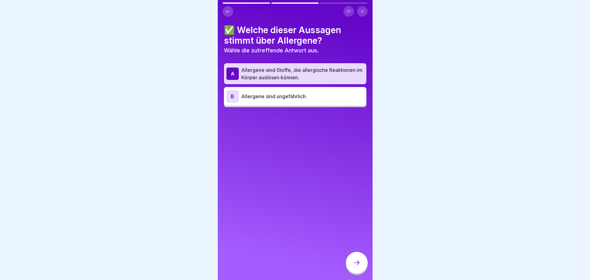
click at [353, 262] on div at bounding box center [357, 263] width 22 height 22
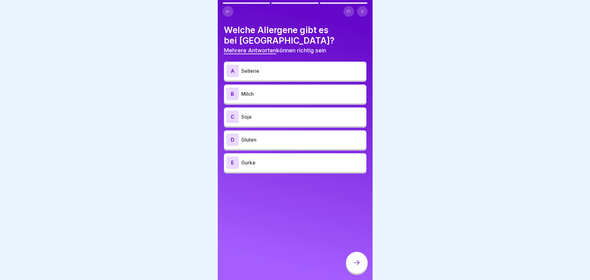
click at [268, 65] on div "A Sellerie" at bounding box center [295, 71] width 138 height 12
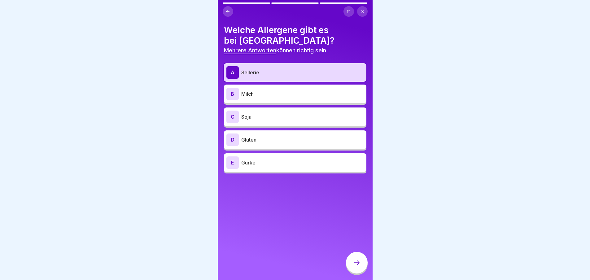
click at [267, 90] on p "Milch" at bounding box center [302, 93] width 123 height 7
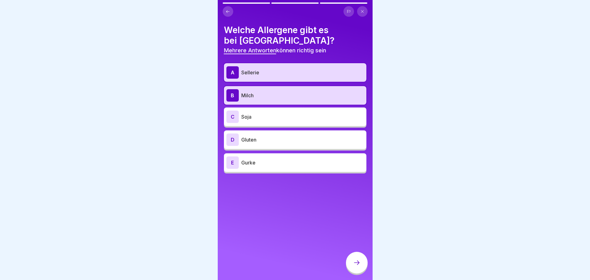
click at [269, 122] on div "C Soja" at bounding box center [295, 117] width 138 height 12
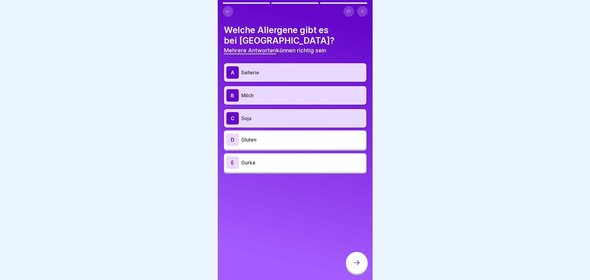
click at [269, 139] on p "Gluten" at bounding box center [302, 139] width 123 height 7
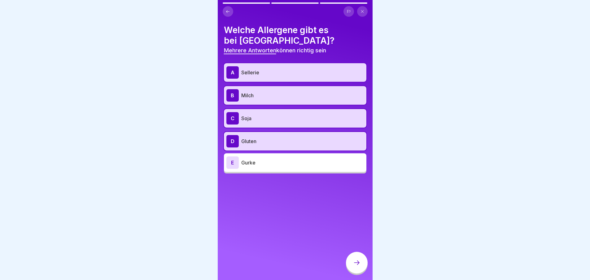
click at [358, 263] on div at bounding box center [357, 263] width 22 height 22
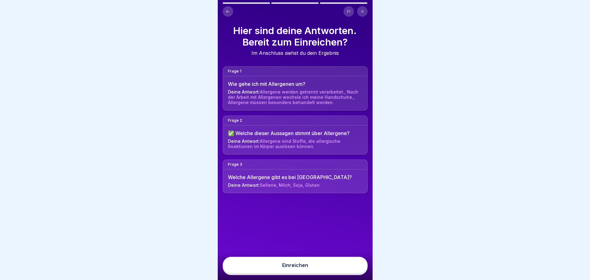
click at [294, 274] on button "Einreichen" at bounding box center [295, 265] width 145 height 17
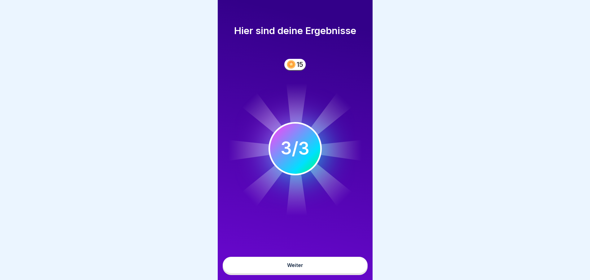
click at [294, 273] on button "Weiter" at bounding box center [295, 265] width 145 height 17
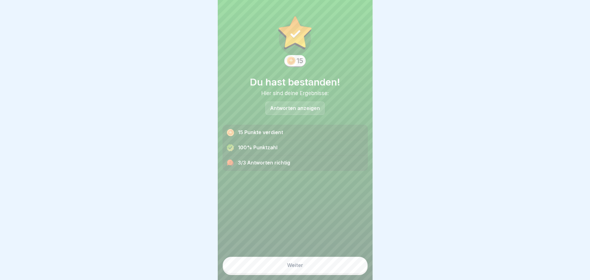
click at [294, 268] on div "Weiter" at bounding box center [295, 265] width 16 height 6
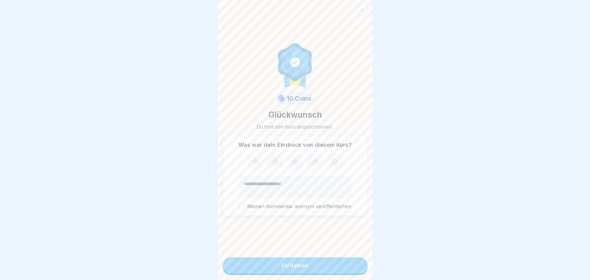
click at [295, 268] on div "Fortfahren" at bounding box center [295, 266] width 26 height 6
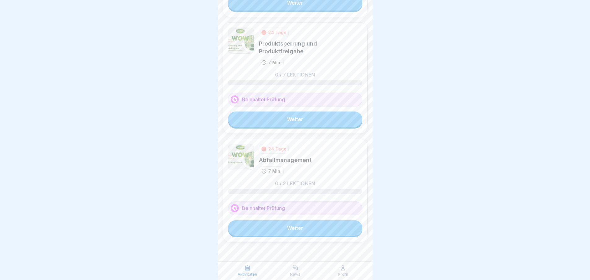
scroll to position [5, 0]
click at [316, 220] on link "Weiter" at bounding box center [295, 227] width 134 height 15
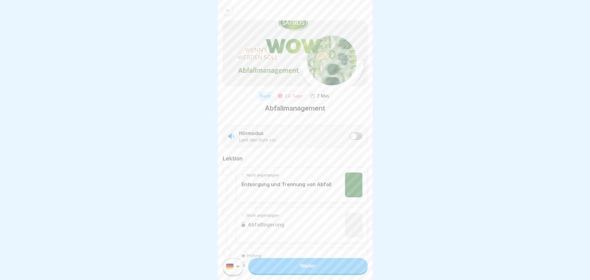
click at [304, 270] on link "Weiter" at bounding box center [307, 265] width 119 height 15
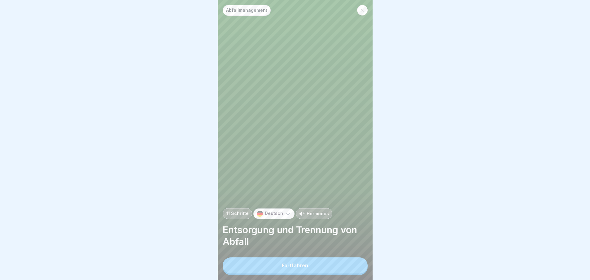
click at [305, 268] on div "Fortfahren" at bounding box center [295, 266] width 26 height 6
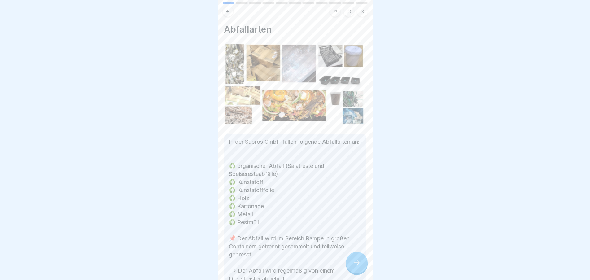
scroll to position [41, 0]
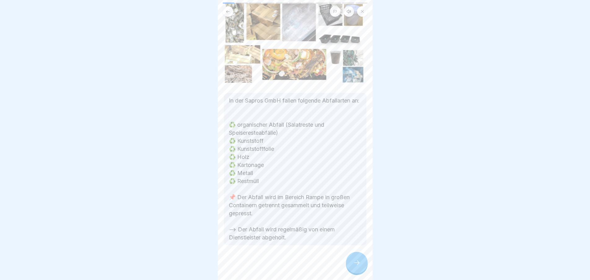
click at [353, 265] on icon at bounding box center [356, 262] width 7 height 7
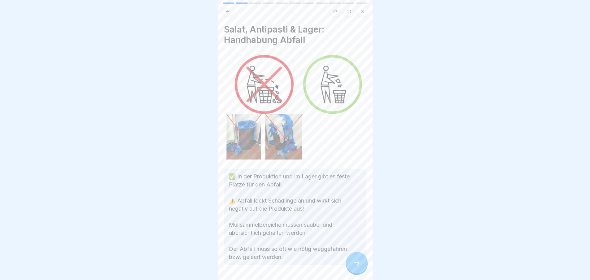
click at [357, 266] on icon at bounding box center [356, 262] width 7 height 7
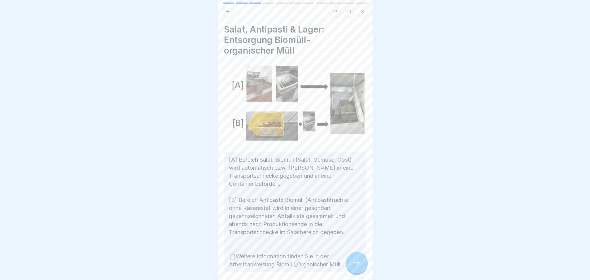
click at [357, 266] on icon at bounding box center [356, 262] width 7 height 7
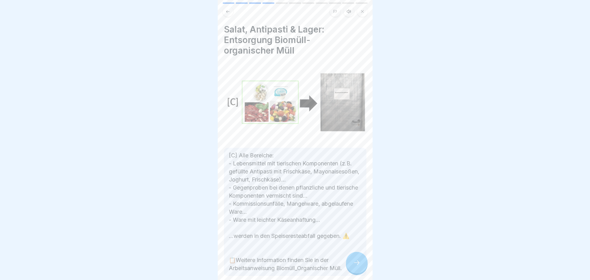
click at [358, 266] on icon at bounding box center [356, 262] width 7 height 7
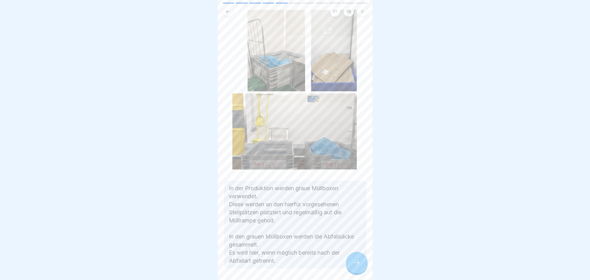
scroll to position [66, 0]
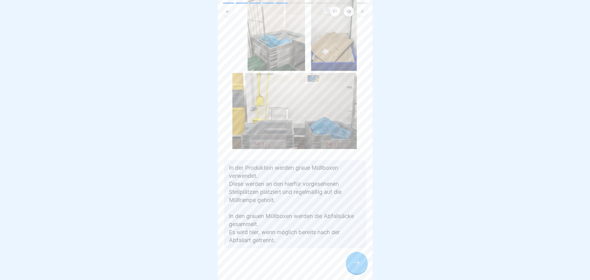
click at [355, 266] on icon at bounding box center [356, 262] width 7 height 7
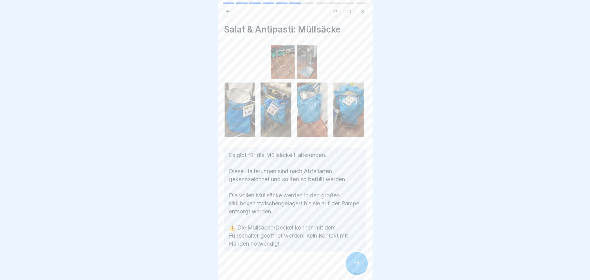
click at [351, 268] on div at bounding box center [357, 263] width 22 height 22
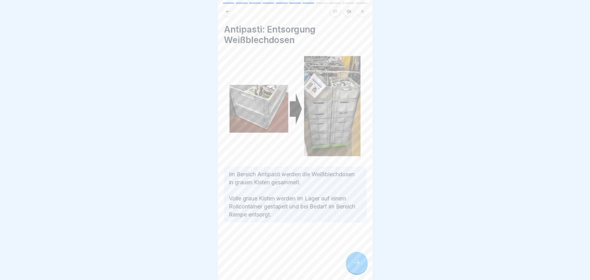
click at [359, 266] on icon at bounding box center [356, 262] width 7 height 7
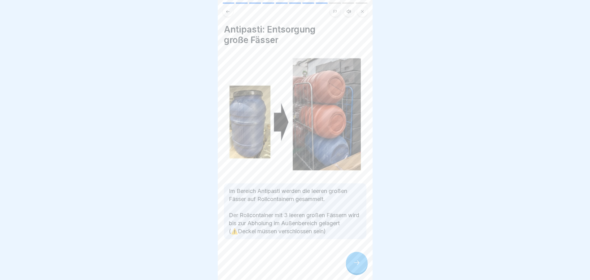
click at [359, 266] on icon at bounding box center [356, 262] width 7 height 7
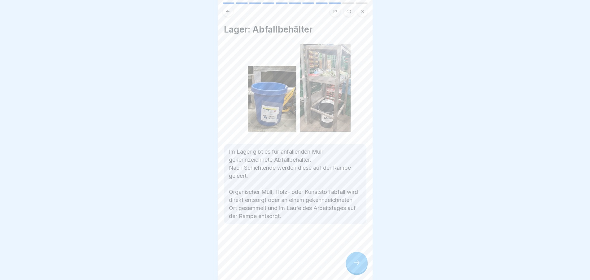
click at [360, 266] on icon at bounding box center [356, 262] width 7 height 7
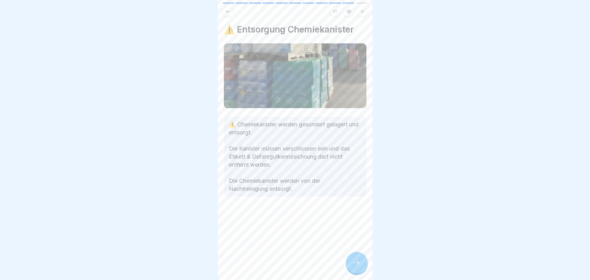
click at [358, 266] on icon at bounding box center [356, 262] width 7 height 7
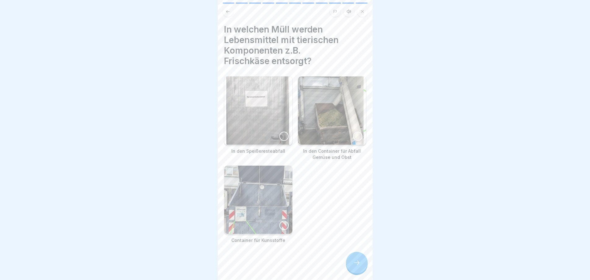
click at [283, 135] on div at bounding box center [283, 136] width 9 height 9
click at [359, 271] on div at bounding box center [357, 263] width 22 height 22
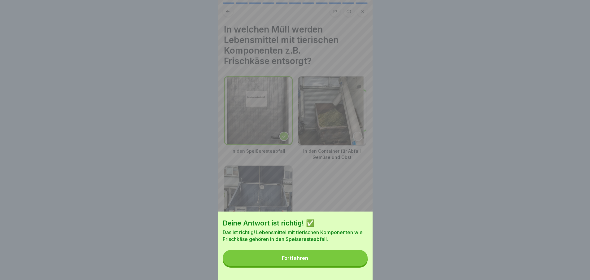
click at [347, 266] on button "Fortfahren" at bounding box center [295, 258] width 145 height 16
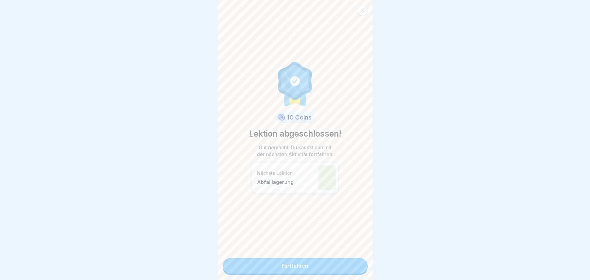
click at [344, 268] on link "Fortfahren" at bounding box center [295, 265] width 145 height 15
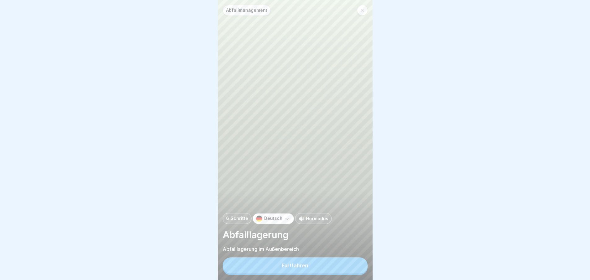
click at [344, 268] on button "Fortfahren" at bounding box center [295, 265] width 145 height 16
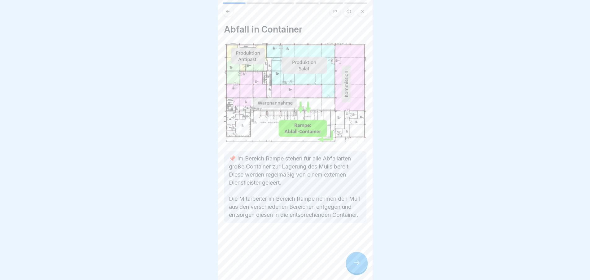
click at [354, 266] on icon at bounding box center [356, 262] width 7 height 7
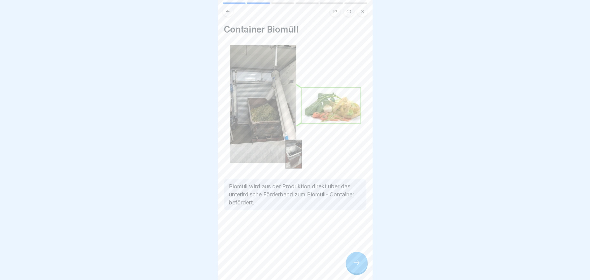
click at [231, 16] on div at bounding box center [295, 11] width 145 height 11
click at [230, 14] on button at bounding box center [228, 11] width 11 height 11
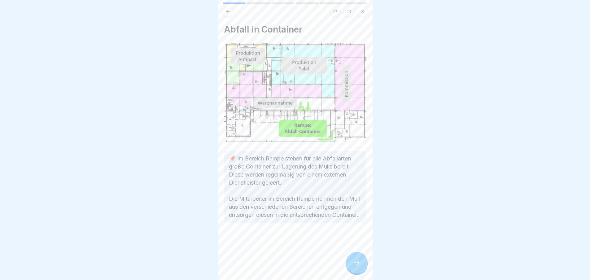
click at [354, 265] on icon at bounding box center [356, 262] width 7 height 7
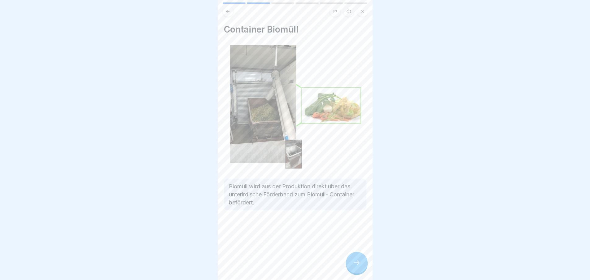
click at [355, 266] on icon at bounding box center [356, 262] width 7 height 7
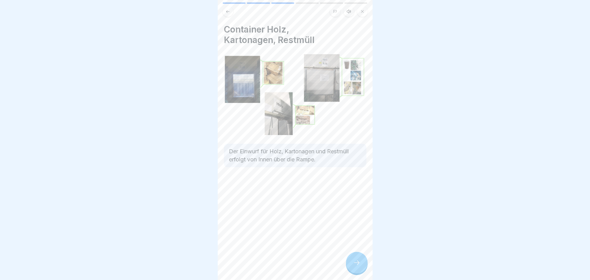
click at [362, 272] on div at bounding box center [357, 263] width 22 height 22
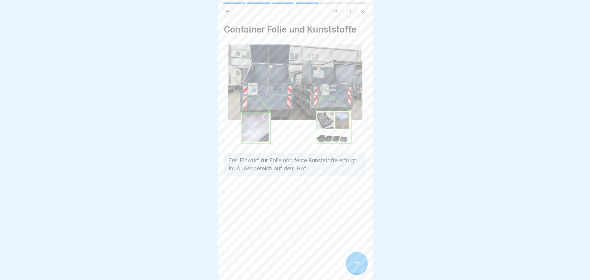
click at [361, 271] on div at bounding box center [357, 263] width 22 height 22
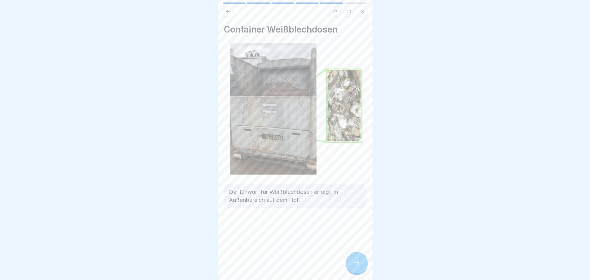
click at [362, 271] on div at bounding box center [357, 263] width 22 height 22
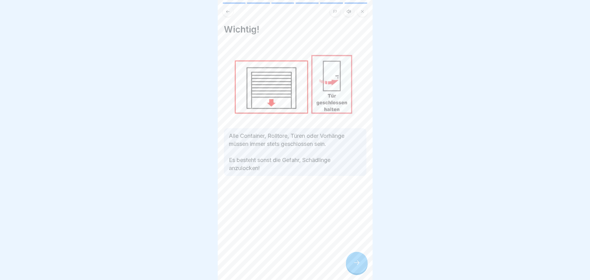
click at [355, 266] on icon at bounding box center [356, 262] width 7 height 7
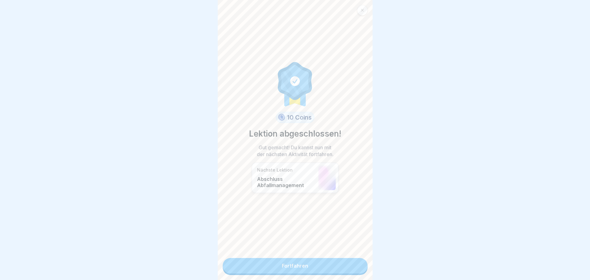
click at [355, 269] on link "Fortfahren" at bounding box center [295, 265] width 145 height 15
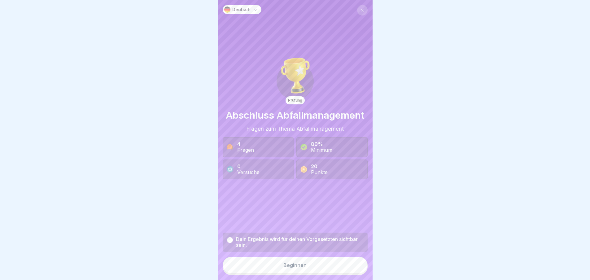
click at [352, 267] on button "Beginnen" at bounding box center [295, 265] width 145 height 17
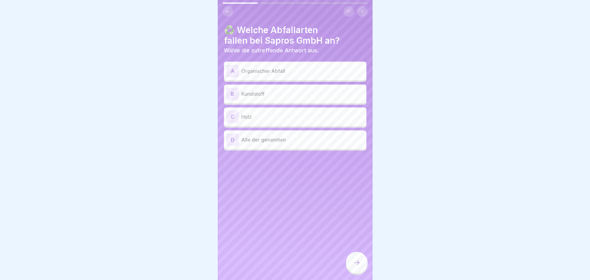
click at [292, 72] on p "Organischer Abfall" at bounding box center [302, 70] width 123 height 7
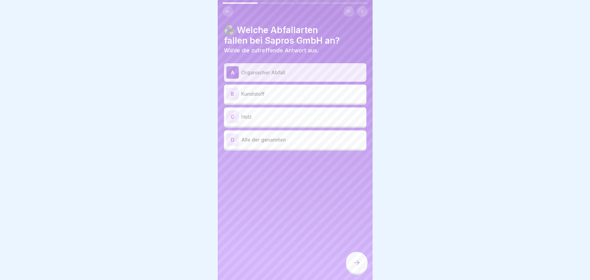
click at [288, 90] on p "Kunststoff" at bounding box center [302, 93] width 123 height 7
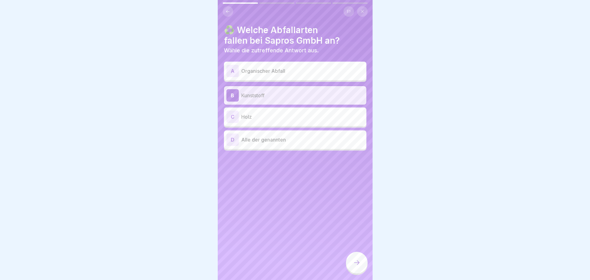
click at [284, 141] on p "Alle der genannten" at bounding box center [302, 139] width 123 height 7
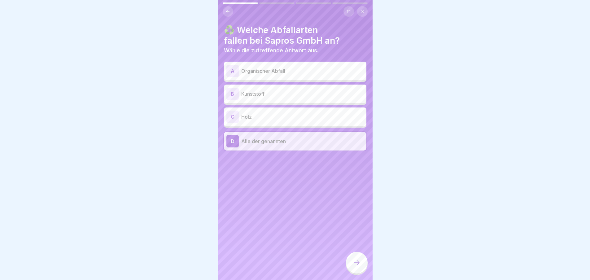
click at [354, 266] on icon at bounding box center [356, 262] width 7 height 7
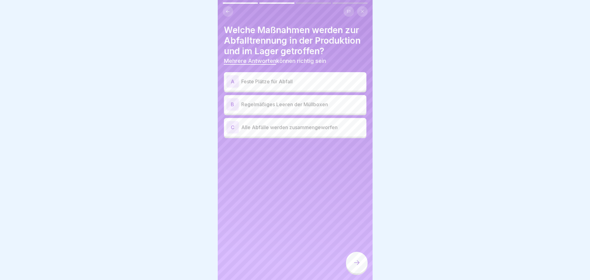
click at [317, 85] on p "Feste Plätze für Abfall" at bounding box center [302, 81] width 123 height 7
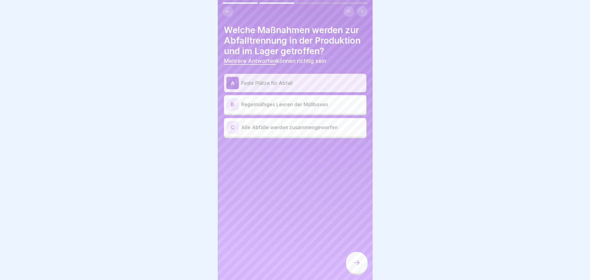
click at [316, 104] on p "Regelmäßiges Leeren der Müllboxen" at bounding box center [302, 104] width 123 height 7
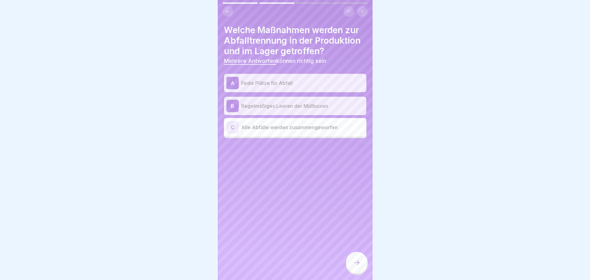
click at [355, 266] on icon at bounding box center [356, 262] width 7 height 7
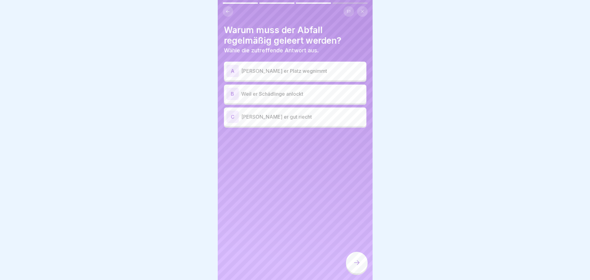
click at [301, 103] on div "A Weil er Platz wegnimmt B Weil er Schädlinge anlockt C Weil er gut riecht" at bounding box center [295, 95] width 142 height 64
click at [301, 97] on p "Weil er Schädlinge anlockt" at bounding box center [302, 93] width 123 height 7
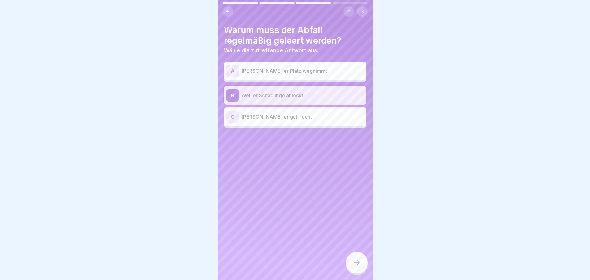
click at [295, 77] on div "A Weil er Platz wegnimmt" at bounding box center [295, 71] width 142 height 19
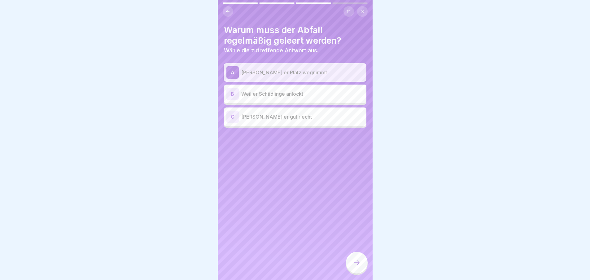
click at [295, 91] on p "Weil er Schädlinge anlockt" at bounding box center [302, 93] width 123 height 7
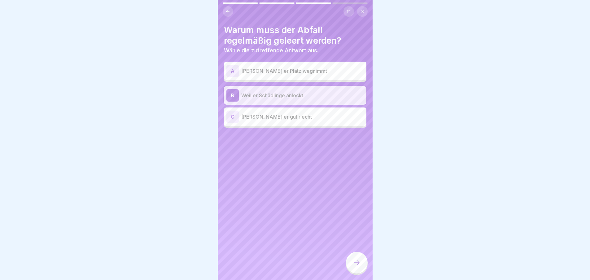
click at [354, 266] on icon at bounding box center [356, 262] width 7 height 7
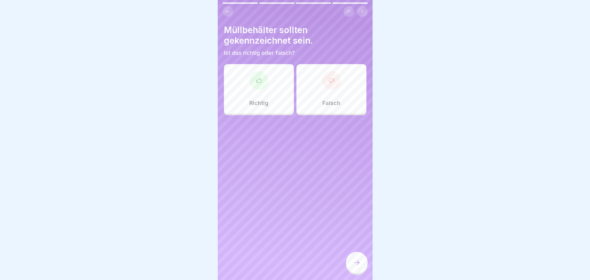
click at [261, 81] on div at bounding box center [259, 80] width 19 height 19
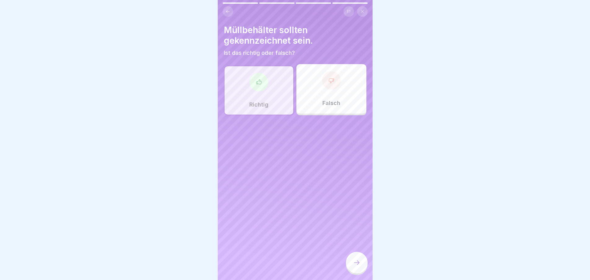
click at [360, 266] on icon at bounding box center [356, 262] width 7 height 7
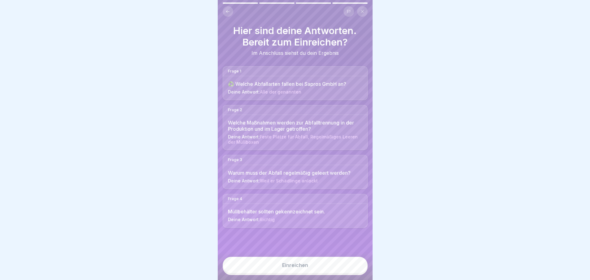
click at [325, 270] on button "Einreichen" at bounding box center [295, 265] width 145 height 17
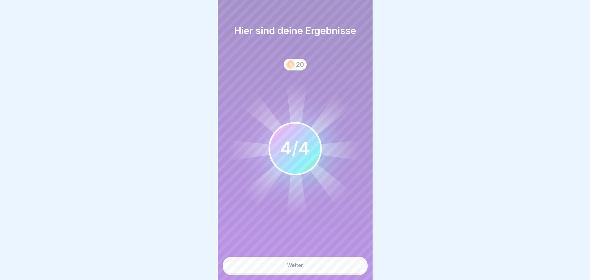
click at [325, 270] on button "Weiter" at bounding box center [295, 265] width 145 height 17
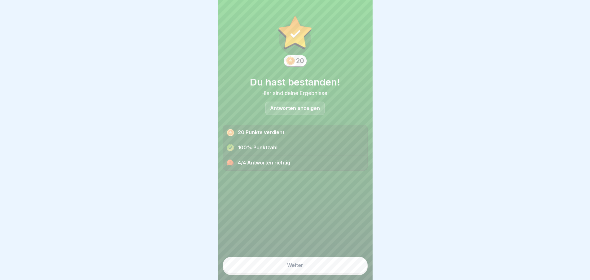
click at [323, 271] on button "Weiter" at bounding box center [295, 265] width 145 height 17
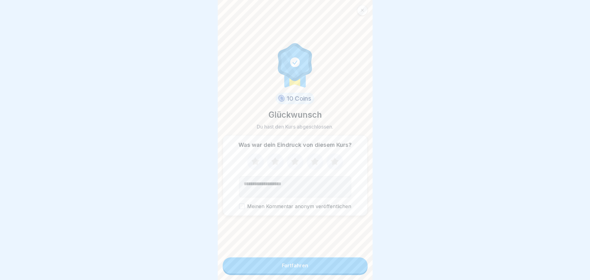
click at [292, 168] on icon at bounding box center [295, 162] width 16 height 16
click at [297, 268] on div "Fortfahren" at bounding box center [295, 266] width 26 height 6
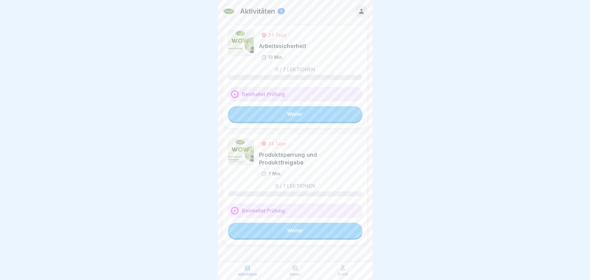
scroll to position [2, 0]
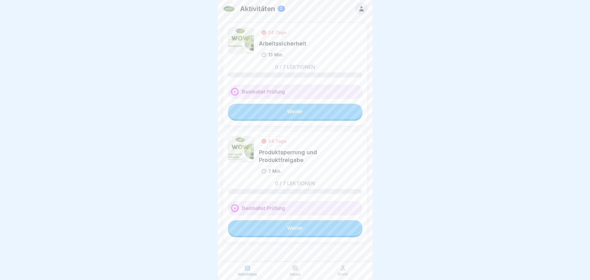
click at [299, 229] on link "Weiter" at bounding box center [295, 227] width 134 height 15
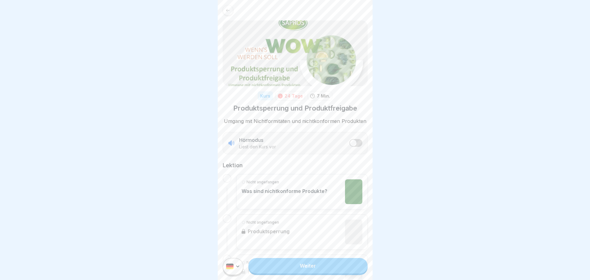
click at [298, 268] on link "Weiter" at bounding box center [307, 265] width 119 height 15
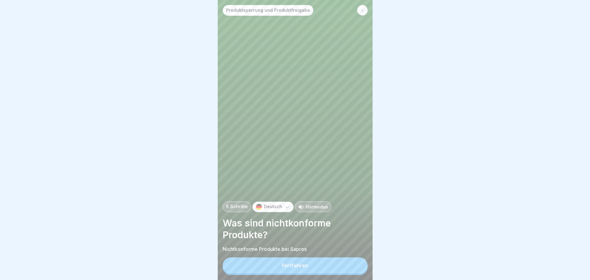
click at [299, 268] on div "Fortfahren" at bounding box center [295, 266] width 26 height 6
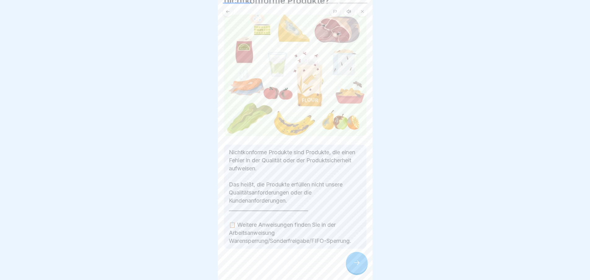
scroll to position [42, 0]
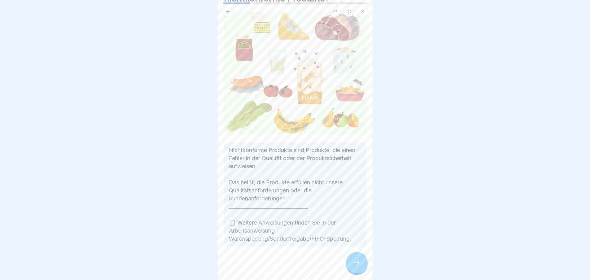
click at [359, 266] on icon at bounding box center [356, 262] width 7 height 7
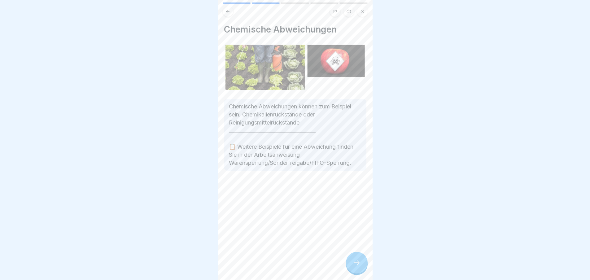
click at [362, 271] on div at bounding box center [357, 263] width 22 height 22
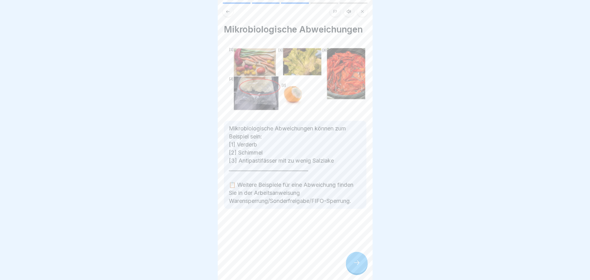
click at [361, 269] on div at bounding box center [357, 263] width 22 height 22
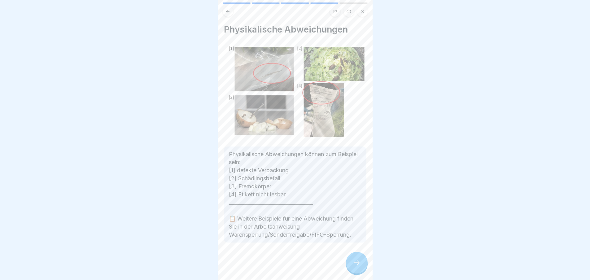
click at [361, 269] on div at bounding box center [357, 263] width 22 height 22
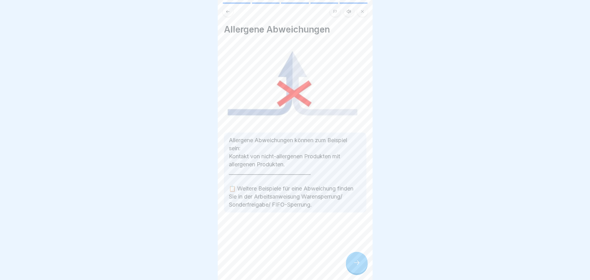
click at [361, 269] on div at bounding box center [357, 263] width 22 height 22
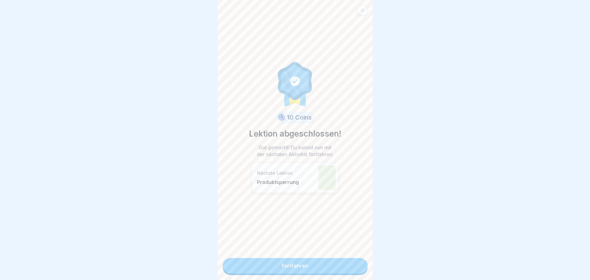
click at [347, 265] on link "Fortfahren" at bounding box center [295, 265] width 145 height 15
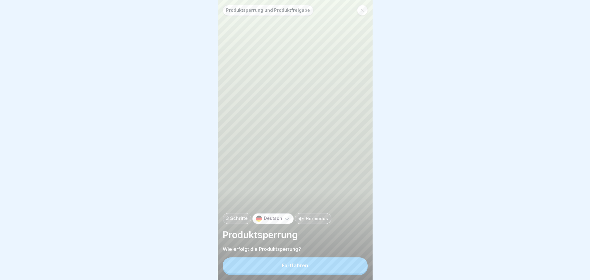
click at [339, 266] on button "Fortfahren" at bounding box center [295, 265] width 145 height 16
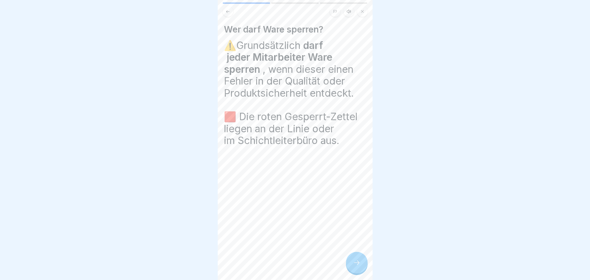
click at [360, 266] on icon at bounding box center [356, 262] width 7 height 7
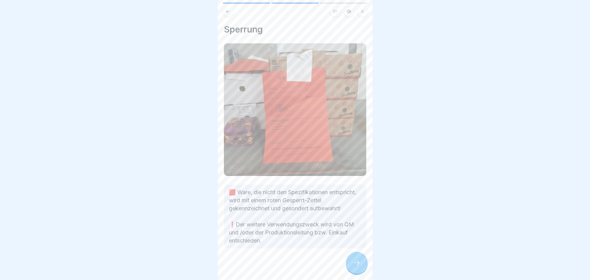
click at [361, 269] on div at bounding box center [357, 263] width 22 height 22
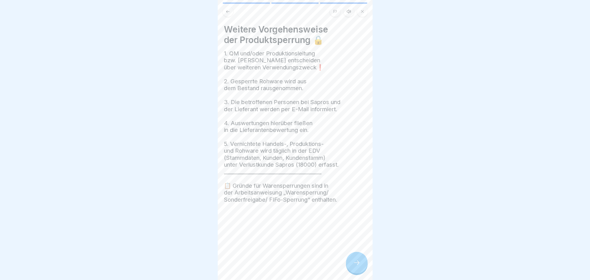
click at [360, 271] on div at bounding box center [357, 263] width 22 height 22
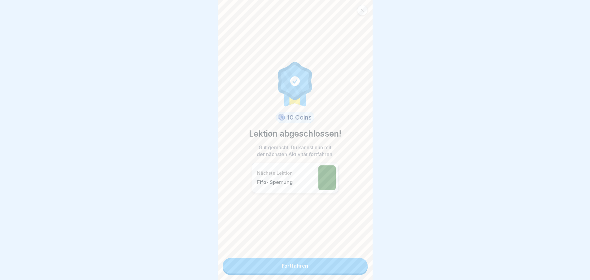
click at [348, 268] on link "Fortfahren" at bounding box center [295, 265] width 145 height 15
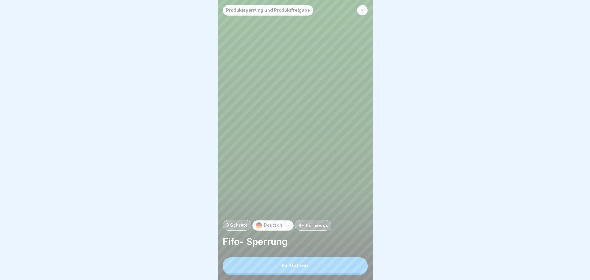
click at [330, 270] on button "Fortfahren" at bounding box center [295, 265] width 145 height 16
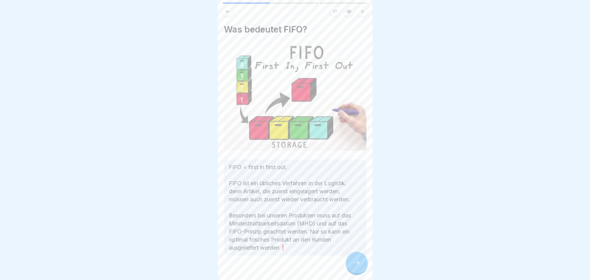
click at [361, 270] on div at bounding box center [357, 263] width 22 height 22
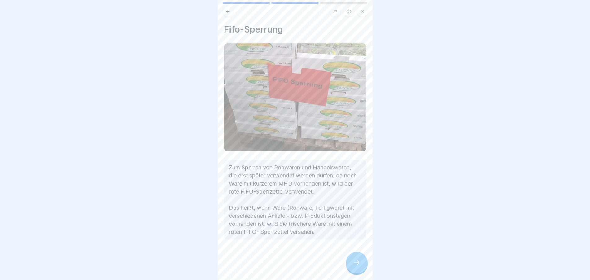
click at [361, 270] on div at bounding box center [357, 263] width 22 height 22
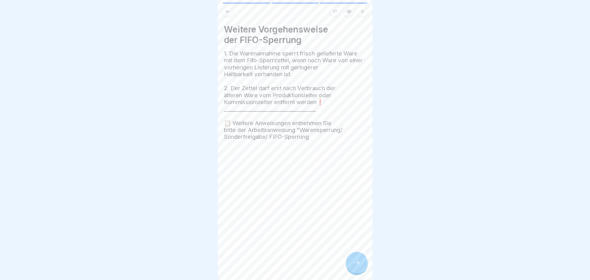
click at [223, 14] on button at bounding box center [228, 11] width 11 height 11
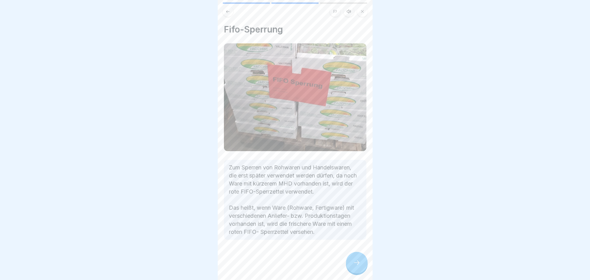
click at [363, 267] on div at bounding box center [357, 263] width 22 height 22
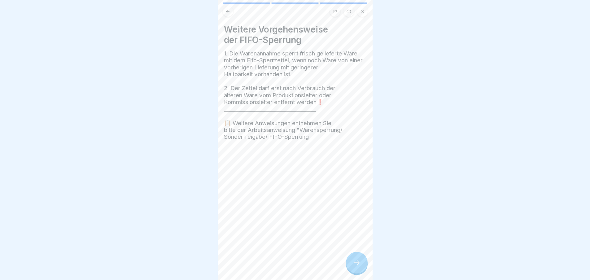
click at [353, 272] on div at bounding box center [357, 263] width 22 height 22
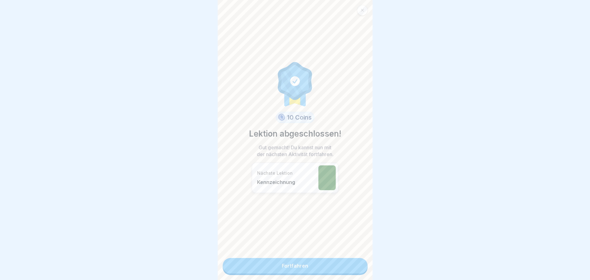
click at [353, 272] on link "Fortfahren" at bounding box center [295, 265] width 145 height 15
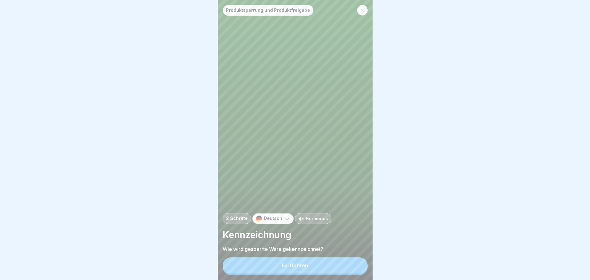
click at [346, 272] on button "Fortfahren" at bounding box center [295, 265] width 145 height 16
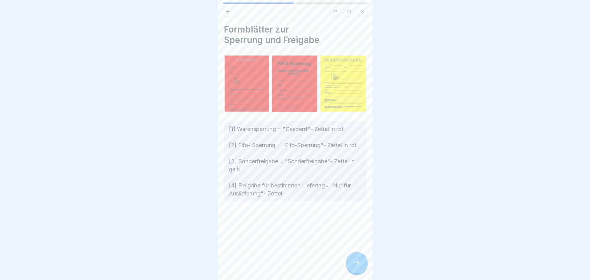
click at [360, 272] on div at bounding box center [357, 263] width 22 height 22
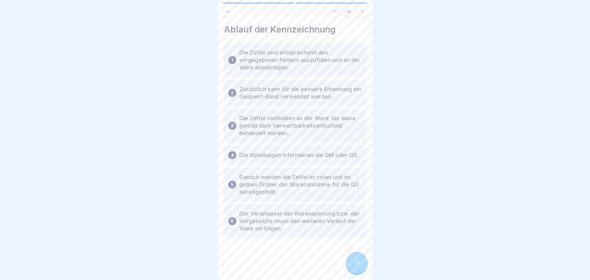
click at [356, 259] on div at bounding box center [357, 263] width 22 height 22
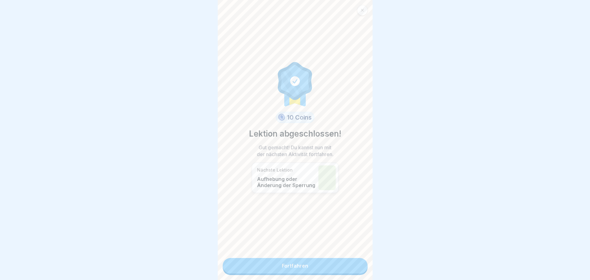
click at [328, 265] on link "Fortfahren" at bounding box center [295, 265] width 145 height 15
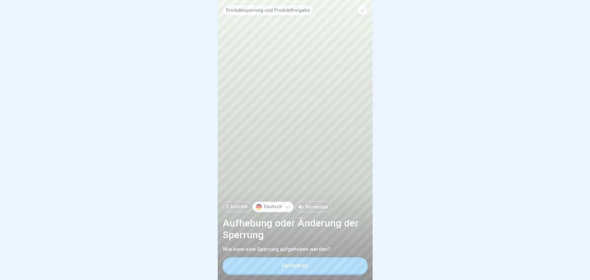
click at [328, 269] on button "Fortfahren" at bounding box center [295, 265] width 145 height 16
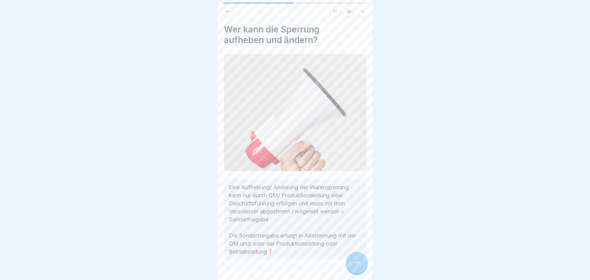
click at [352, 269] on div at bounding box center [357, 263] width 22 height 22
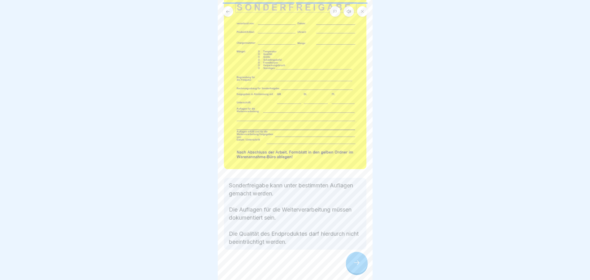
scroll to position [50, 0]
click at [356, 265] on icon at bounding box center [356, 262] width 7 height 7
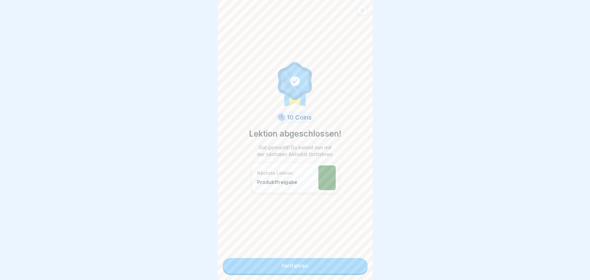
click at [340, 268] on link "Fortfahren" at bounding box center [295, 265] width 145 height 15
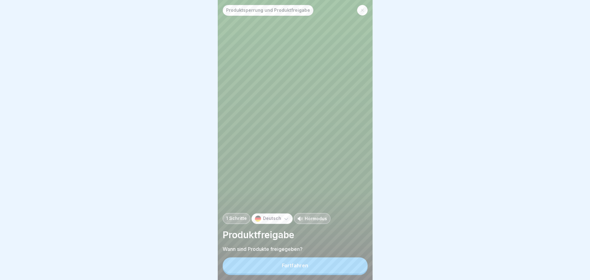
click at [340, 268] on button "Fortfahren" at bounding box center [295, 265] width 145 height 16
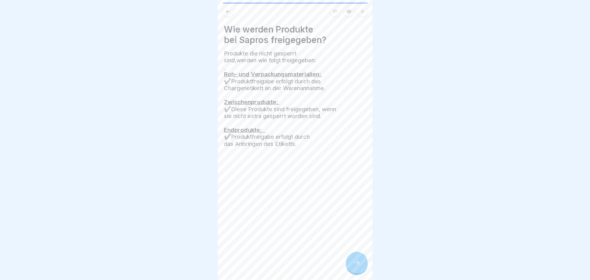
click at [357, 266] on icon at bounding box center [356, 262] width 7 height 7
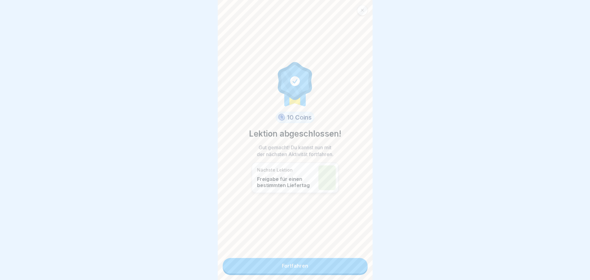
click at [345, 270] on link "Fortfahren" at bounding box center [295, 265] width 145 height 15
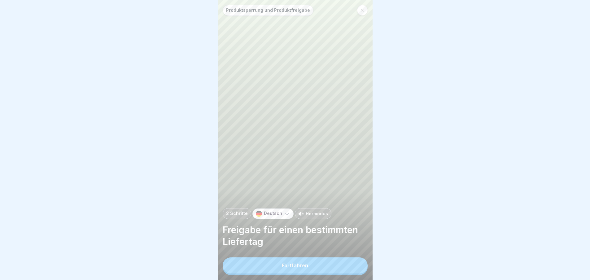
click at [345, 270] on button "Fortfahren" at bounding box center [295, 265] width 145 height 16
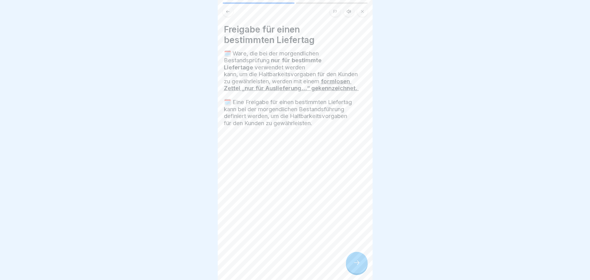
click at [356, 264] on div at bounding box center [357, 263] width 22 height 22
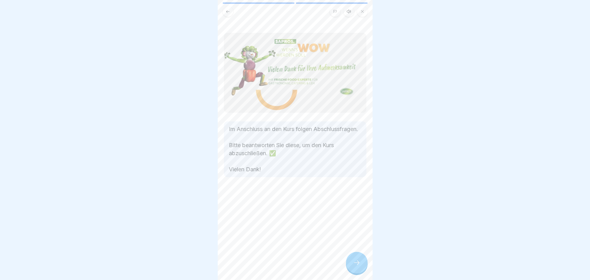
click at [356, 265] on icon at bounding box center [356, 262] width 7 height 7
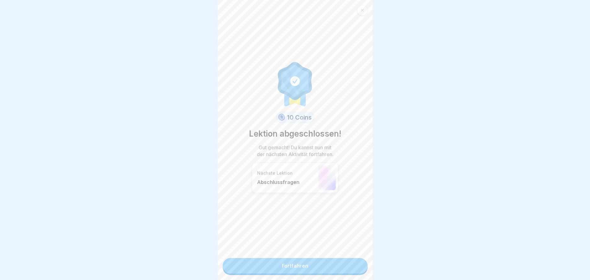
click at [326, 267] on link "Fortfahren" at bounding box center [295, 265] width 145 height 15
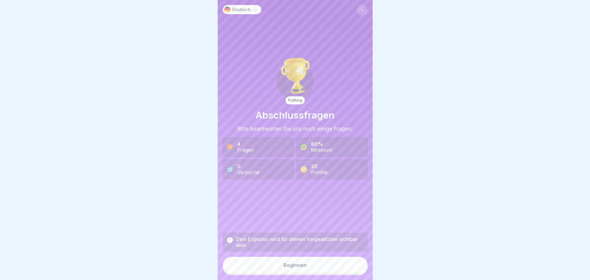
click at [326, 267] on button "Beginnen" at bounding box center [295, 265] width 145 height 17
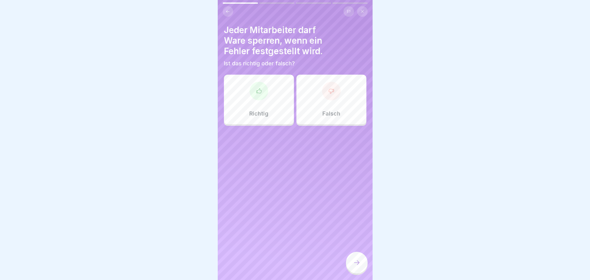
click at [263, 101] on div "Richtig" at bounding box center [259, 100] width 70 height 50
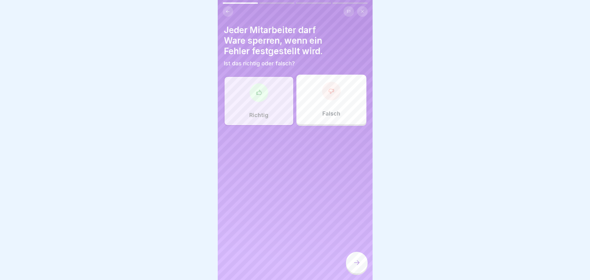
click at [351, 267] on div at bounding box center [357, 263] width 22 height 22
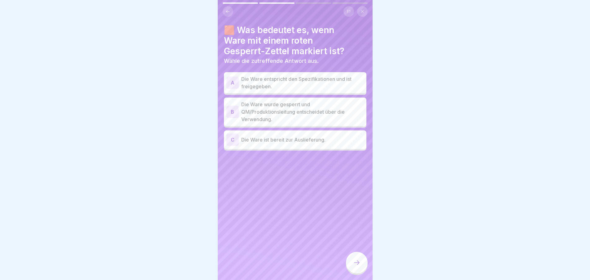
click at [308, 115] on p "Die Ware wurde gesperrt und QM/Produktionsleitung entscheidet über die Verwendu…" at bounding box center [302, 112] width 123 height 22
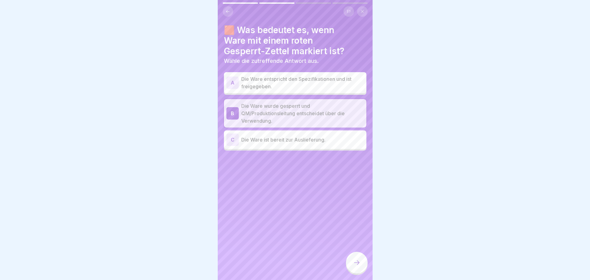
click at [360, 266] on icon at bounding box center [356, 262] width 7 height 7
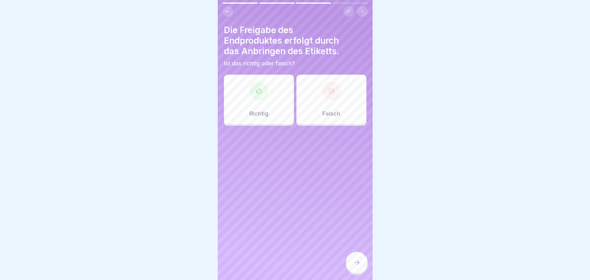
click at [257, 94] on icon at bounding box center [259, 91] width 6 height 6
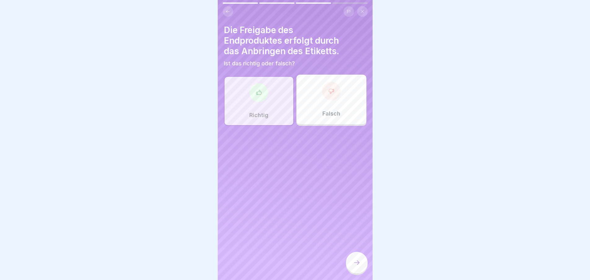
click at [355, 265] on icon at bounding box center [356, 262] width 7 height 7
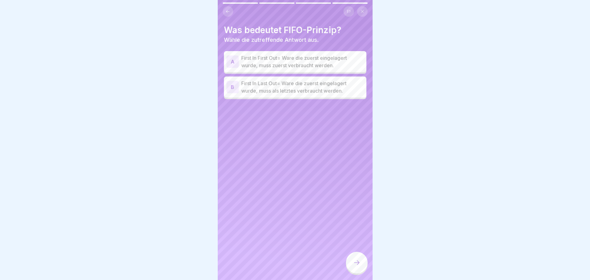
click at [275, 66] on p "First In First Out= Ware die zuerst eingelagert wurde, muss zuerst verbraucht w…" at bounding box center [302, 61] width 123 height 15
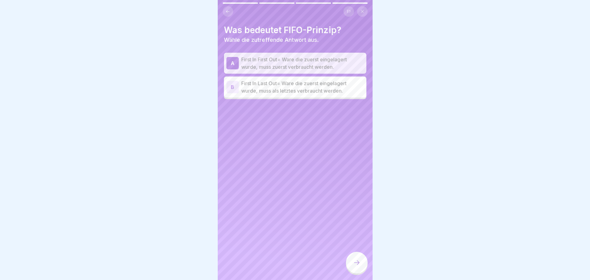
click at [355, 266] on icon at bounding box center [356, 262] width 7 height 7
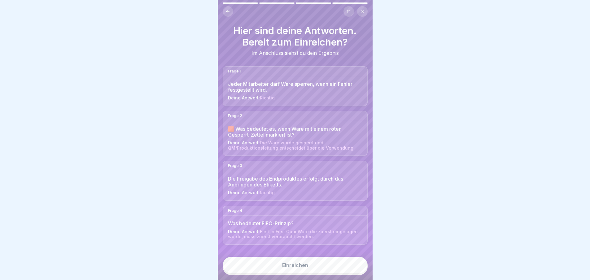
click at [339, 267] on button "Einreichen" at bounding box center [295, 265] width 145 height 17
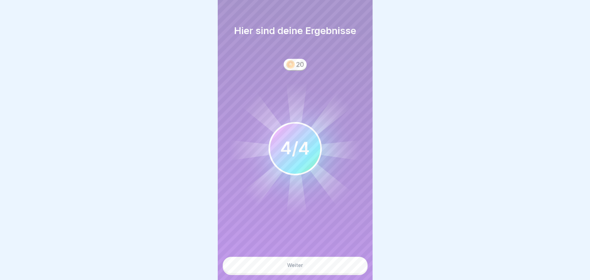
click at [325, 266] on button "Weiter" at bounding box center [295, 265] width 145 height 17
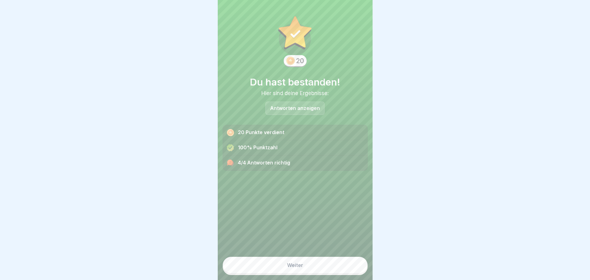
click at [325, 266] on button "Weiter" at bounding box center [295, 265] width 145 height 17
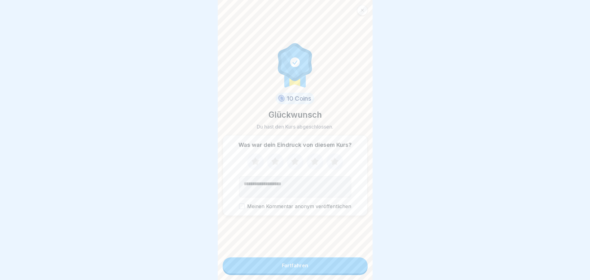
click at [298, 165] on icon at bounding box center [295, 162] width 16 height 16
click at [313, 169] on icon at bounding box center [315, 162] width 16 height 16
click at [292, 264] on button "Fortfahren" at bounding box center [295, 265] width 145 height 16
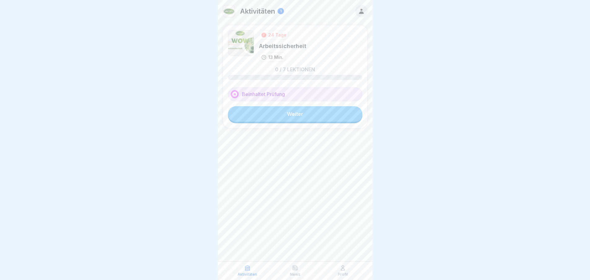
click at [292, 117] on link "Weiter" at bounding box center [295, 113] width 134 height 15
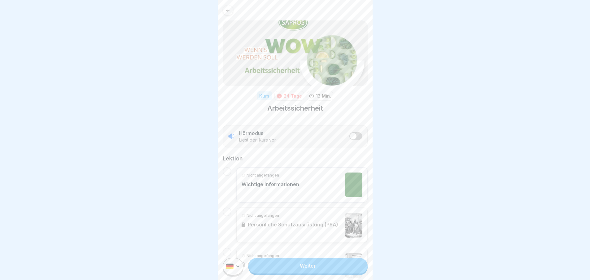
click at [304, 271] on link "Weiter" at bounding box center [307, 265] width 119 height 15
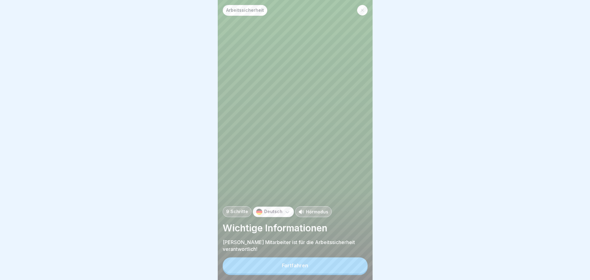
click at [304, 268] on div "Fortfahren" at bounding box center [295, 266] width 26 height 6
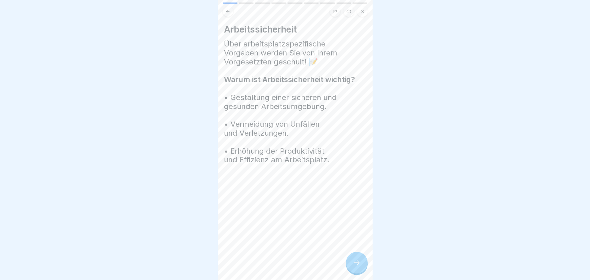
click at [354, 266] on icon at bounding box center [356, 262] width 7 height 7
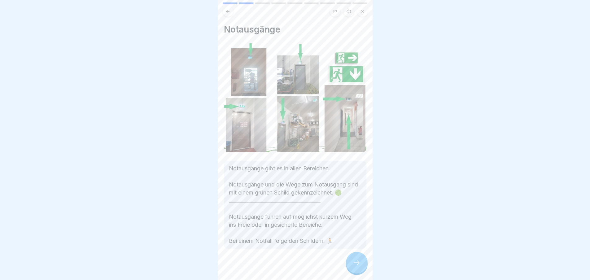
click at [352, 268] on div at bounding box center [357, 263] width 22 height 22
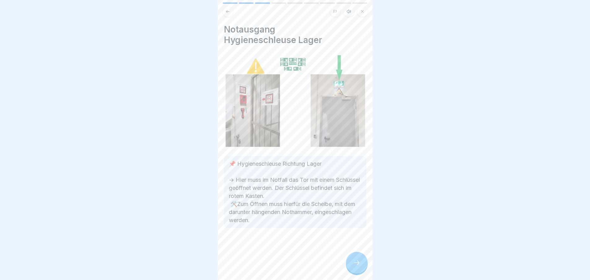
click at [358, 266] on icon at bounding box center [356, 262] width 7 height 7
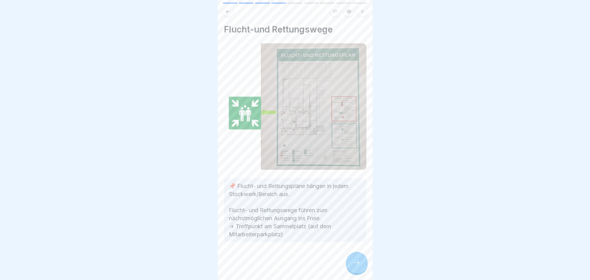
click at [358, 266] on icon at bounding box center [356, 262] width 7 height 7
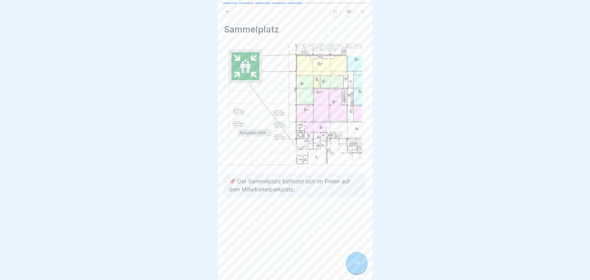
click at [358, 266] on icon at bounding box center [356, 262] width 7 height 7
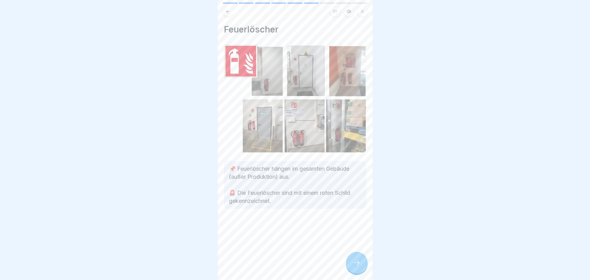
click at [358, 264] on div at bounding box center [357, 263] width 22 height 22
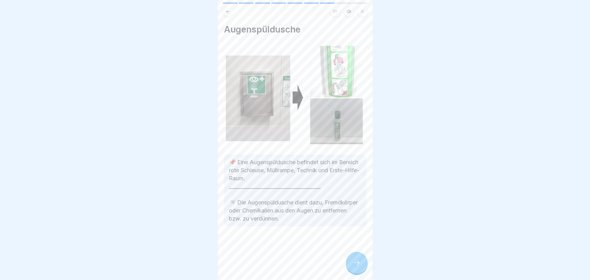
click at [360, 266] on icon at bounding box center [356, 262] width 7 height 7
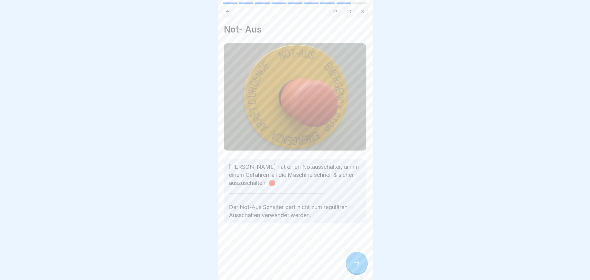
click at [359, 266] on icon at bounding box center [356, 262] width 7 height 7
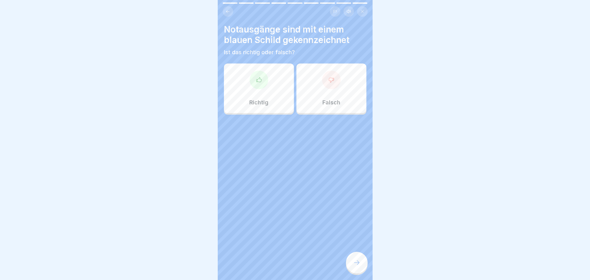
click at [335, 100] on p "Falsch" at bounding box center [331, 102] width 18 height 7
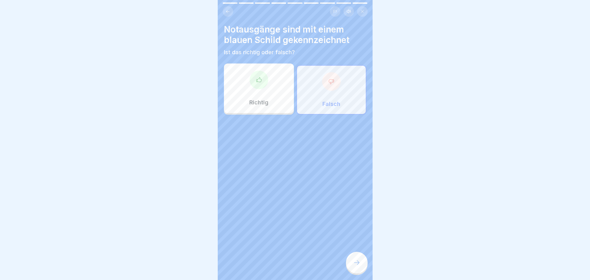
click at [362, 267] on div at bounding box center [357, 263] width 22 height 22
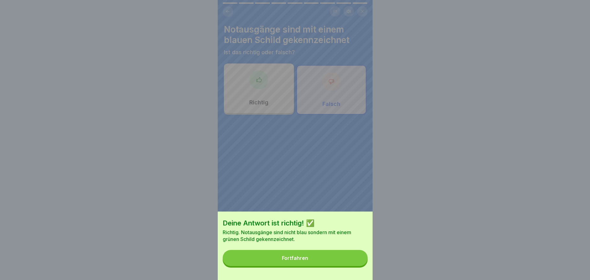
click at [339, 266] on button "Fortfahren" at bounding box center [295, 258] width 145 height 16
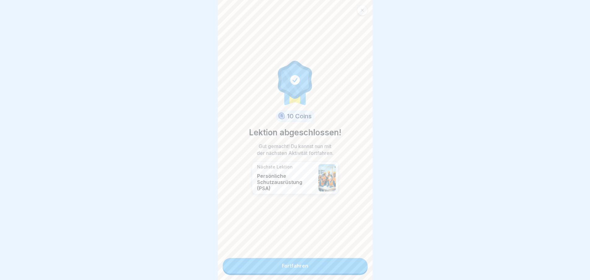
click at [339, 268] on link "Fortfahren" at bounding box center [295, 265] width 145 height 15
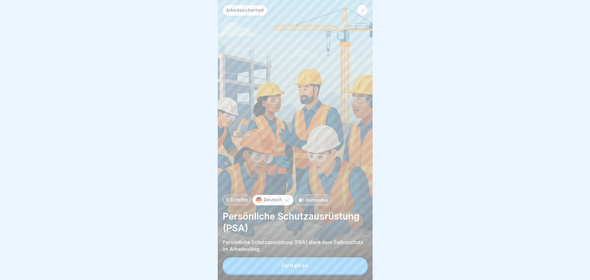
click at [339, 268] on button "Fortfahren" at bounding box center [295, 265] width 145 height 16
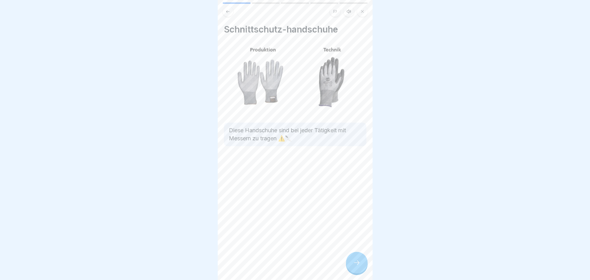
click at [358, 266] on icon at bounding box center [356, 262] width 7 height 7
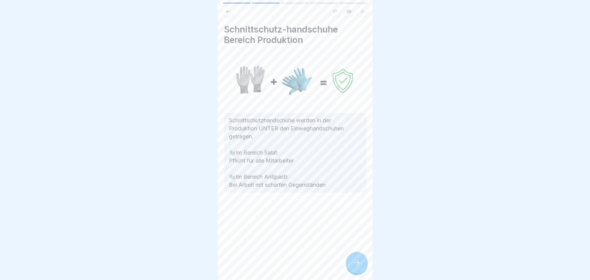
click at [358, 266] on icon at bounding box center [356, 262] width 7 height 7
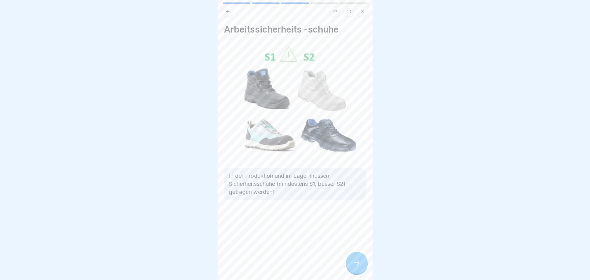
click at [358, 266] on icon at bounding box center [356, 262] width 7 height 7
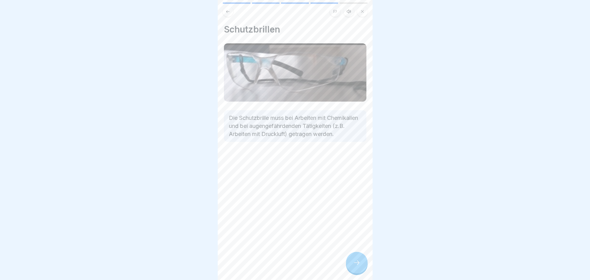
click at [358, 266] on icon at bounding box center [356, 262] width 7 height 7
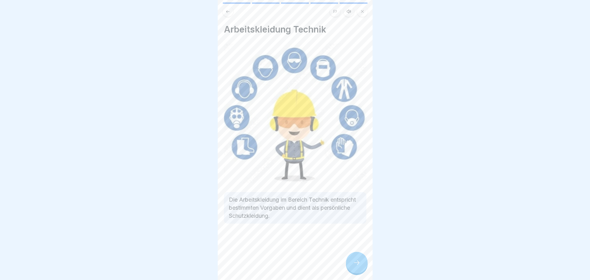
click at [357, 260] on div at bounding box center [357, 263] width 22 height 22
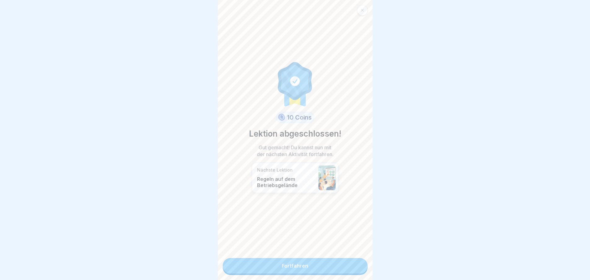
click at [349, 266] on link "Fortfahren" at bounding box center [295, 265] width 145 height 15
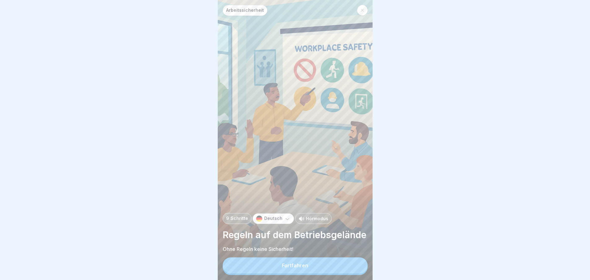
click at [335, 267] on button "Fortfahren" at bounding box center [295, 265] width 145 height 16
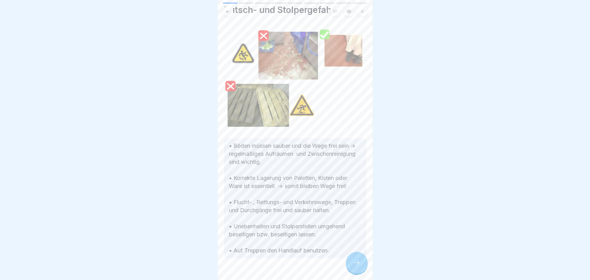
scroll to position [40, 0]
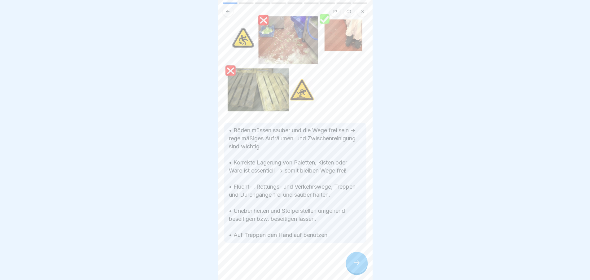
click at [354, 265] on icon at bounding box center [356, 262] width 7 height 7
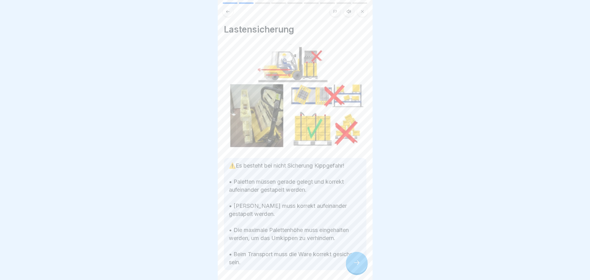
click at [356, 266] on icon at bounding box center [356, 262] width 7 height 7
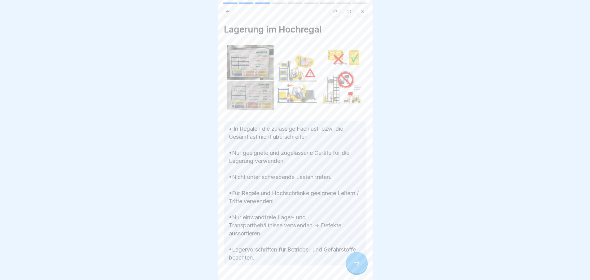
click at [356, 266] on icon at bounding box center [356, 262] width 7 height 7
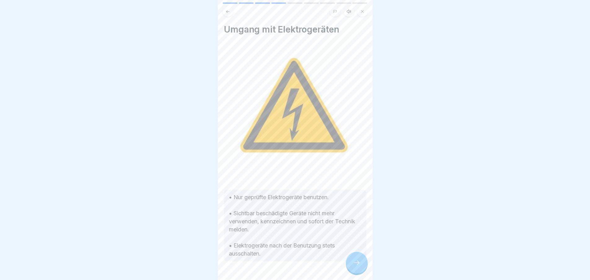
click at [356, 266] on icon at bounding box center [356, 262] width 7 height 7
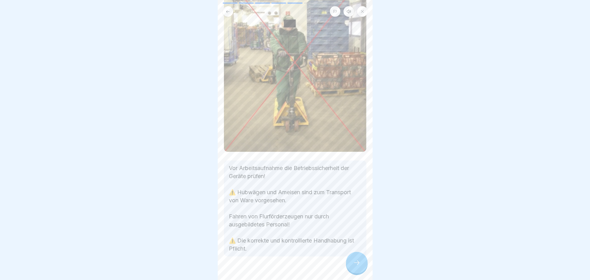
scroll to position [79, 0]
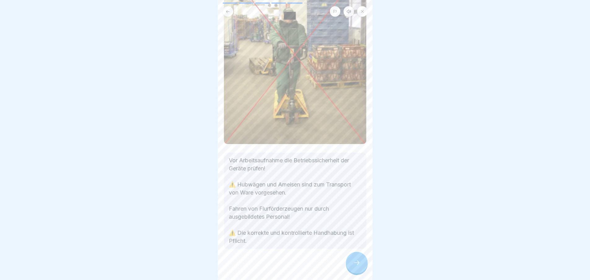
click at [356, 264] on div at bounding box center [357, 263] width 22 height 22
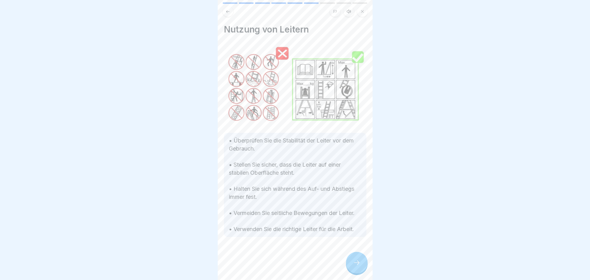
click at [357, 266] on icon at bounding box center [356, 262] width 7 height 7
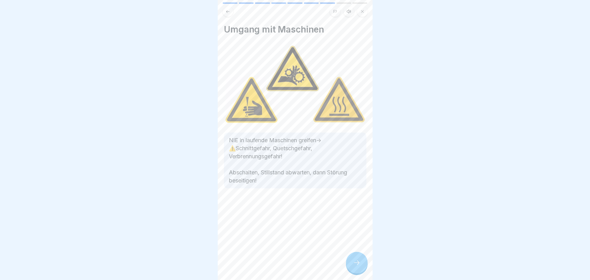
click at [359, 266] on icon at bounding box center [356, 262] width 7 height 7
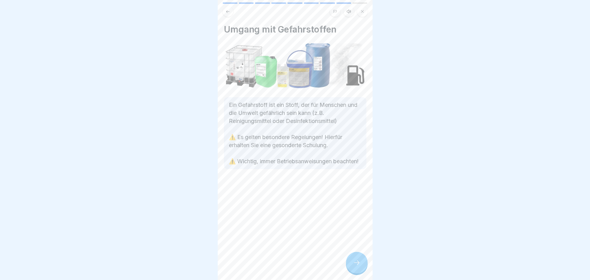
click at [359, 266] on icon at bounding box center [356, 262] width 7 height 7
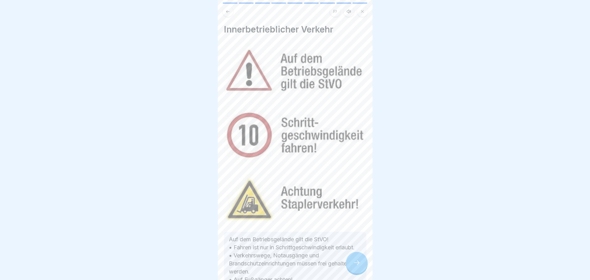
scroll to position [47, 0]
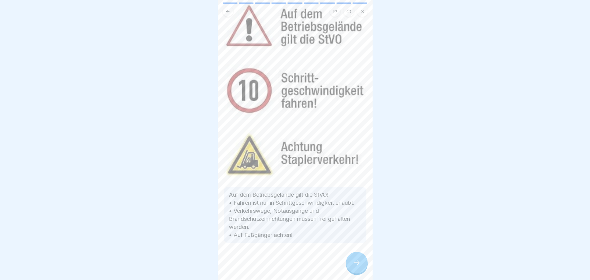
click at [356, 266] on icon at bounding box center [356, 262] width 7 height 7
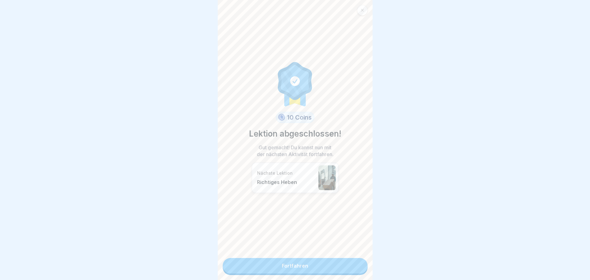
click at [353, 267] on link "Fortfahren" at bounding box center [295, 265] width 145 height 15
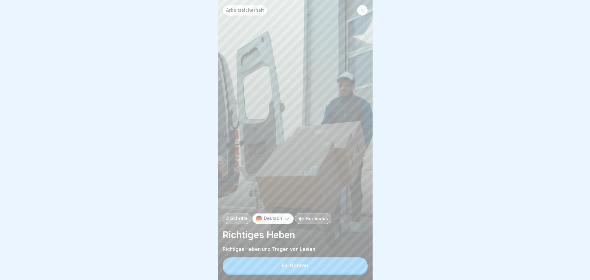
click at [344, 271] on button "Fortfahren" at bounding box center [295, 265] width 145 height 16
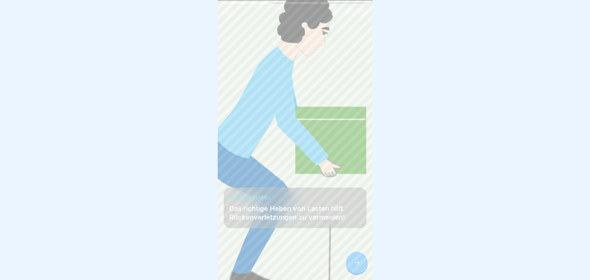
click at [354, 266] on icon at bounding box center [356, 262] width 7 height 7
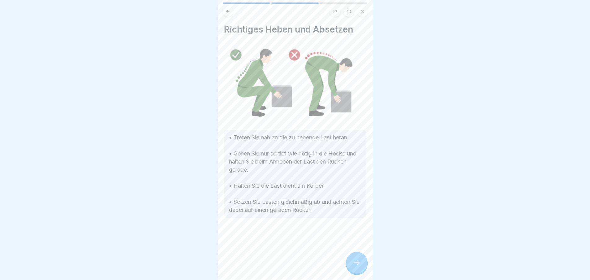
click at [353, 266] on icon at bounding box center [356, 262] width 7 height 7
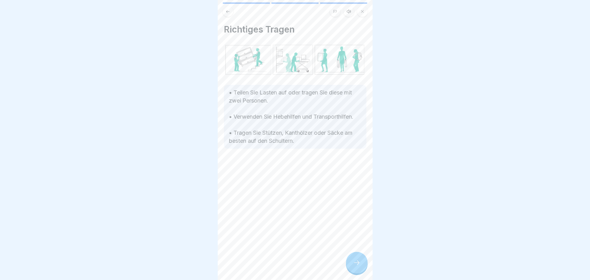
click at [353, 266] on icon at bounding box center [356, 262] width 7 height 7
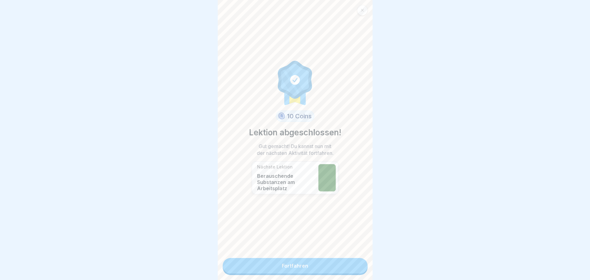
click at [353, 269] on link "Fortfahren" at bounding box center [295, 265] width 145 height 15
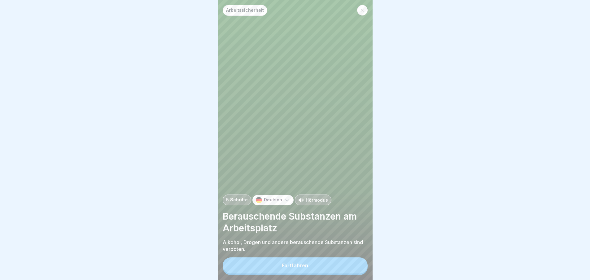
click at [353, 269] on button "Fortfahren" at bounding box center [295, 265] width 145 height 16
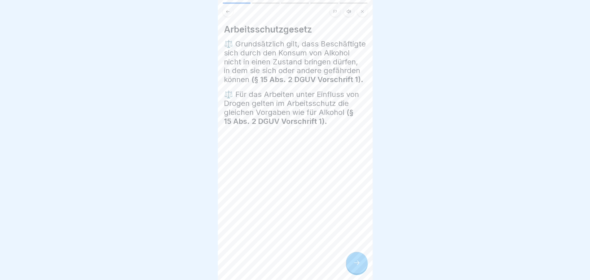
click at [355, 266] on icon at bounding box center [356, 262] width 7 height 7
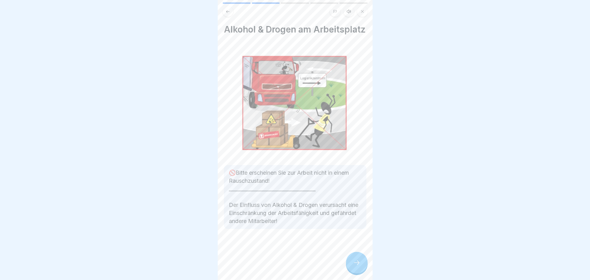
click at [355, 266] on icon at bounding box center [356, 262] width 7 height 7
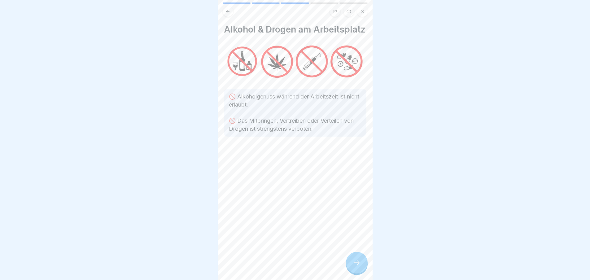
click at [350, 265] on div at bounding box center [357, 263] width 22 height 22
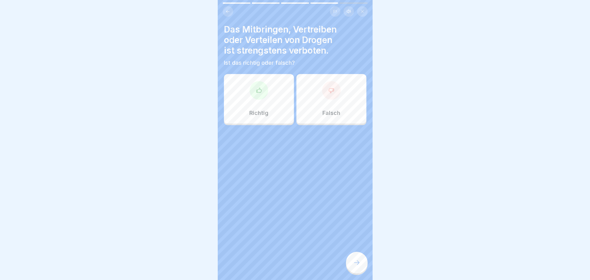
click at [278, 122] on div "Richtig" at bounding box center [259, 99] width 70 height 50
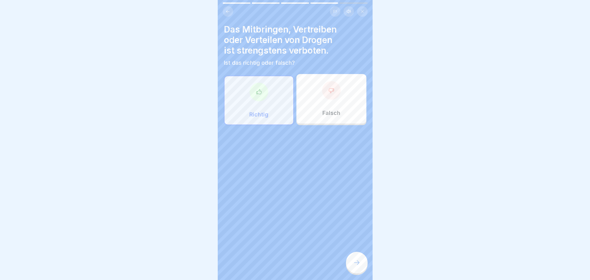
click at [352, 269] on div at bounding box center [357, 263] width 22 height 22
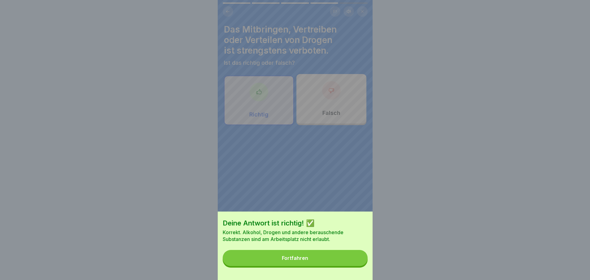
click at [342, 263] on button "Fortfahren" at bounding box center [295, 258] width 145 height 16
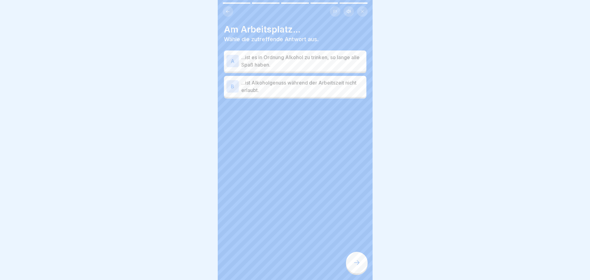
click at [294, 92] on p "...ist Alkoholgenuss während der Arbeitszeit nicht erlaubt." at bounding box center [302, 86] width 123 height 15
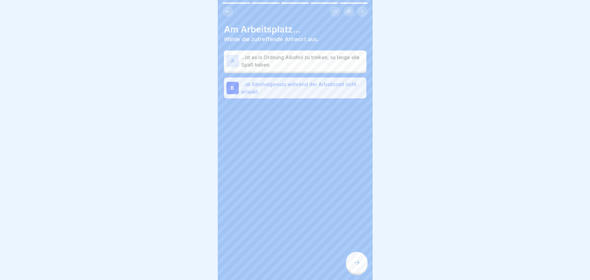
click at [352, 265] on div at bounding box center [357, 263] width 22 height 22
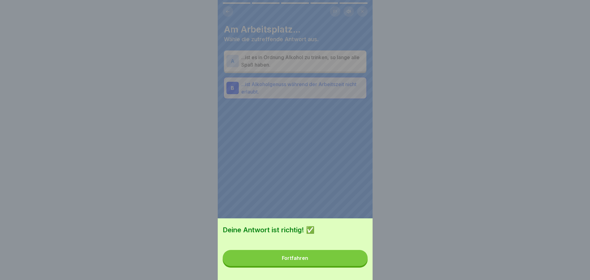
click at [340, 259] on button "Fortfahren" at bounding box center [295, 258] width 145 height 16
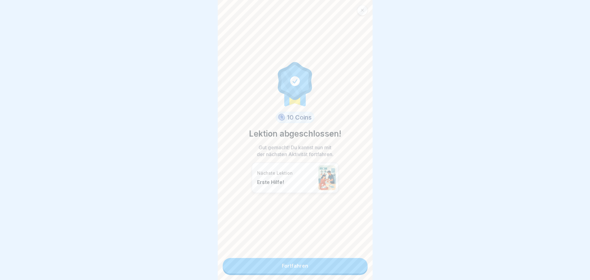
click at [304, 260] on link "Fortfahren" at bounding box center [295, 265] width 145 height 15
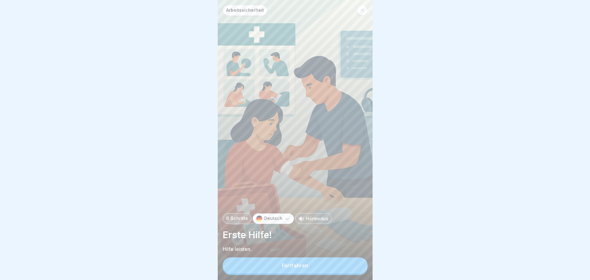
click at [313, 274] on button "Fortfahren" at bounding box center [295, 265] width 145 height 16
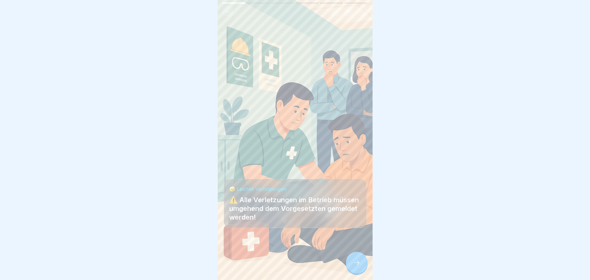
click at [354, 266] on icon at bounding box center [356, 262] width 7 height 7
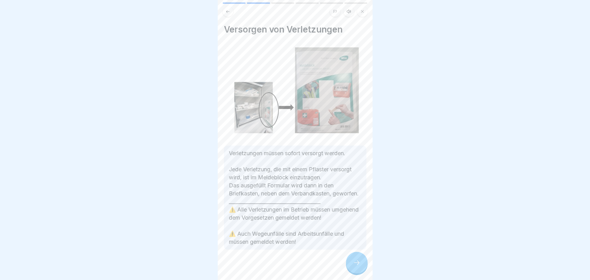
click at [356, 266] on icon at bounding box center [356, 262] width 7 height 7
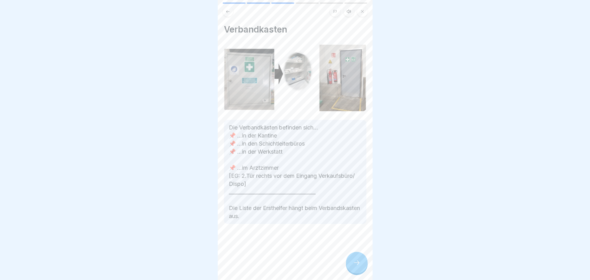
click at [354, 274] on div at bounding box center [357, 263] width 22 height 22
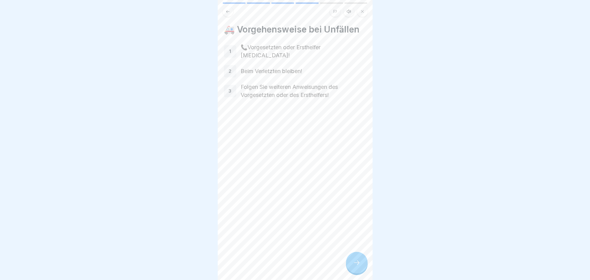
click at [354, 273] on div at bounding box center [357, 263] width 22 height 22
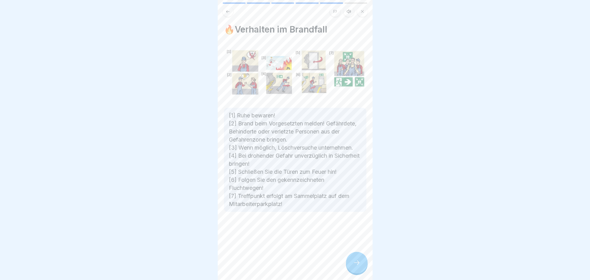
click at [360, 266] on icon at bounding box center [356, 262] width 7 height 7
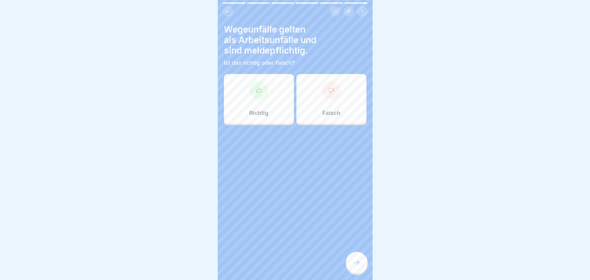
click at [274, 87] on div "Richtig" at bounding box center [259, 99] width 70 height 50
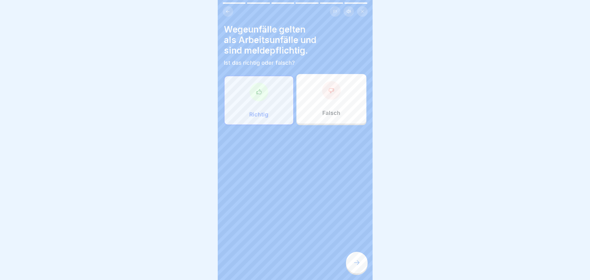
click at [348, 263] on div at bounding box center [357, 263] width 22 height 22
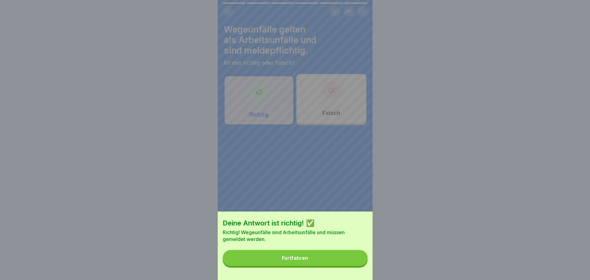
click at [345, 265] on button "Fortfahren" at bounding box center [295, 258] width 145 height 16
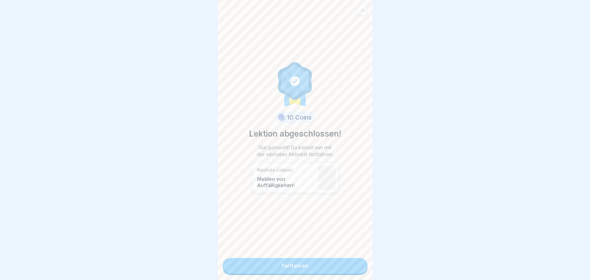
click at [332, 269] on link "Fortfahren" at bounding box center [295, 265] width 145 height 15
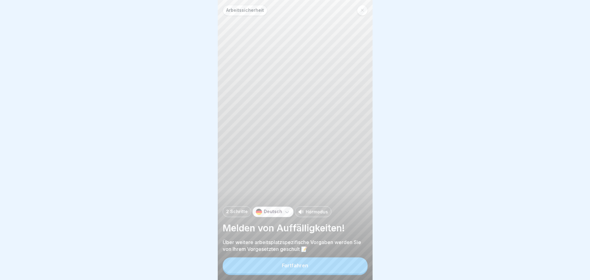
click at [332, 269] on button "Fortfahren" at bounding box center [295, 265] width 145 height 16
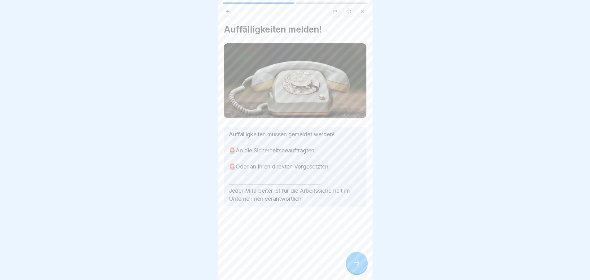
click at [350, 269] on div at bounding box center [357, 263] width 22 height 22
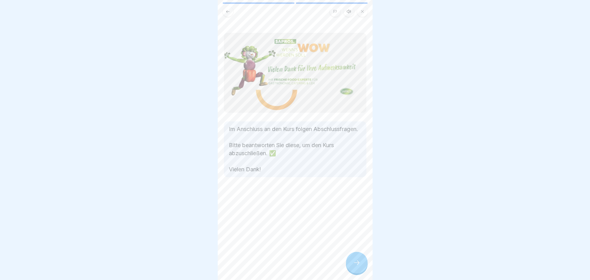
click at [352, 269] on div at bounding box center [357, 263] width 22 height 22
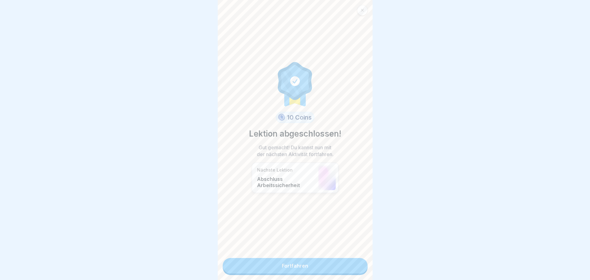
click at [335, 269] on link "Fortfahren" at bounding box center [295, 265] width 145 height 15
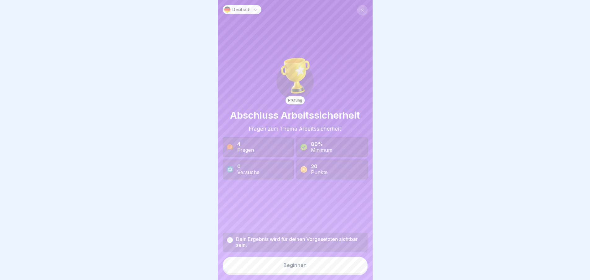
click at [330, 266] on button "Beginnen" at bounding box center [295, 265] width 145 height 17
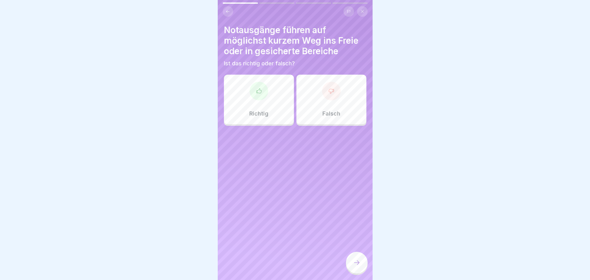
click at [258, 98] on div at bounding box center [259, 91] width 19 height 19
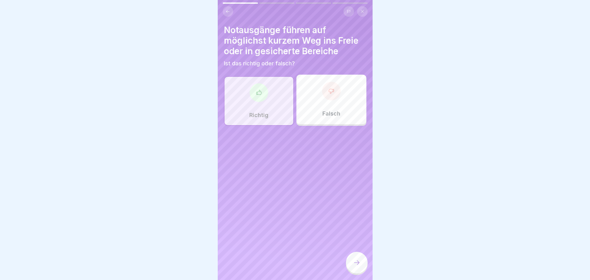
click at [360, 261] on div at bounding box center [357, 263] width 22 height 22
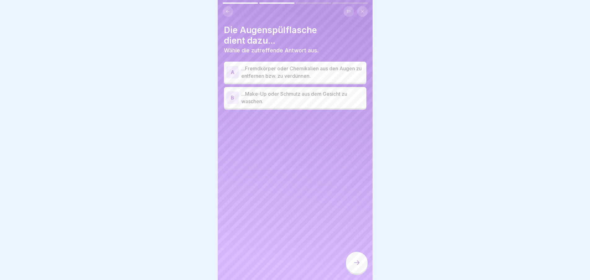
click at [300, 76] on p "...Fremdkörper oder Chemikalien aus den Augen zu entfernen bzw. zu verdünnen." at bounding box center [302, 72] width 123 height 15
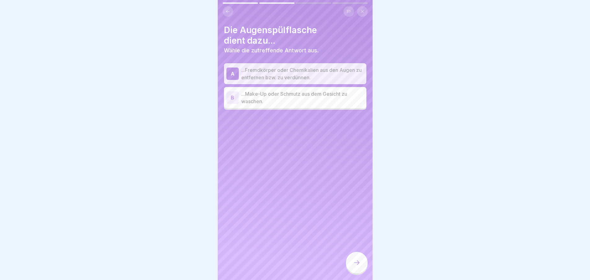
click at [353, 261] on div at bounding box center [357, 263] width 22 height 22
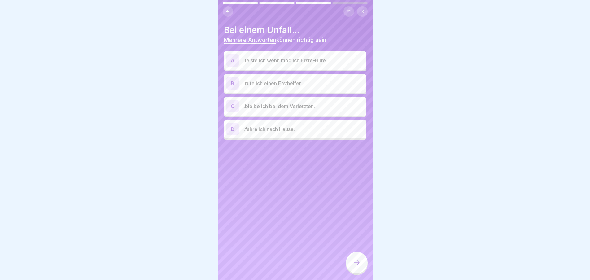
click at [319, 65] on div "A ...leiste ich wenn möglich Erste-Hilfe." at bounding box center [295, 60] width 138 height 12
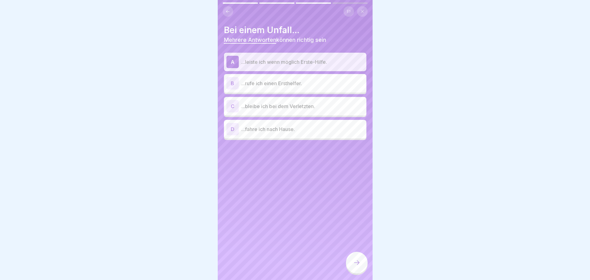
click at [323, 105] on p "...bleibe ich bei dem Verletzten." at bounding box center [302, 106] width 123 height 7
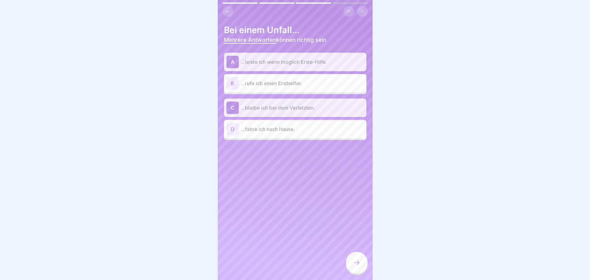
click at [353, 266] on icon at bounding box center [356, 262] width 7 height 7
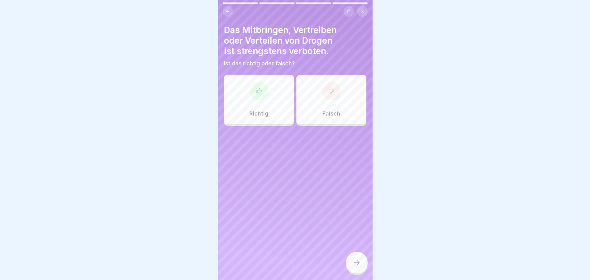
click at [249, 104] on div "Richtig" at bounding box center [259, 100] width 70 height 50
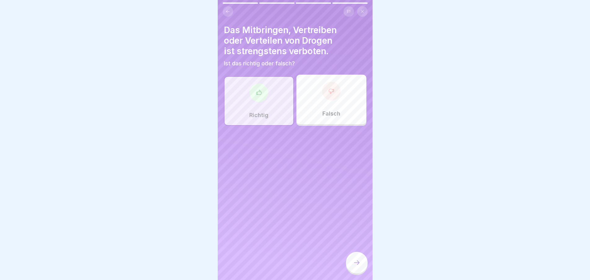
click at [357, 272] on div at bounding box center [357, 263] width 22 height 22
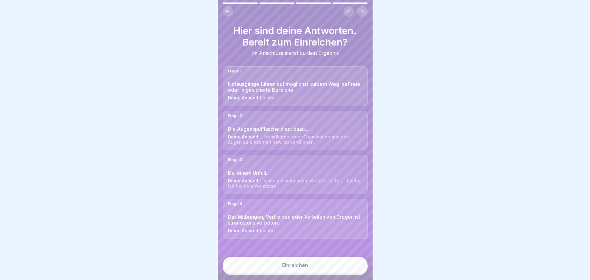
click at [349, 272] on button "Einreichen" at bounding box center [295, 265] width 145 height 17
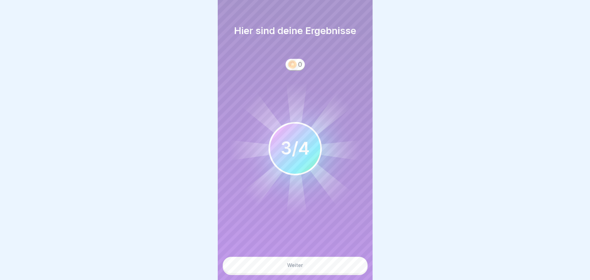
click at [349, 272] on button "Weiter" at bounding box center [295, 265] width 145 height 17
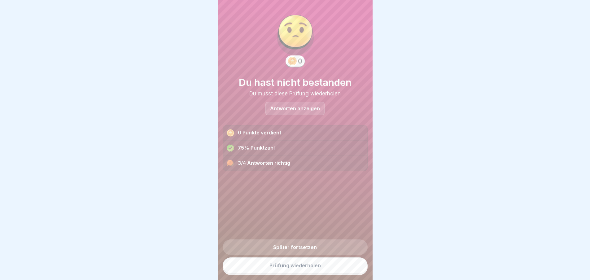
click at [349, 272] on link "Prüfung wiederholen" at bounding box center [295, 265] width 145 height 16
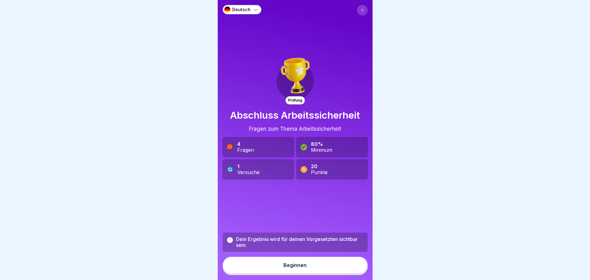
click at [277, 272] on button "Beginnen" at bounding box center [295, 265] width 145 height 17
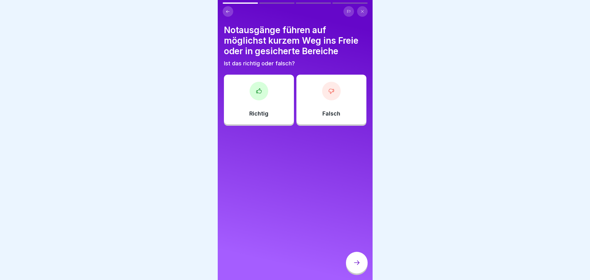
click at [259, 100] on div "Richtig" at bounding box center [259, 100] width 70 height 50
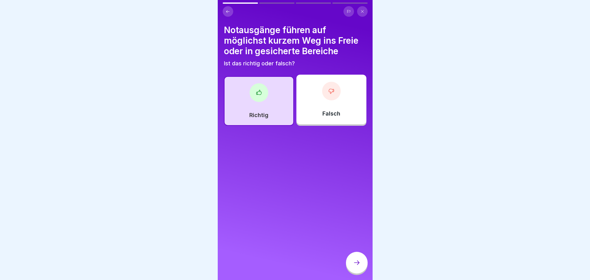
click at [358, 265] on icon at bounding box center [357, 262] width 6 height 4
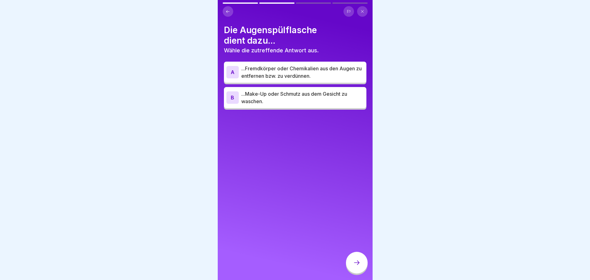
click at [256, 81] on div "A ...Fremdkörper oder Chemikalien aus den Augen zu entfernen bzw. zu verdünnen." at bounding box center [295, 72] width 142 height 21
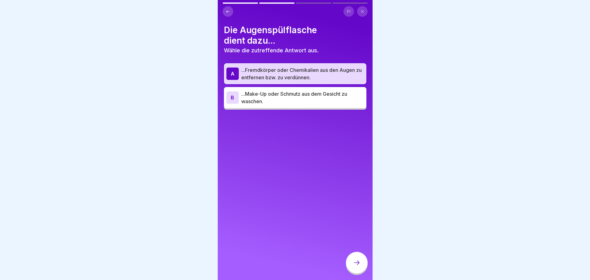
click at [353, 264] on div at bounding box center [357, 263] width 22 height 22
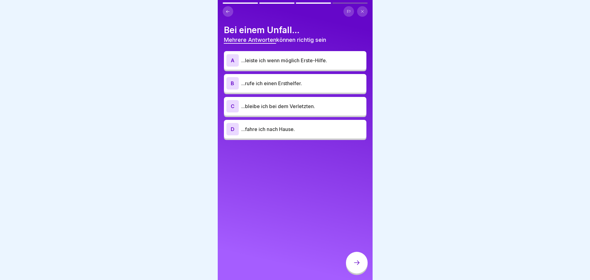
click at [260, 55] on div "A ...leiste ich wenn möglich Erste-Hilfe." at bounding box center [295, 60] width 138 height 12
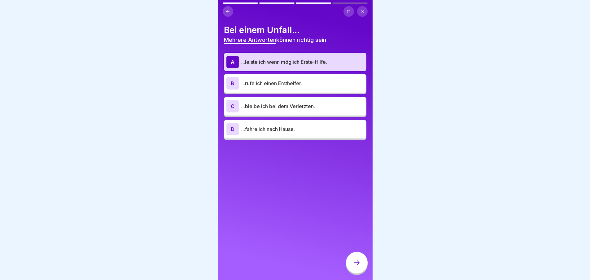
click at [268, 92] on div "B ...rufe ich einen Ersthelfer." at bounding box center [295, 83] width 142 height 19
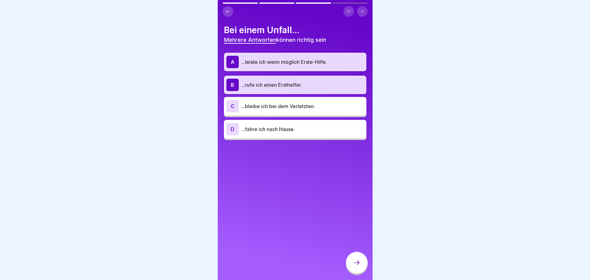
click at [274, 112] on div "C ...bleibe ich bei dem Verletzten." at bounding box center [295, 106] width 138 height 12
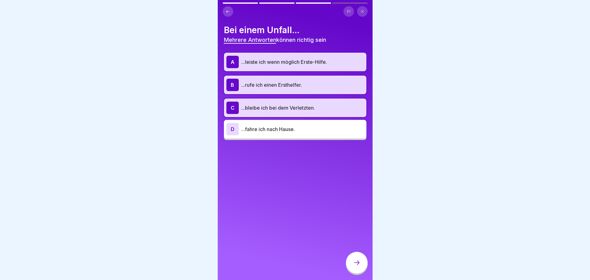
click at [357, 260] on div at bounding box center [357, 263] width 22 height 22
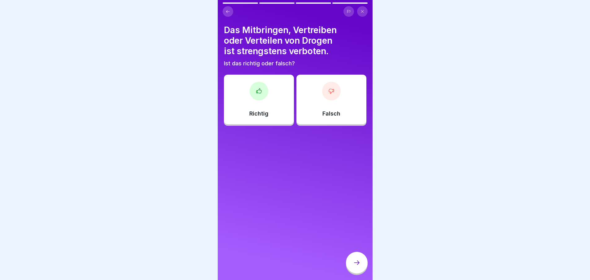
click at [263, 99] on div "Richtig" at bounding box center [259, 100] width 70 height 50
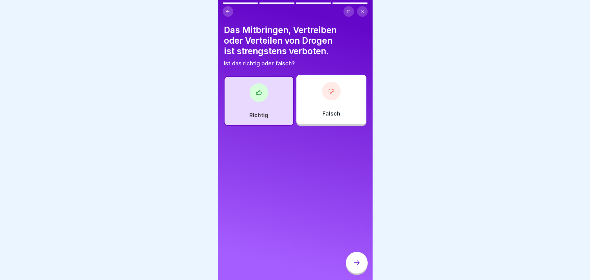
click at [353, 266] on icon at bounding box center [356, 262] width 7 height 7
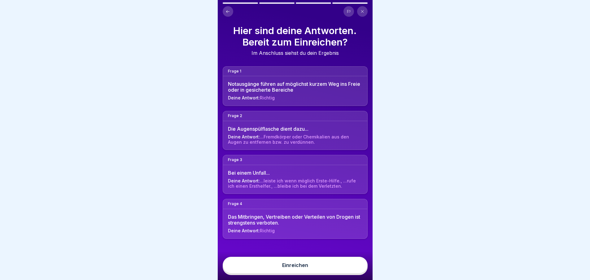
click at [345, 269] on button "Einreichen" at bounding box center [295, 265] width 145 height 17
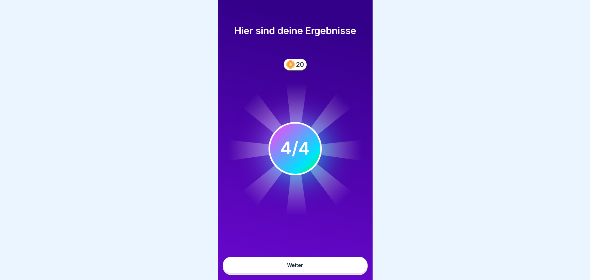
click at [345, 269] on button "Weiter" at bounding box center [295, 265] width 145 height 17
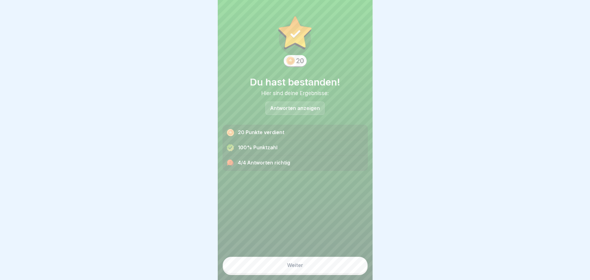
click at [334, 269] on button "Weiter" at bounding box center [295, 265] width 145 height 17
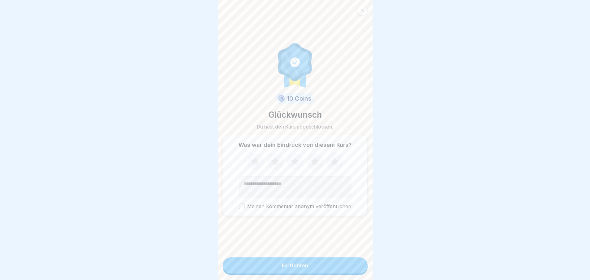
click at [316, 160] on icon at bounding box center [315, 162] width 16 height 16
click at [308, 274] on button "Fortfahren" at bounding box center [295, 265] width 145 height 16
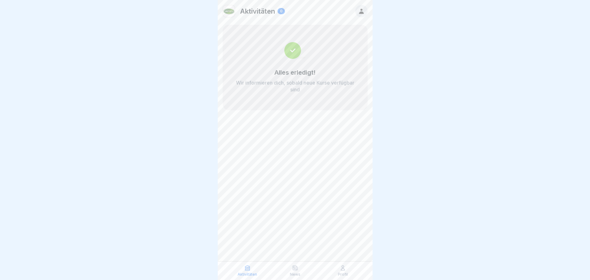
scroll to position [5, 0]
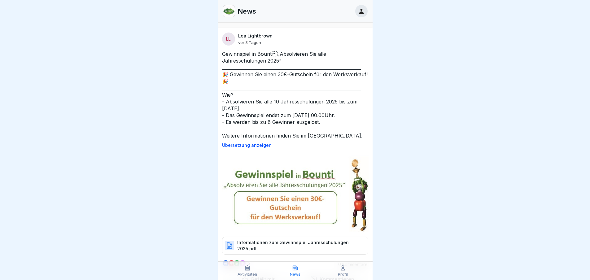
scroll to position [5, 0]
